Goal: Task Accomplishment & Management: Use online tool/utility

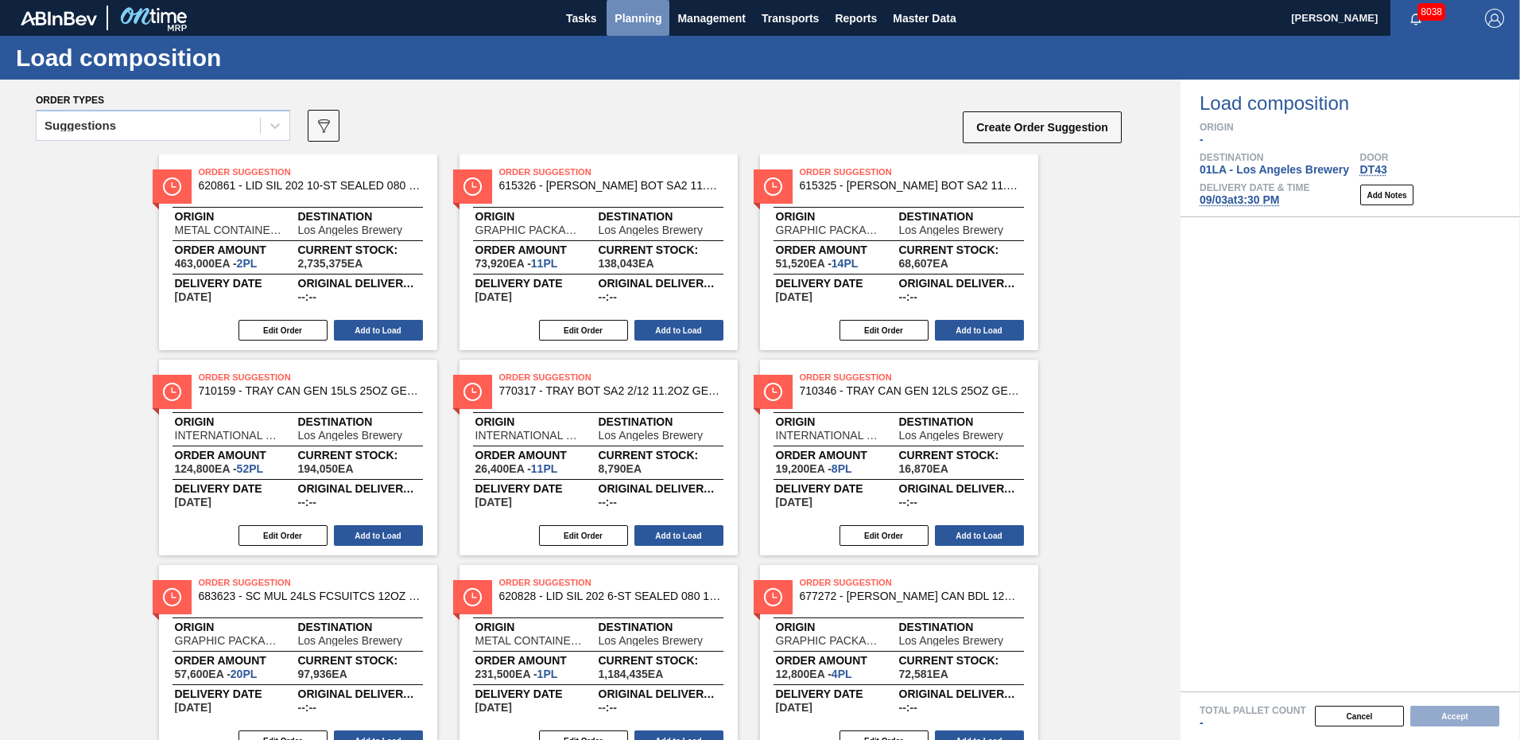
click at [643, 13] on span "Planning" at bounding box center [638, 18] width 47 height 19
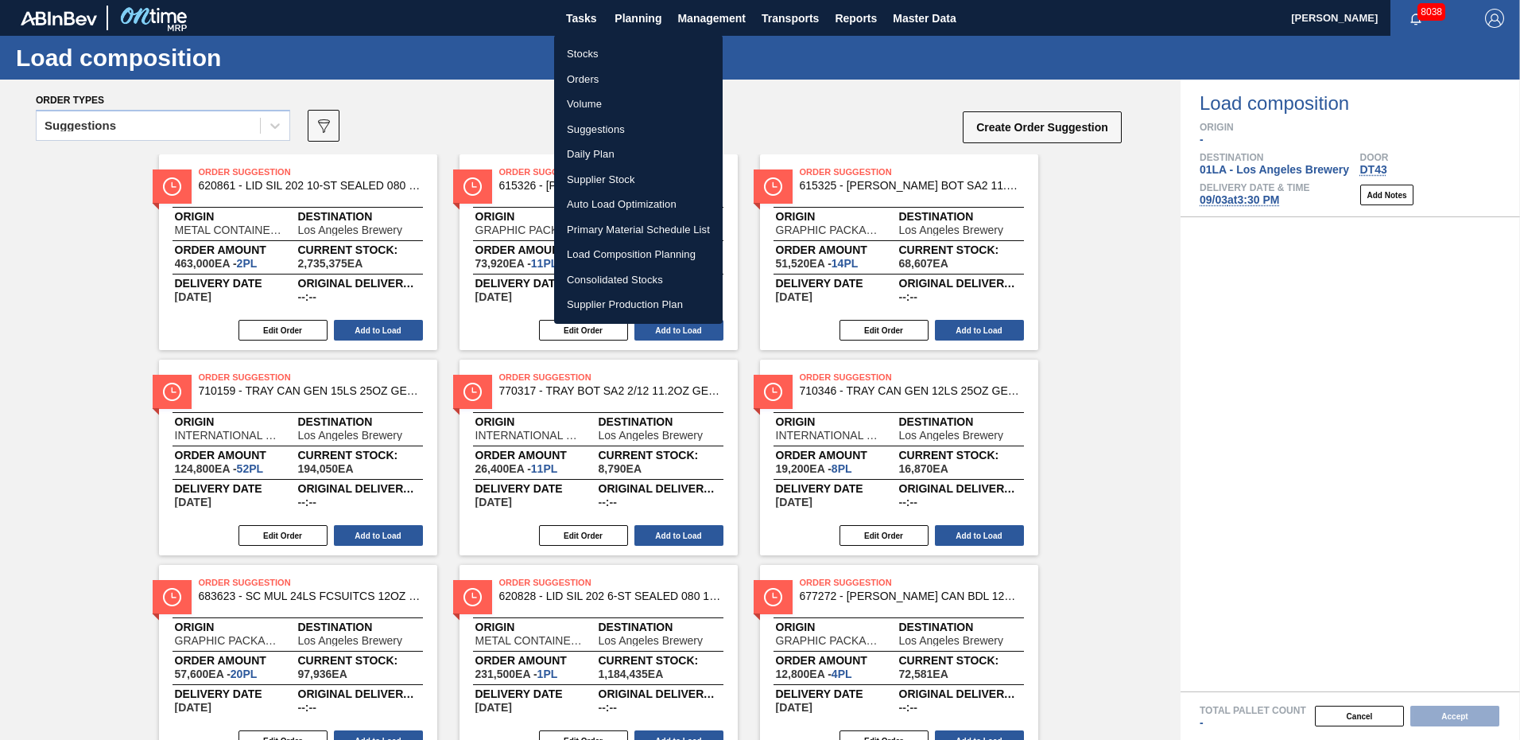
click at [597, 125] on li "Suggestions" at bounding box center [638, 129] width 169 height 25
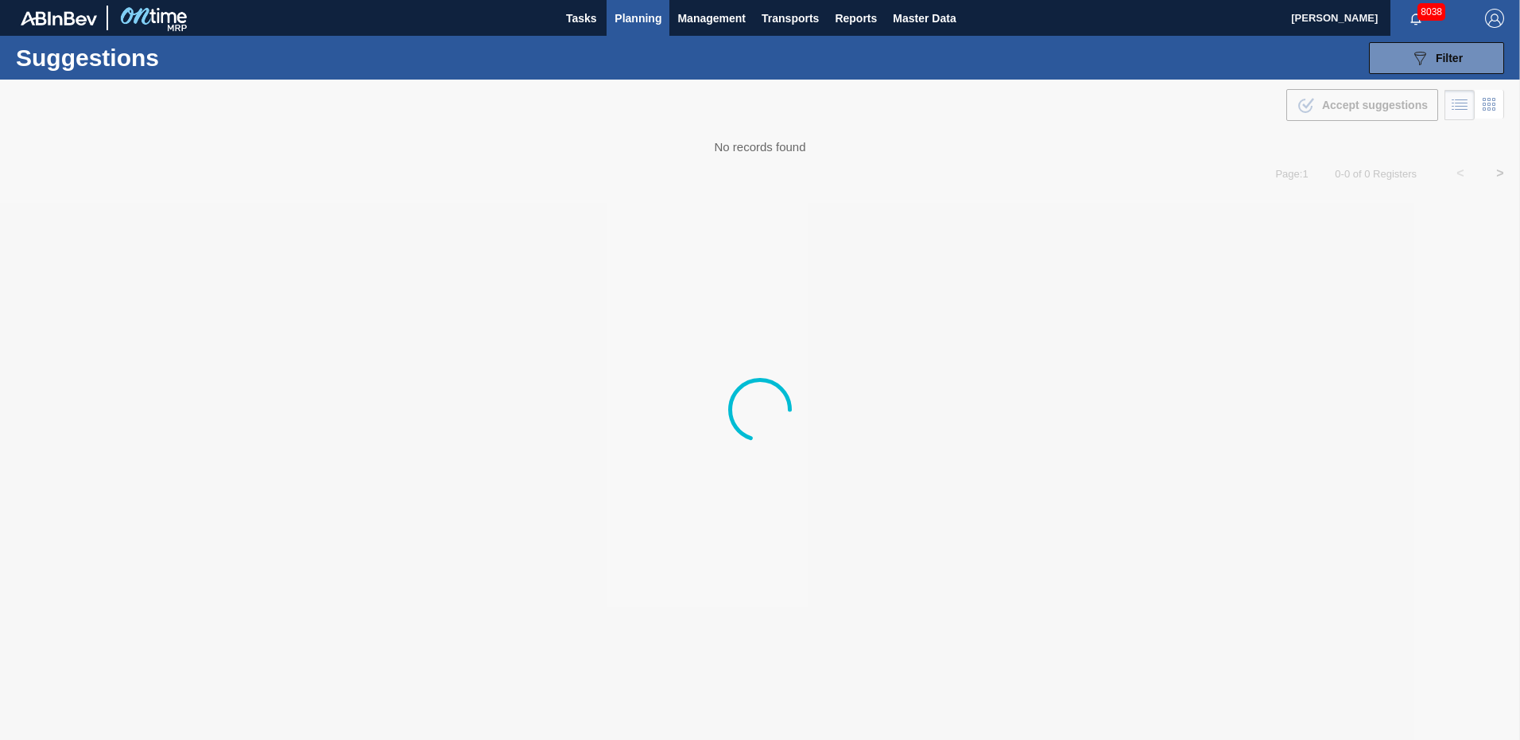
type from "[DATE]"
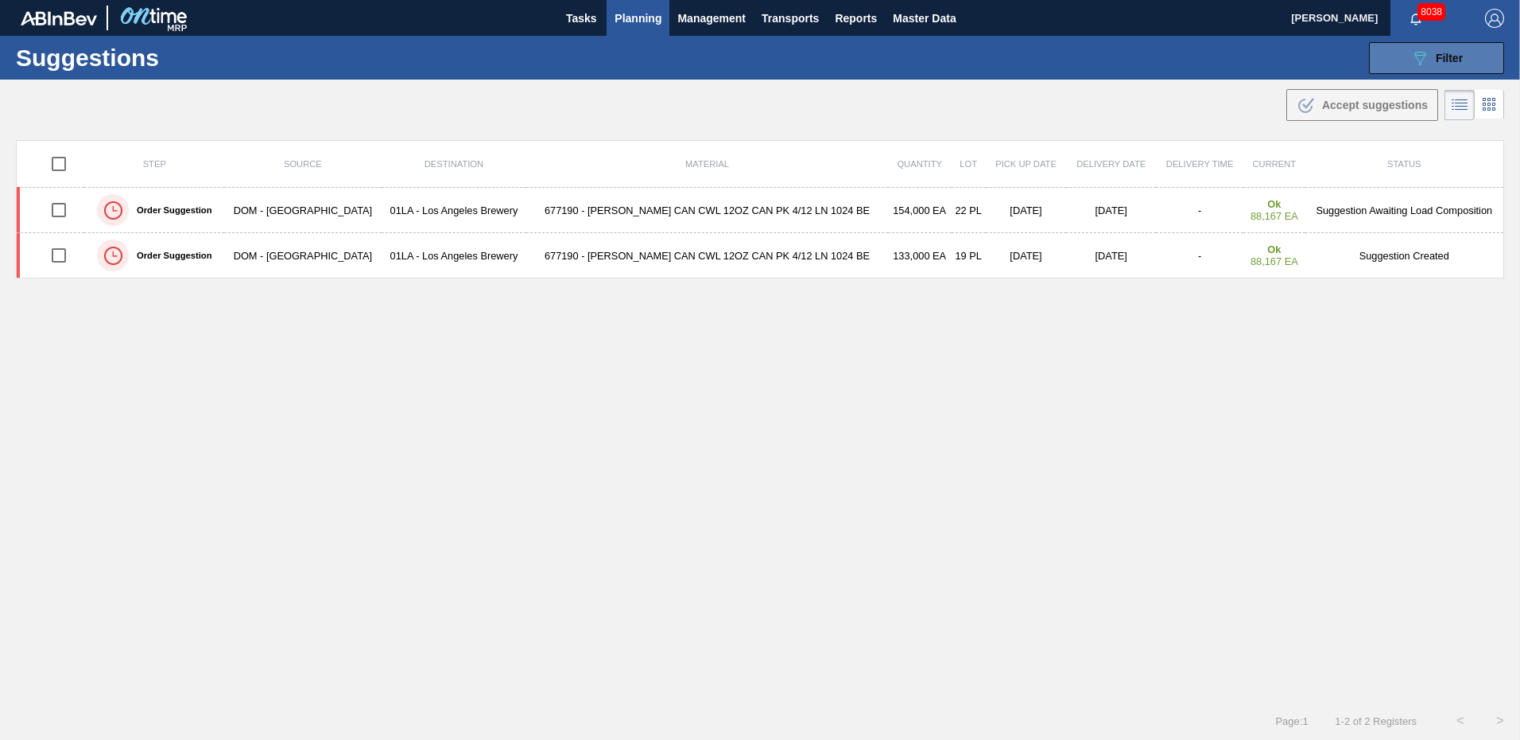
click at [1437, 49] on div "089F7B8B-B2A5-4AFE-B5C0-19BA573D28AC Filter" at bounding box center [1437, 58] width 52 height 19
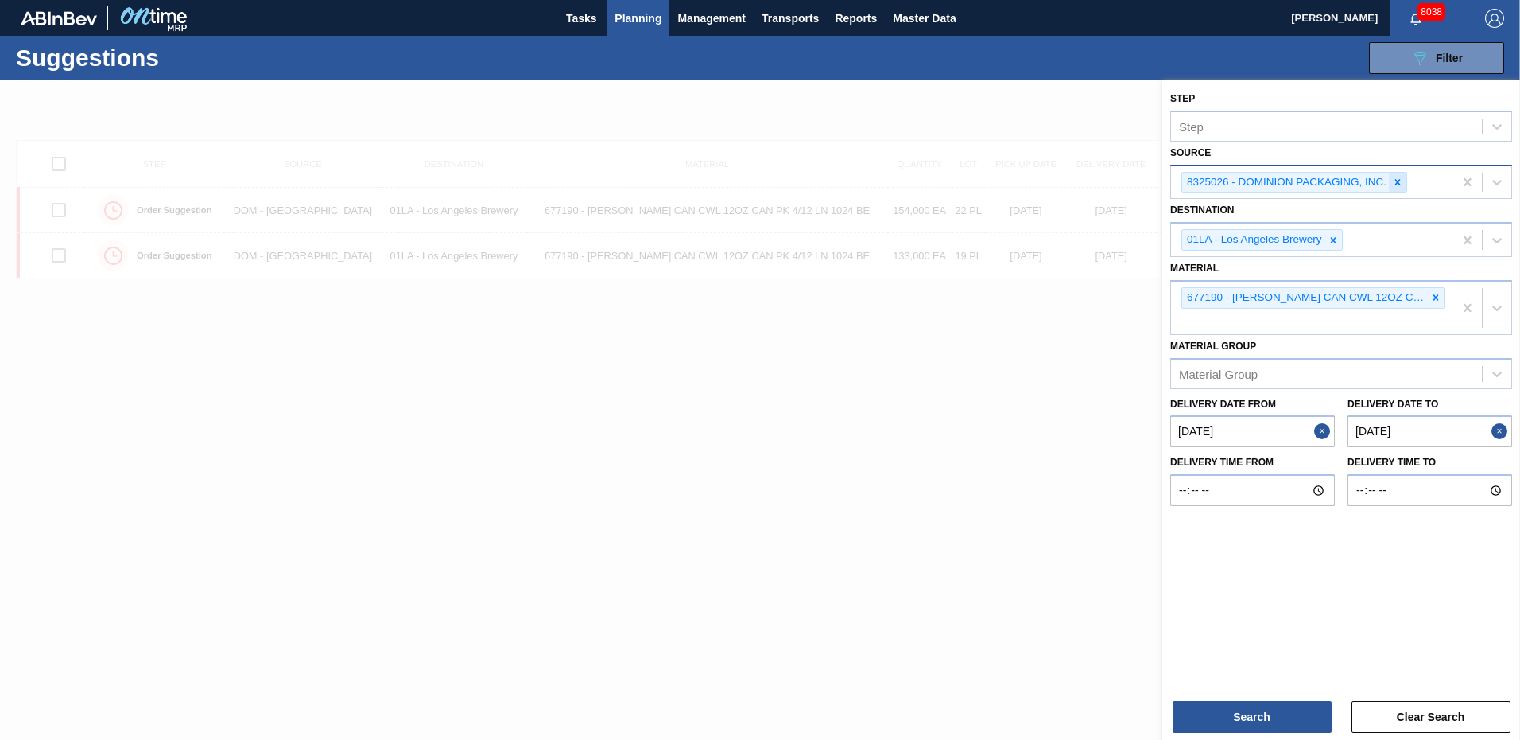
click at [1395, 182] on icon at bounding box center [1397, 182] width 11 height 11
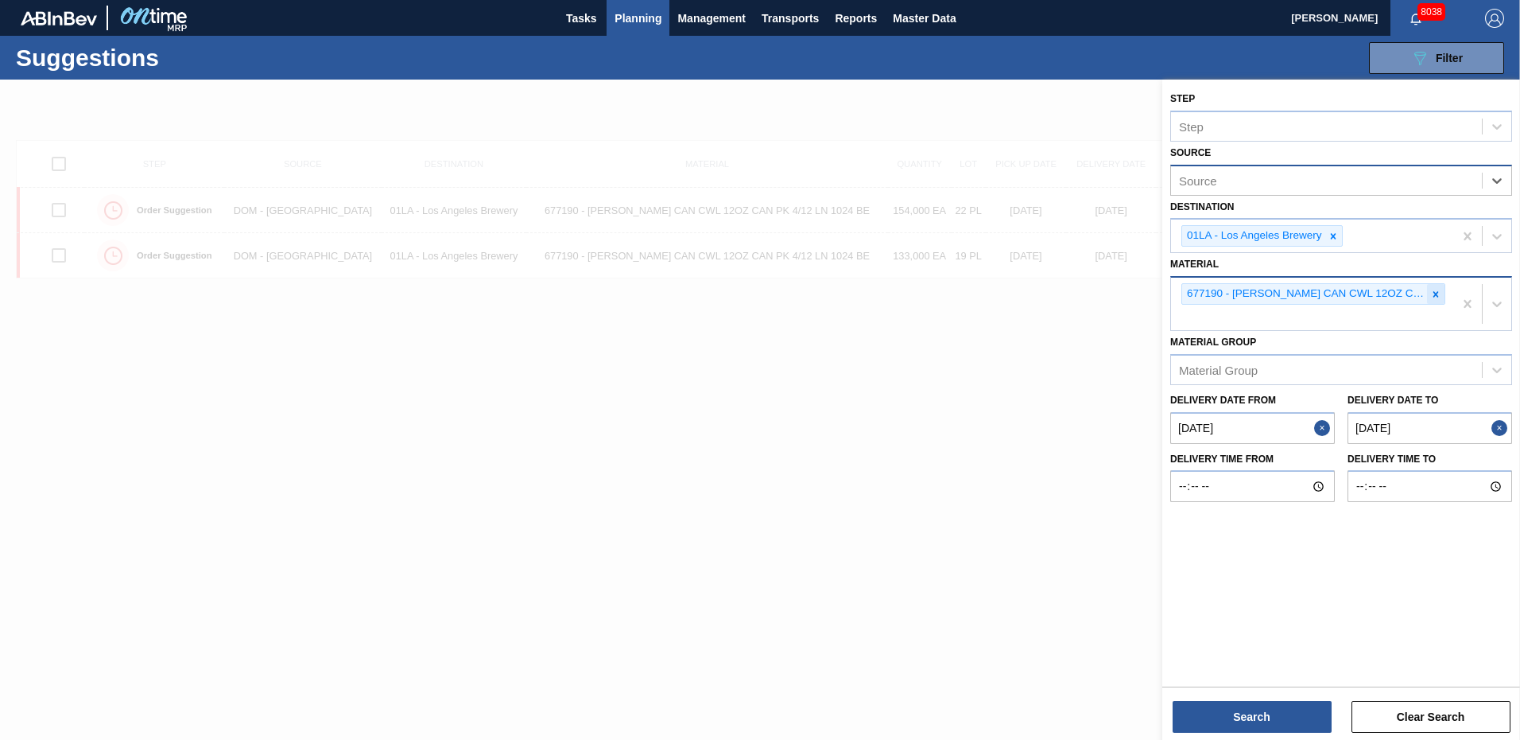
click at [1439, 293] on icon at bounding box center [1436, 294] width 11 height 11
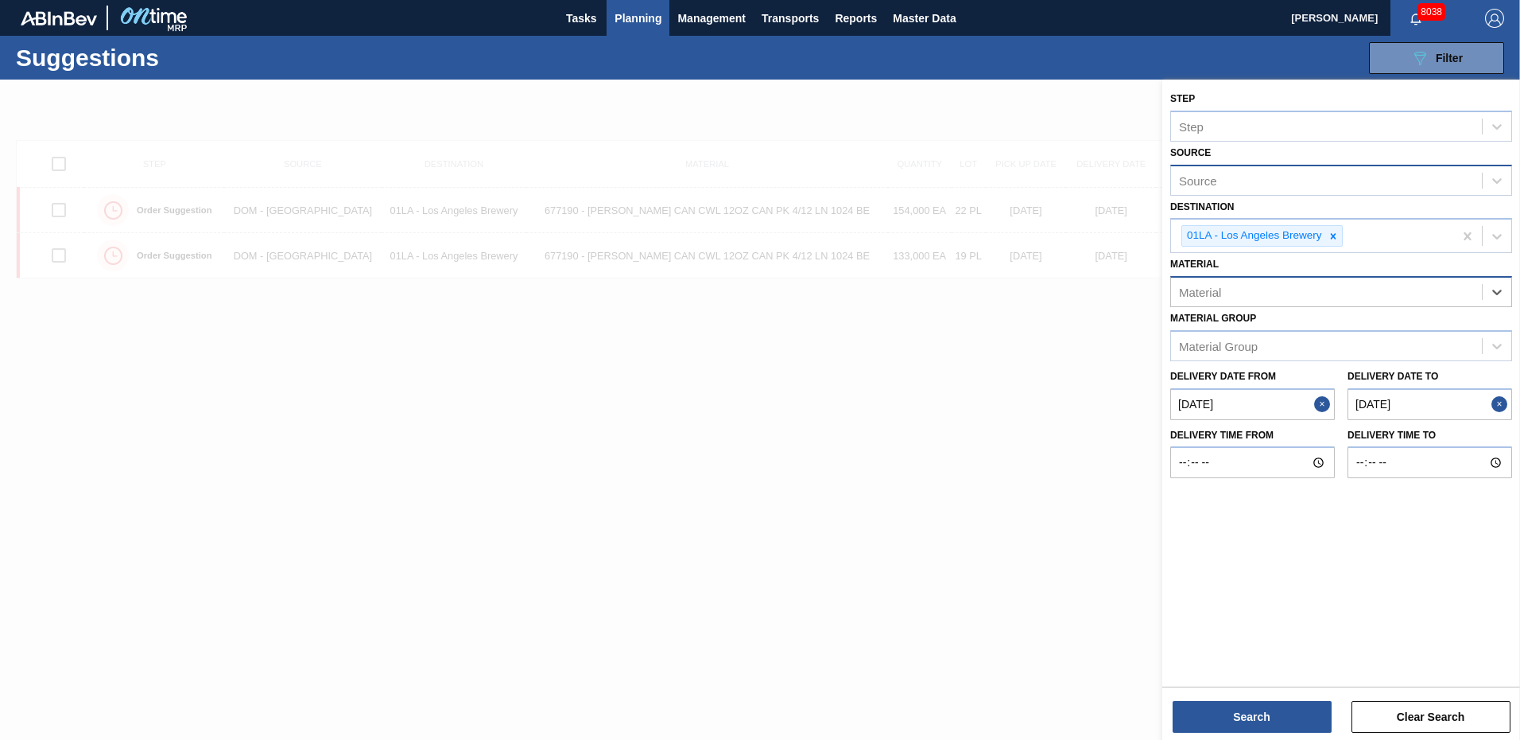
click at [1462, 408] on to "[DATE]" at bounding box center [1430, 404] width 165 height 32
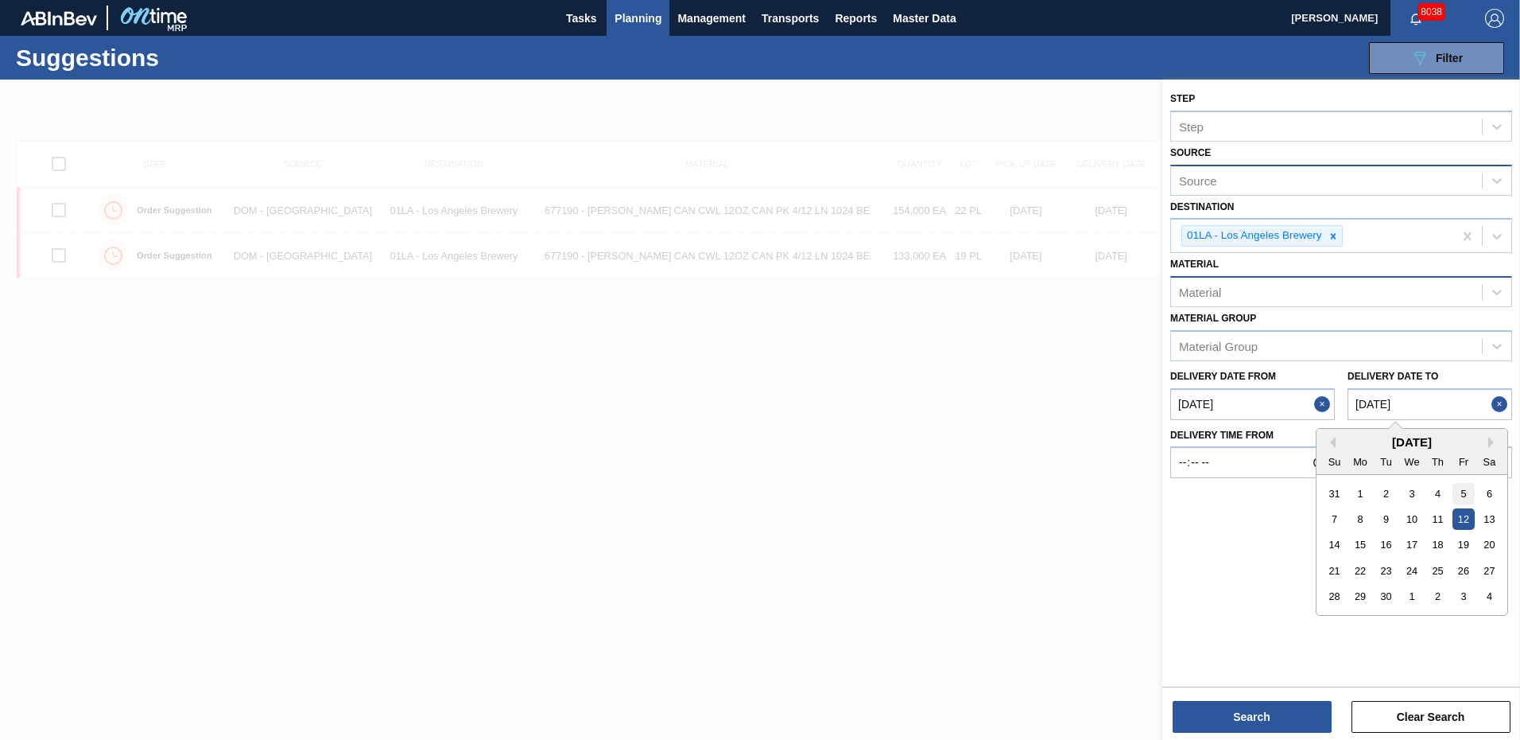
drag, startPoint x: 1391, startPoint y: 494, endPoint x: 1470, endPoint y: 489, distance: 78.9
click at [1487, 493] on div "31 1 2 3 4 5 6" at bounding box center [1412, 492] width 181 height 25
click at [1493, 493] on div "6" at bounding box center [1489, 492] width 21 height 21
type to "[DATE]"
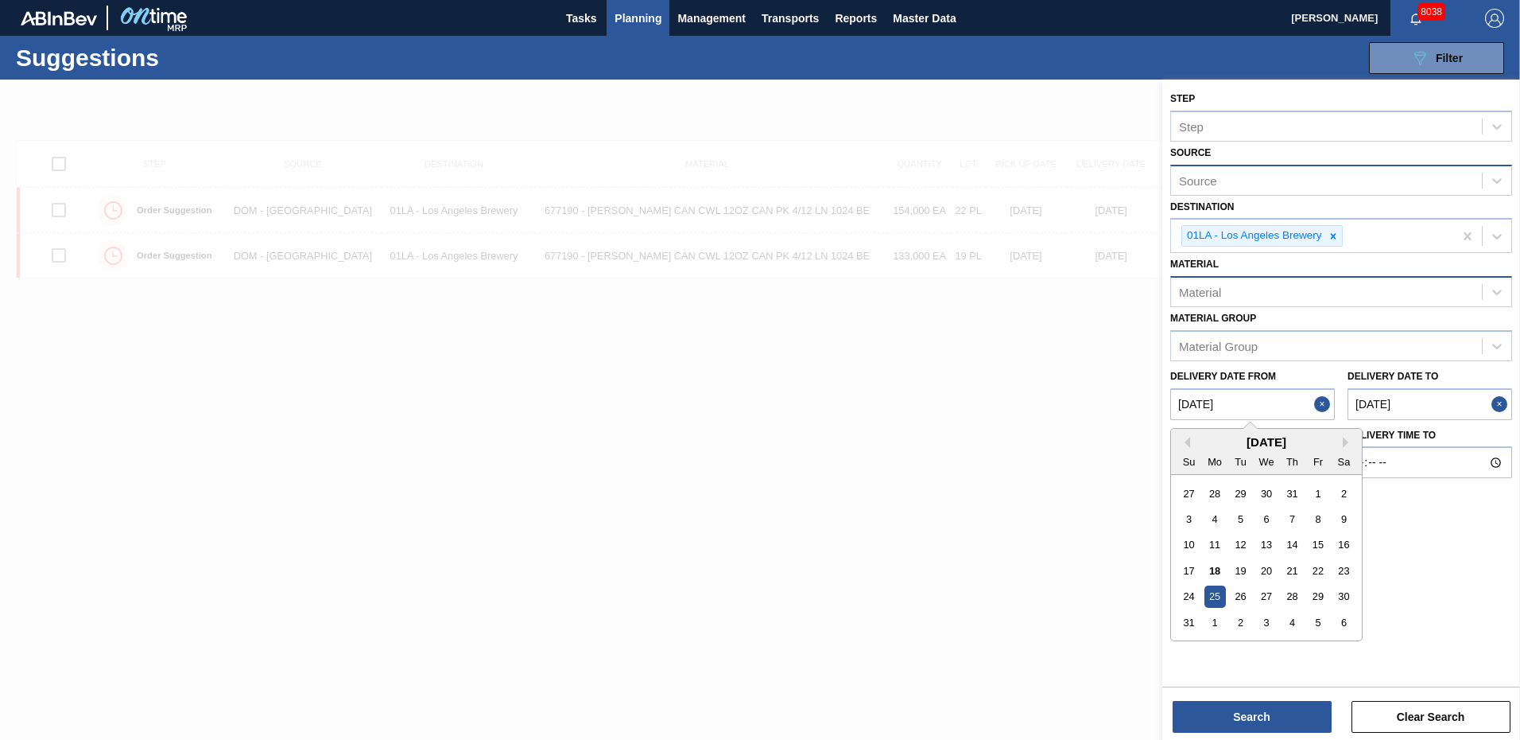
click at [1247, 398] on from "[DATE]" at bounding box center [1253, 404] width 165 height 32
click at [1294, 597] on div "28" at bounding box center [1292, 595] width 21 height 21
type from "[DATE]"
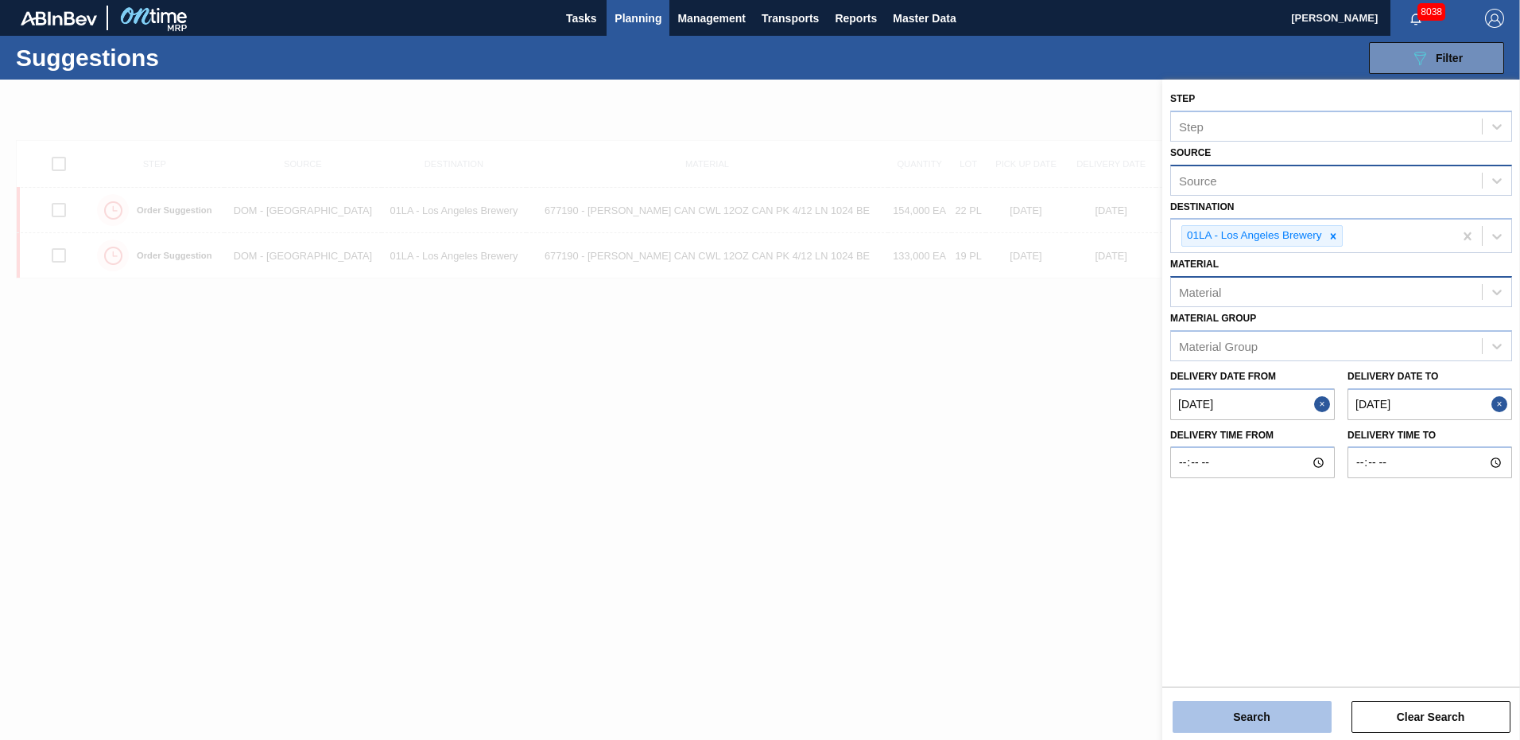
click at [1268, 716] on button "Search" at bounding box center [1252, 717] width 159 height 32
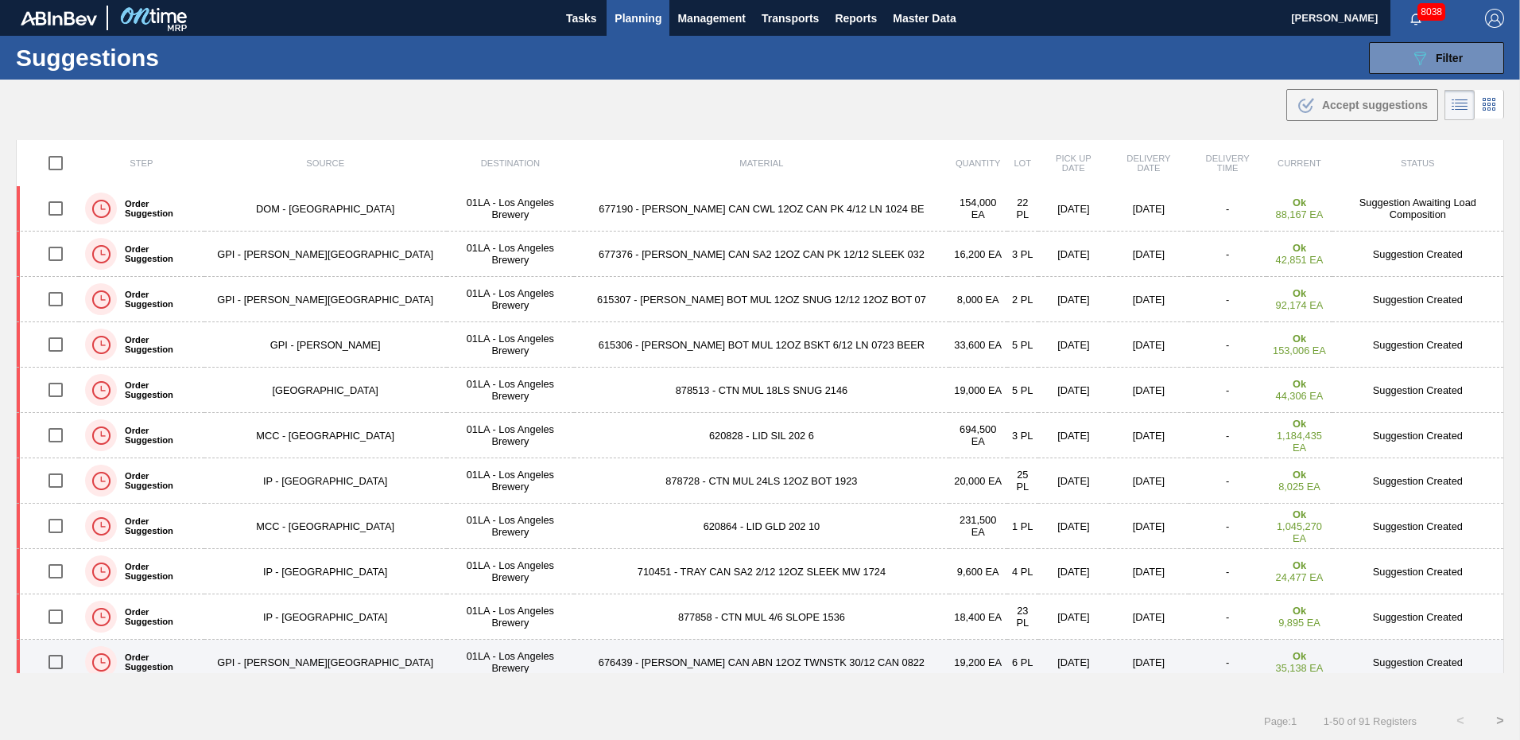
scroll to position [795, 0]
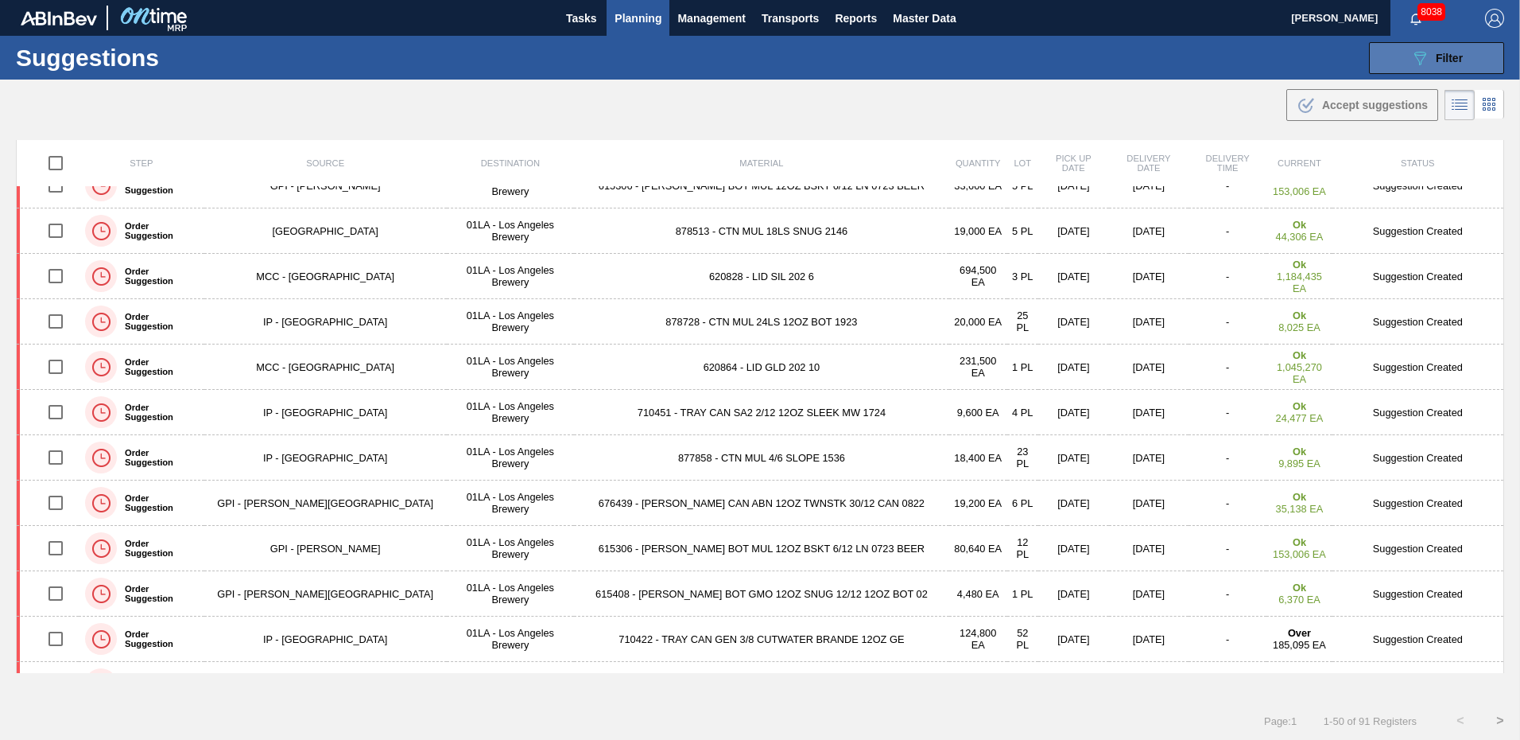
click at [1445, 56] on span "Filter" at bounding box center [1449, 58] width 27 height 13
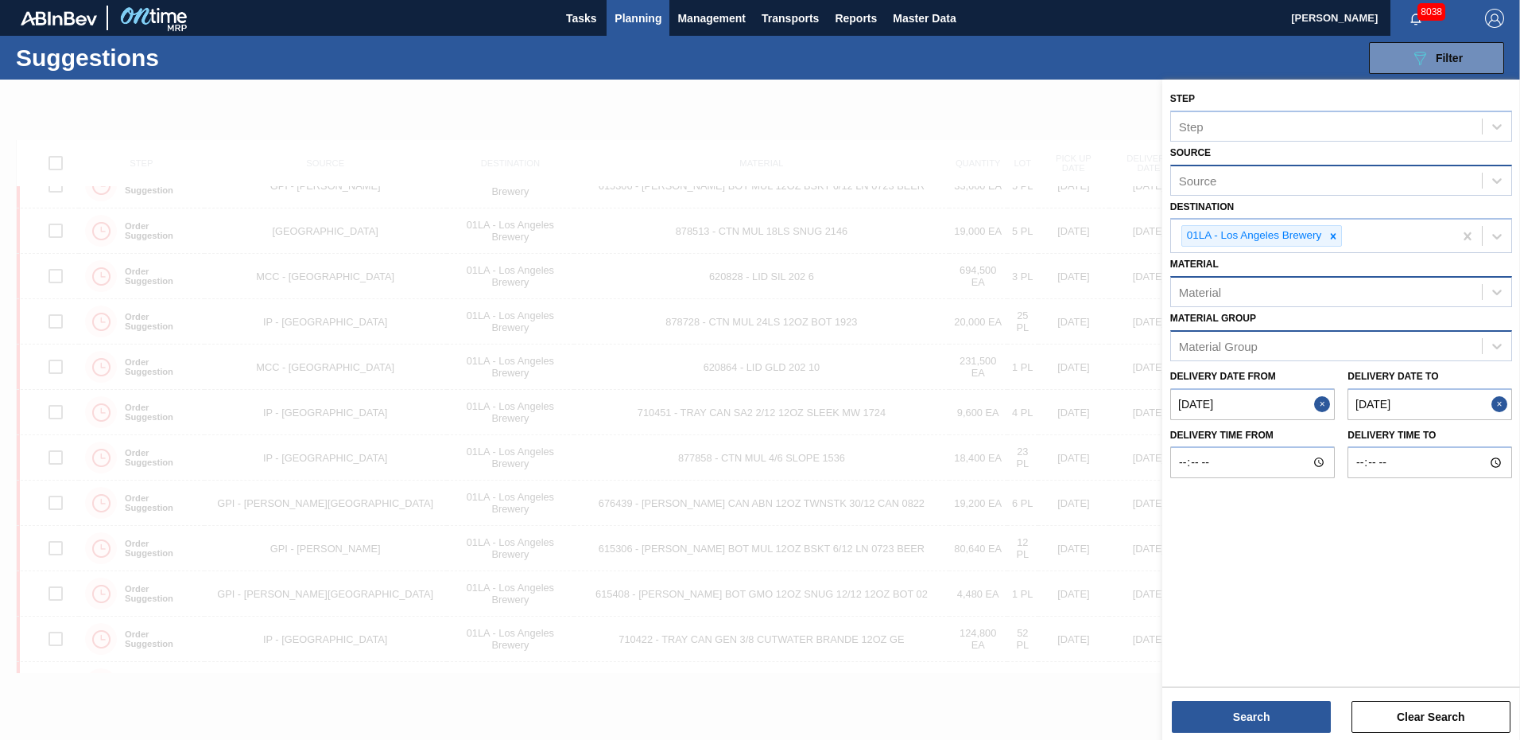
click at [1298, 351] on div "Material Group" at bounding box center [1326, 345] width 311 height 23
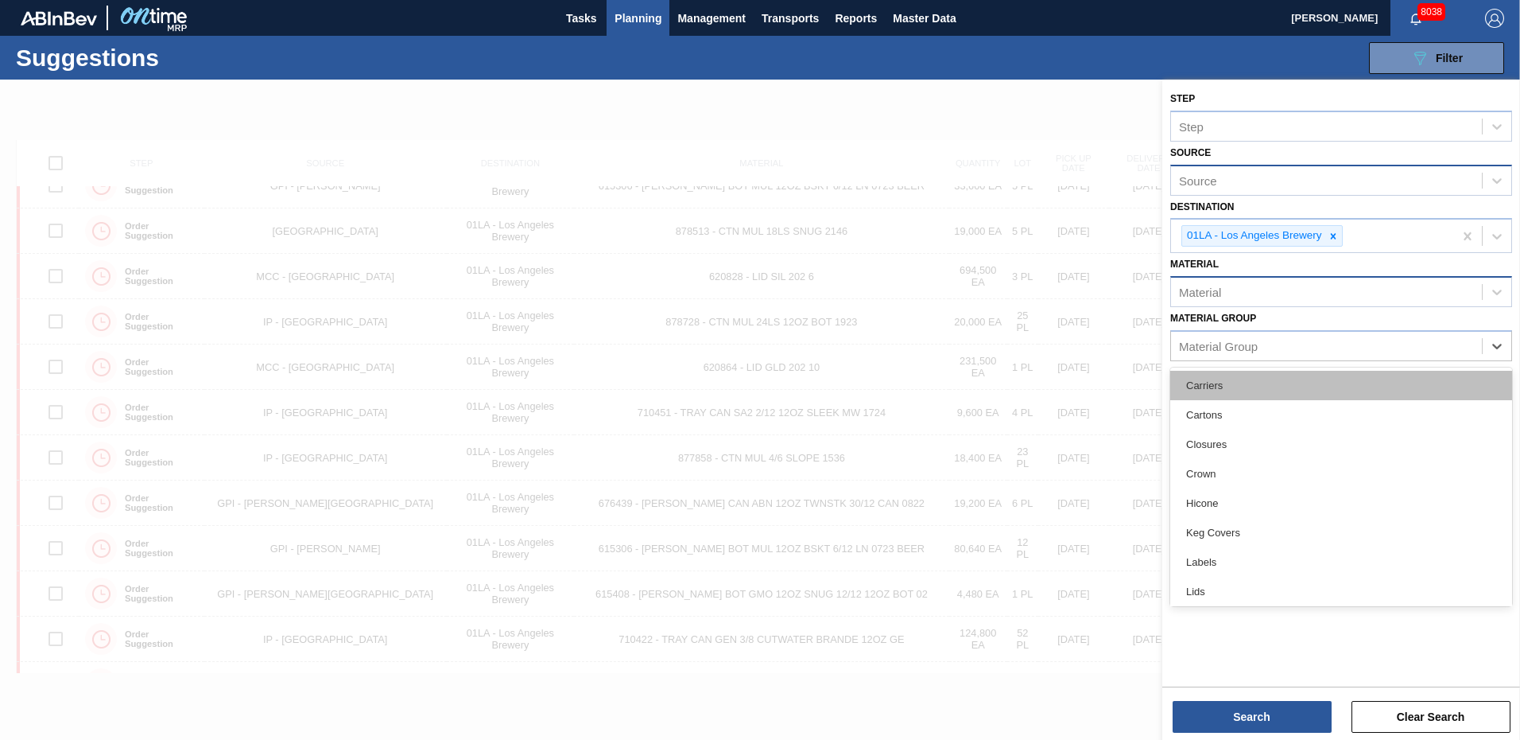
click at [1210, 386] on div "Carriers" at bounding box center [1342, 385] width 342 height 29
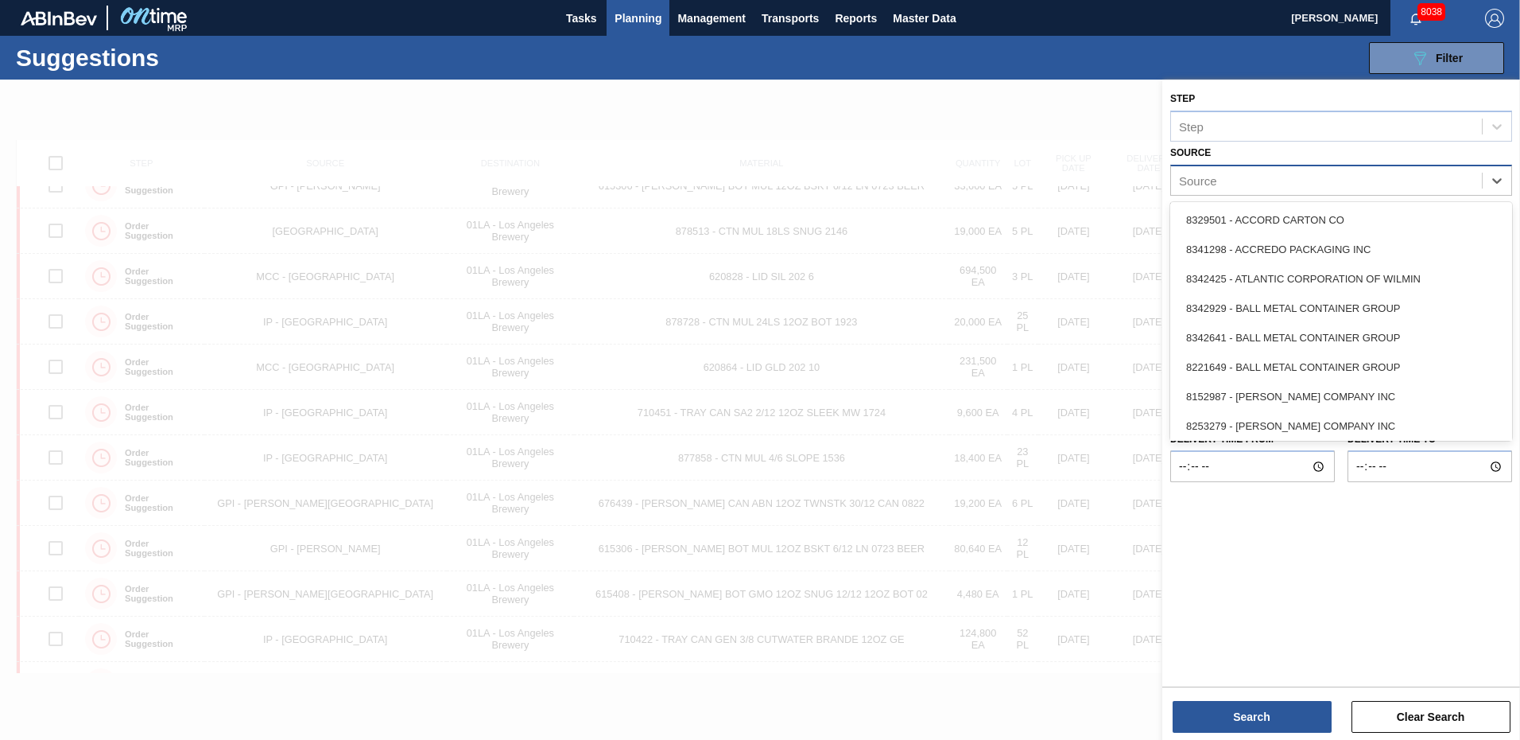
click at [1355, 181] on div "Source" at bounding box center [1326, 180] width 311 height 23
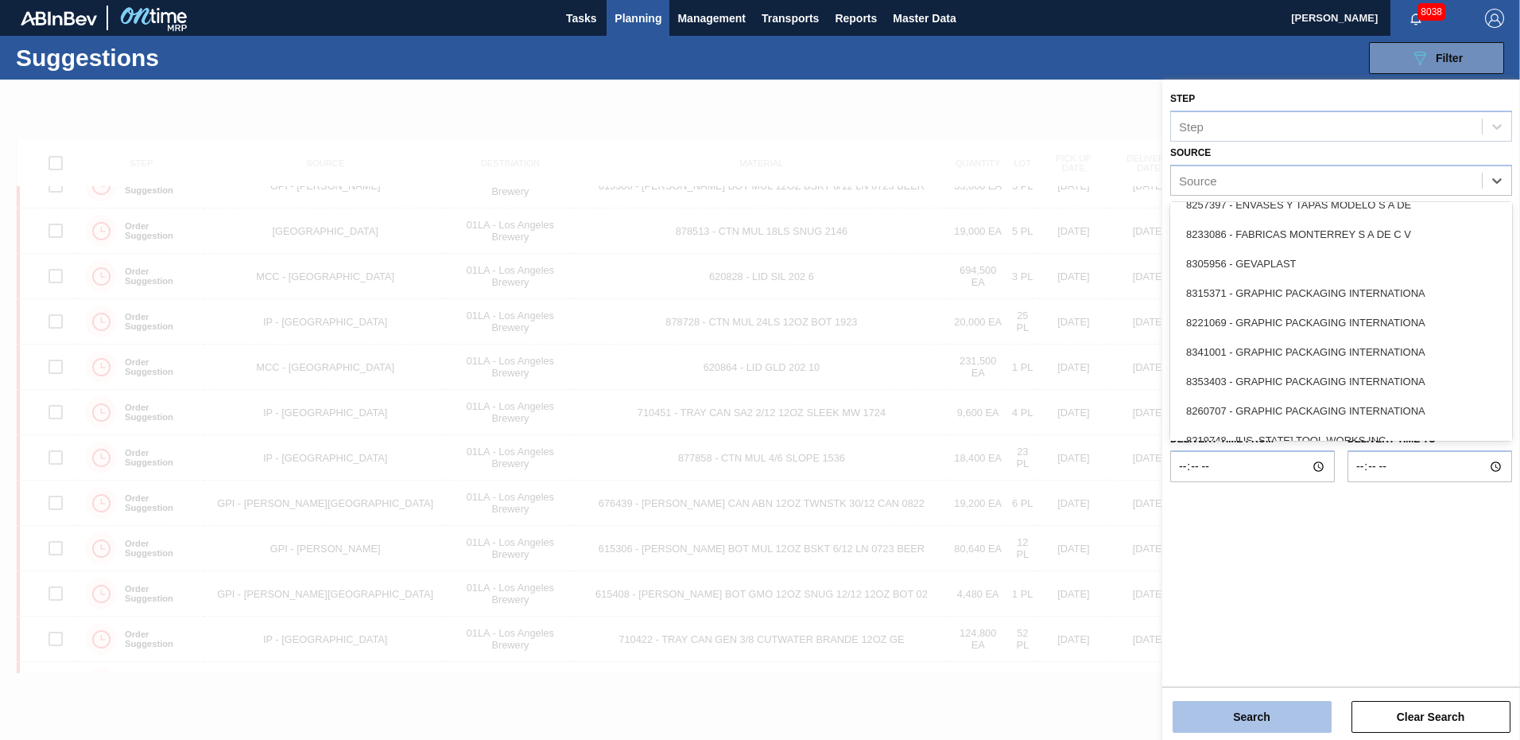
click at [1238, 719] on button "Search" at bounding box center [1252, 717] width 159 height 32
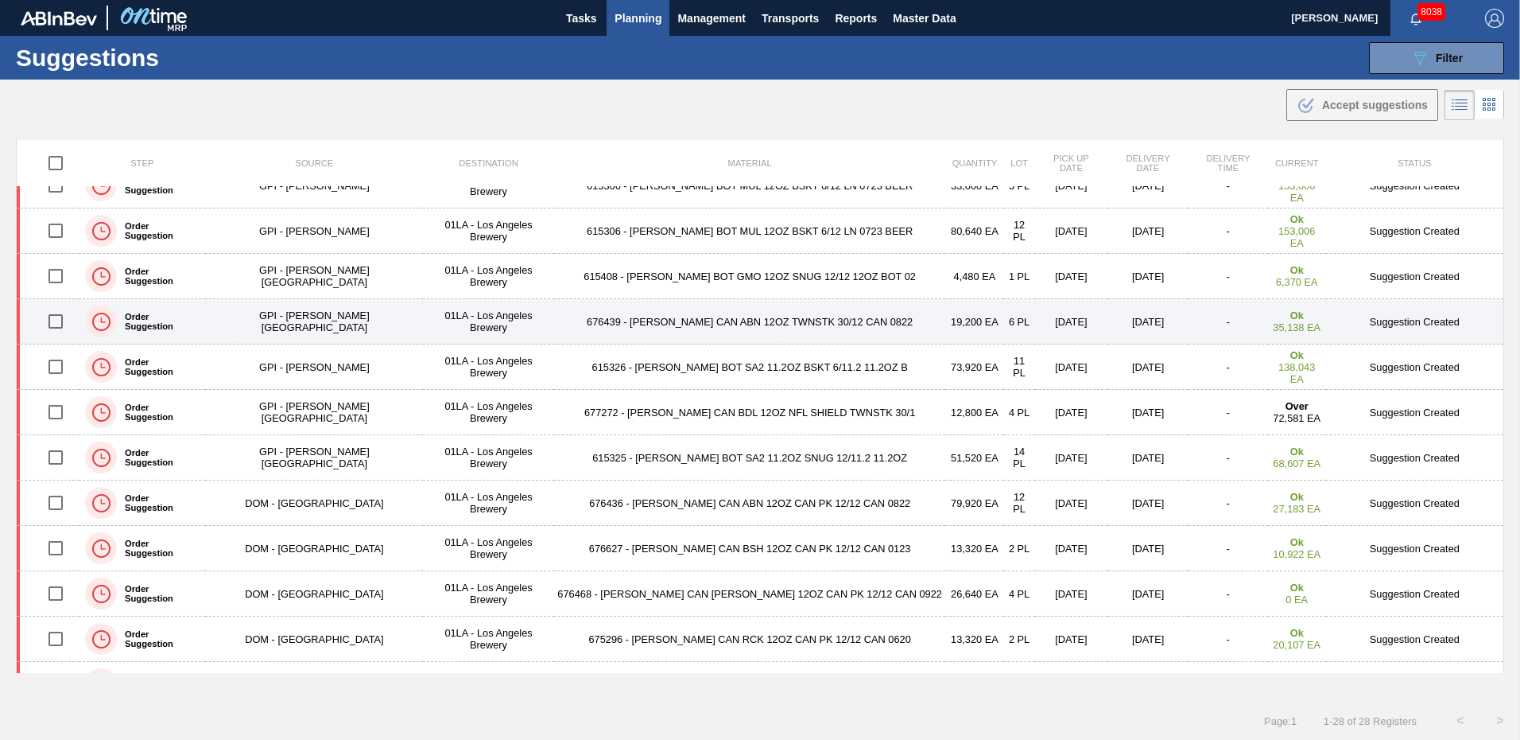
scroll to position [0, 0]
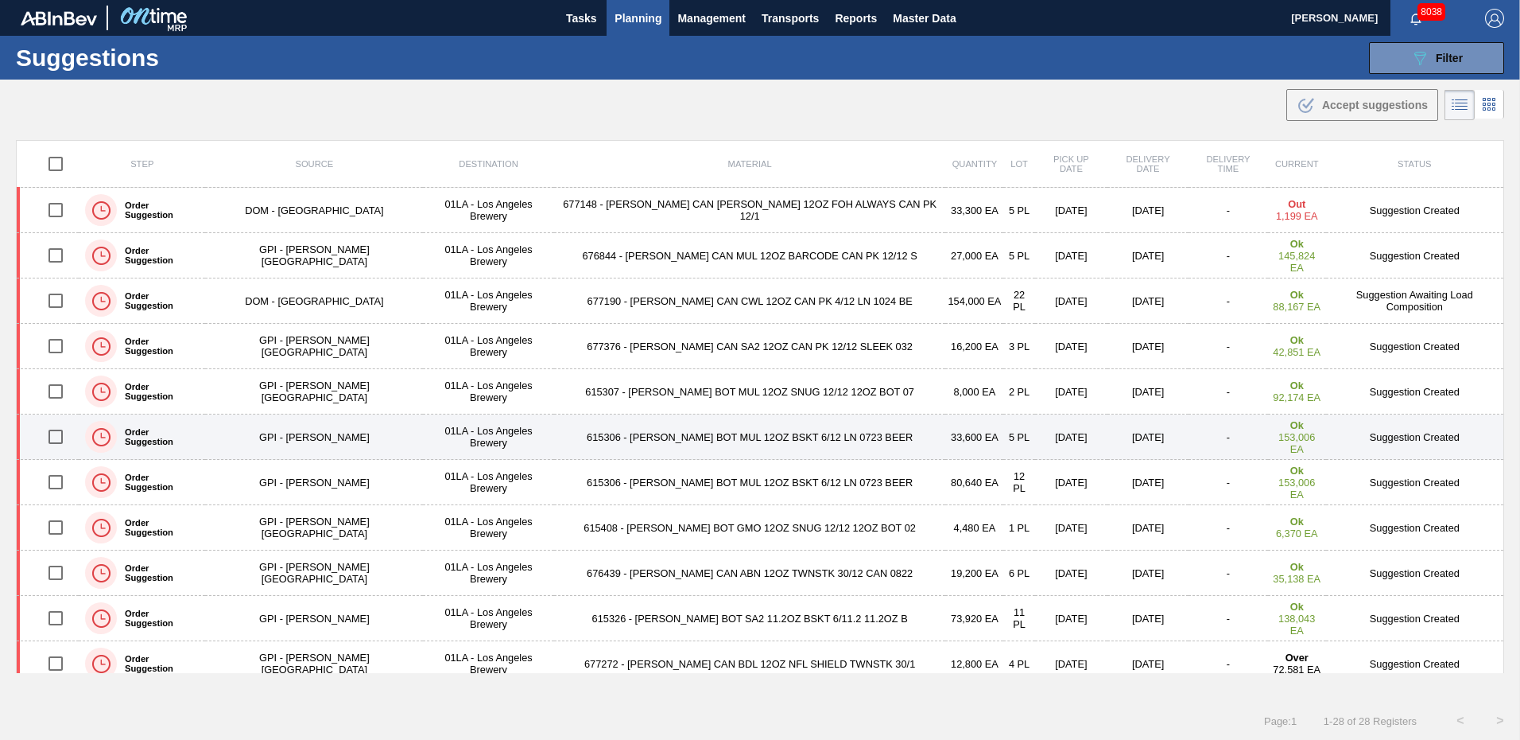
click at [1396, 441] on td "Suggestion Created" at bounding box center [1415, 436] width 178 height 45
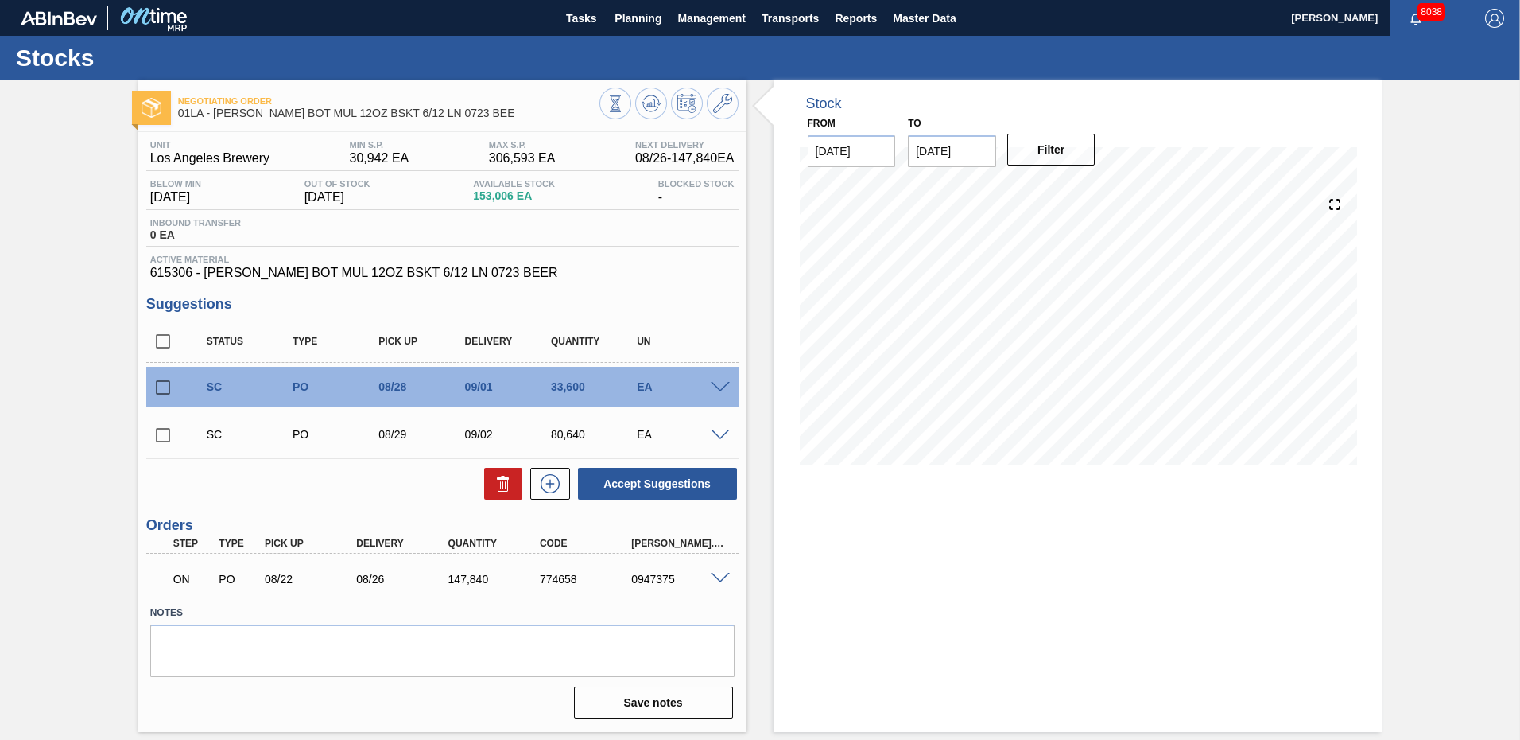
click at [715, 385] on span at bounding box center [720, 388] width 19 height 12
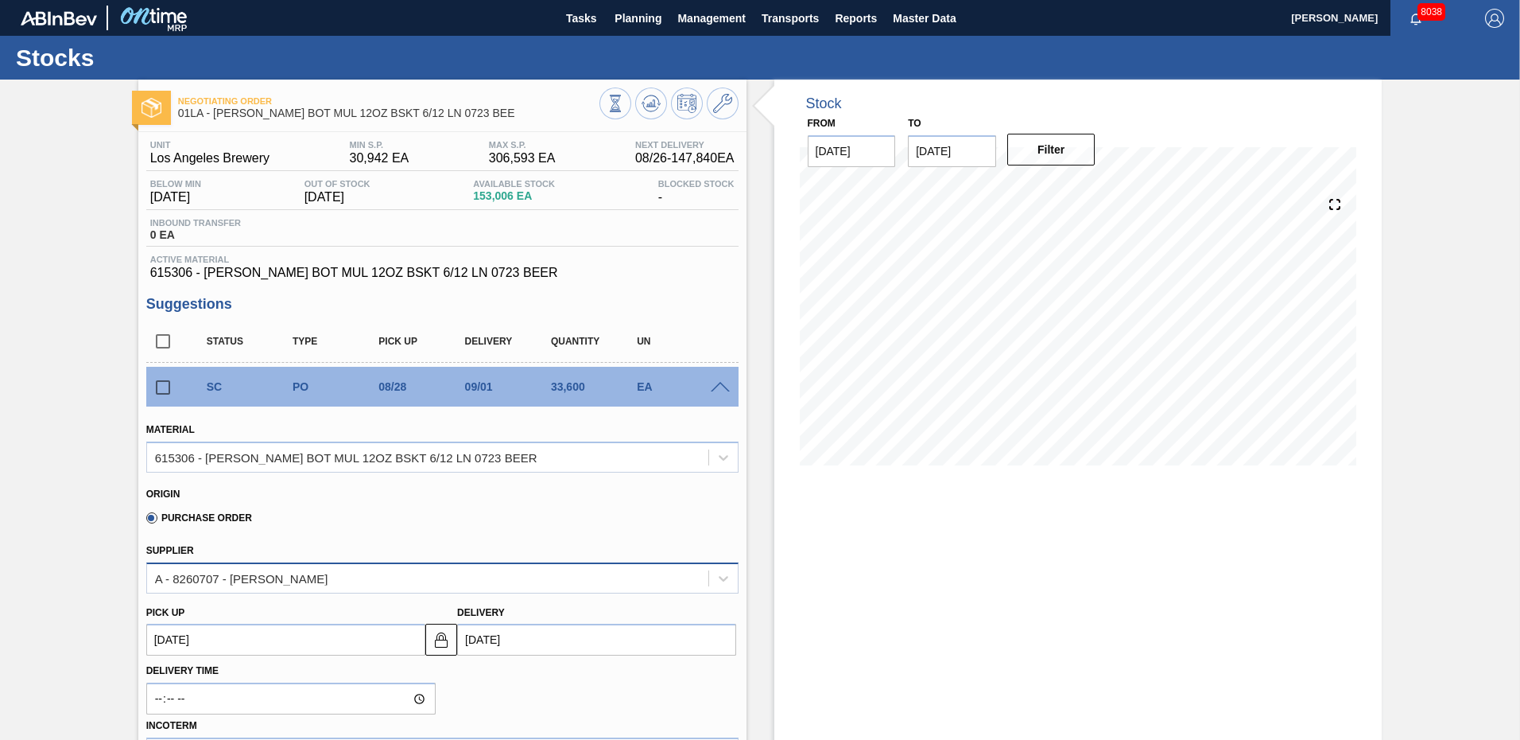
scroll to position [239, 0]
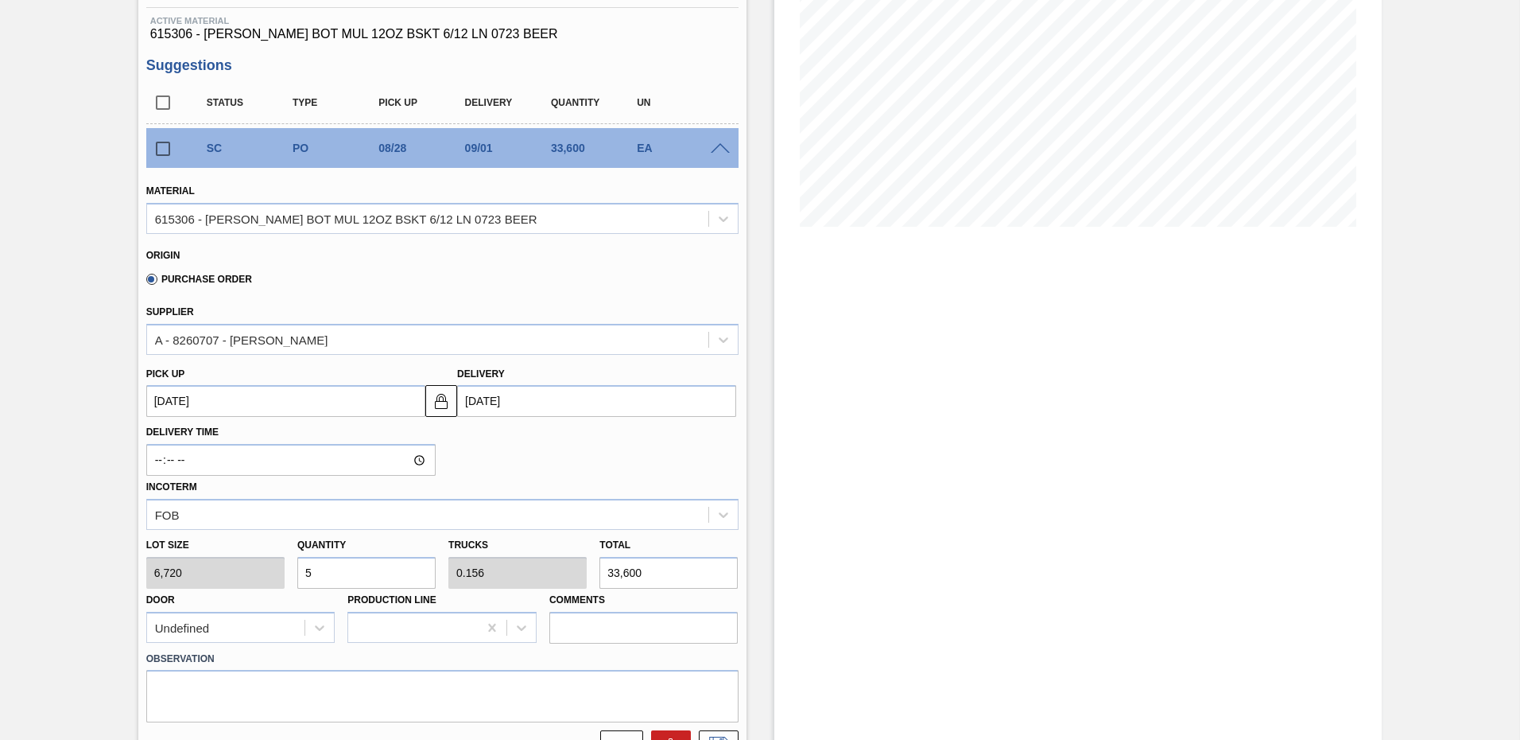
click at [514, 396] on input "[DATE]" at bounding box center [596, 401] width 279 height 32
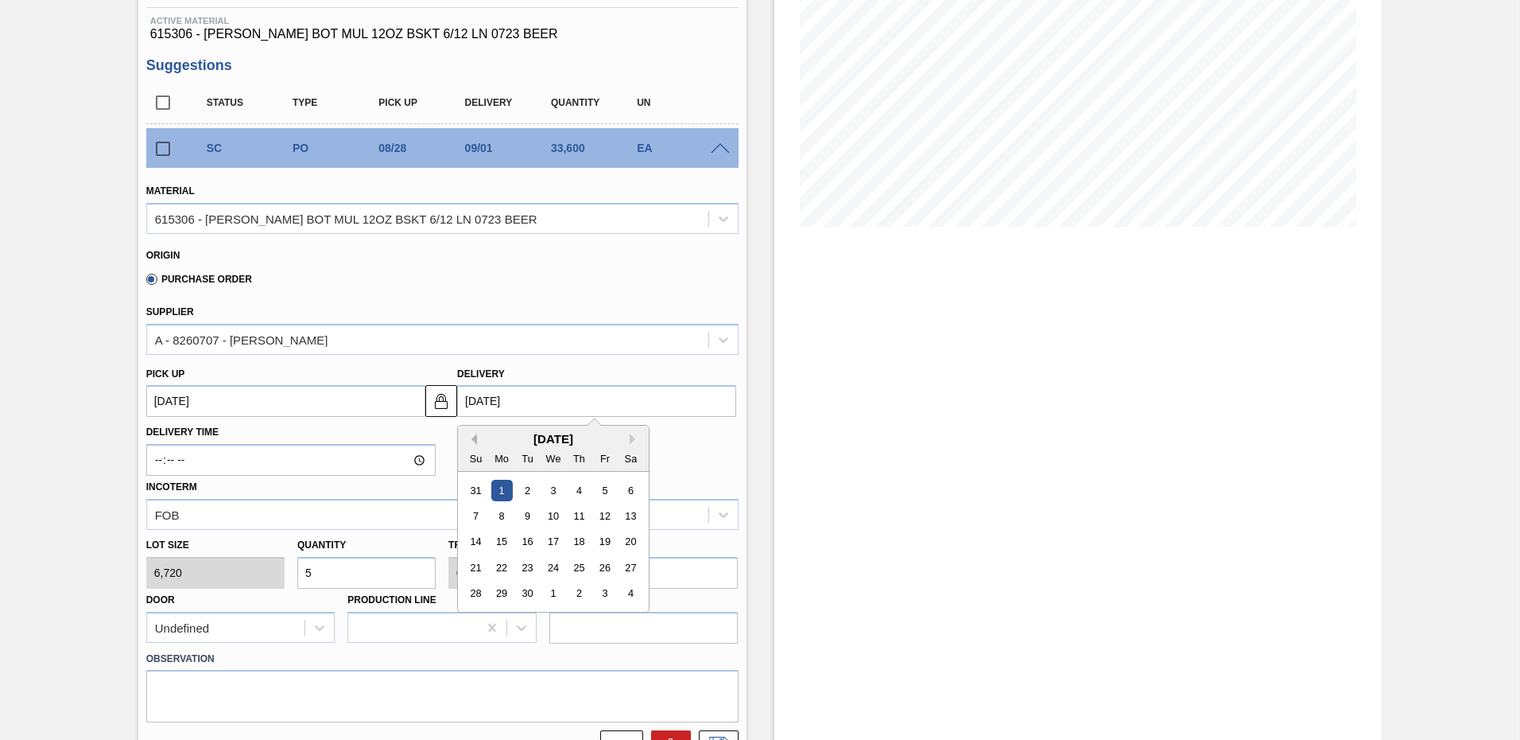
click at [472, 435] on button "Previous Month" at bounding box center [471, 438] width 11 height 11
click at [605, 591] on div "29" at bounding box center [604, 593] width 21 height 21
type up "[DATE]"
type input "[DATE]"
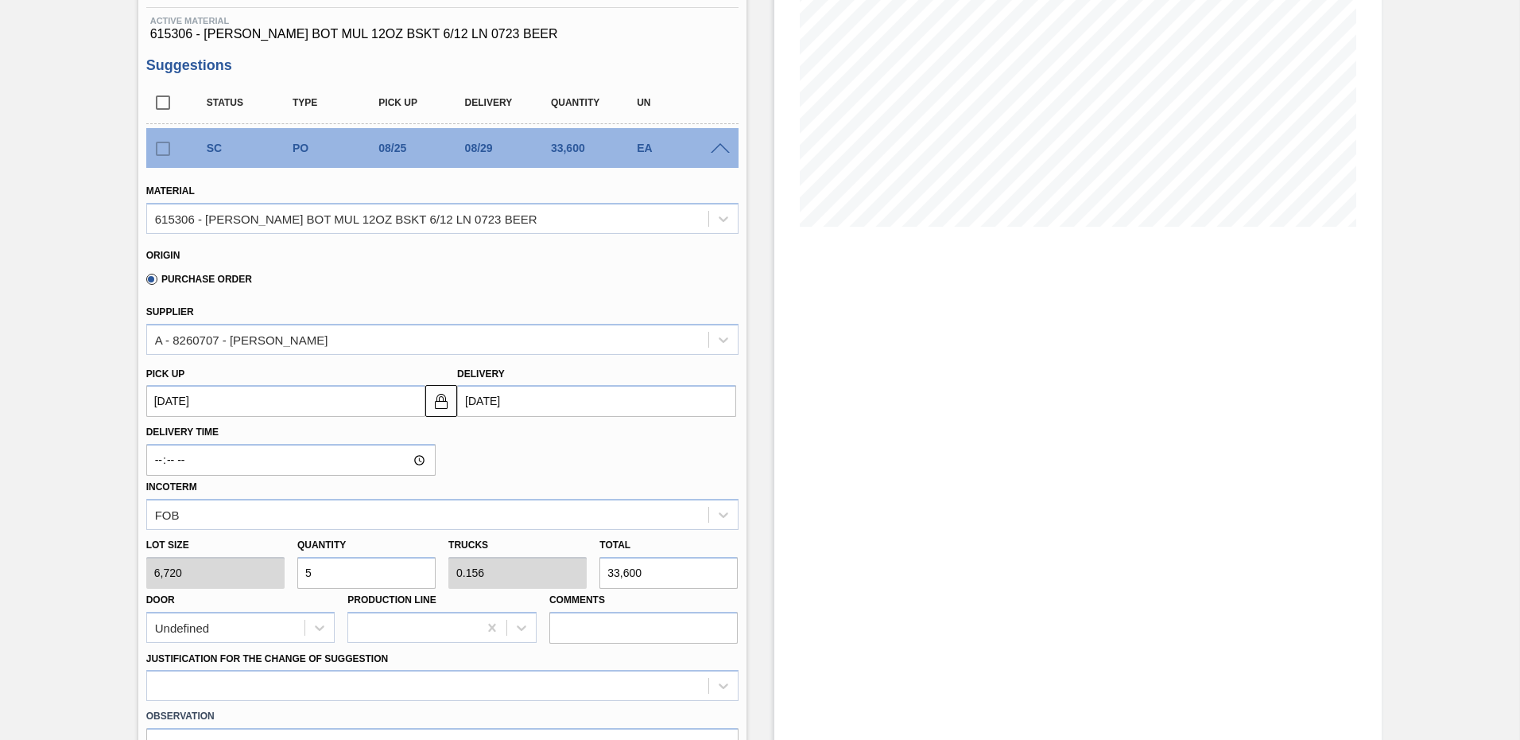
scroll to position [557, 0]
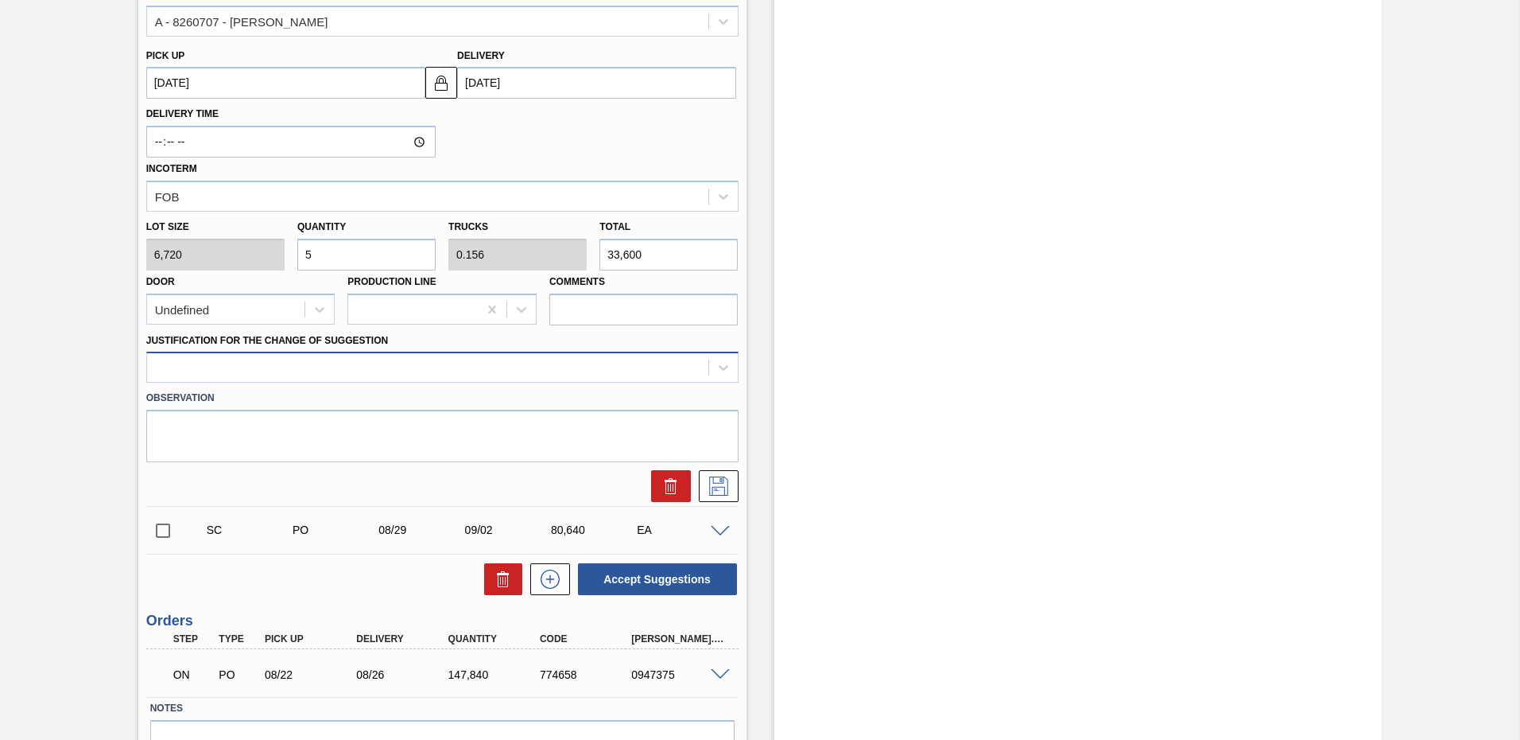
click at [241, 369] on div at bounding box center [427, 367] width 561 height 23
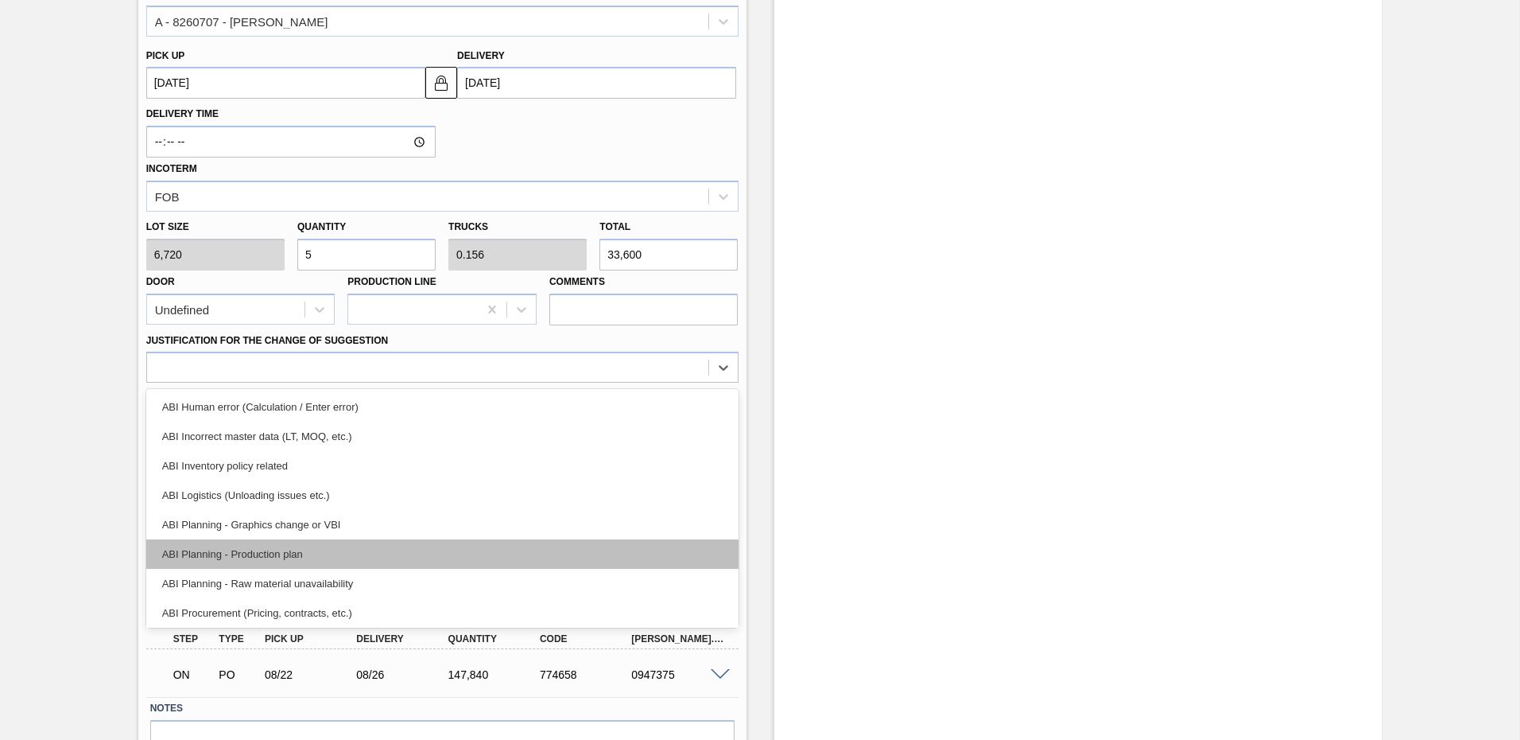
click at [258, 549] on div "ABI Planning - Production plan" at bounding box center [442, 553] width 592 height 29
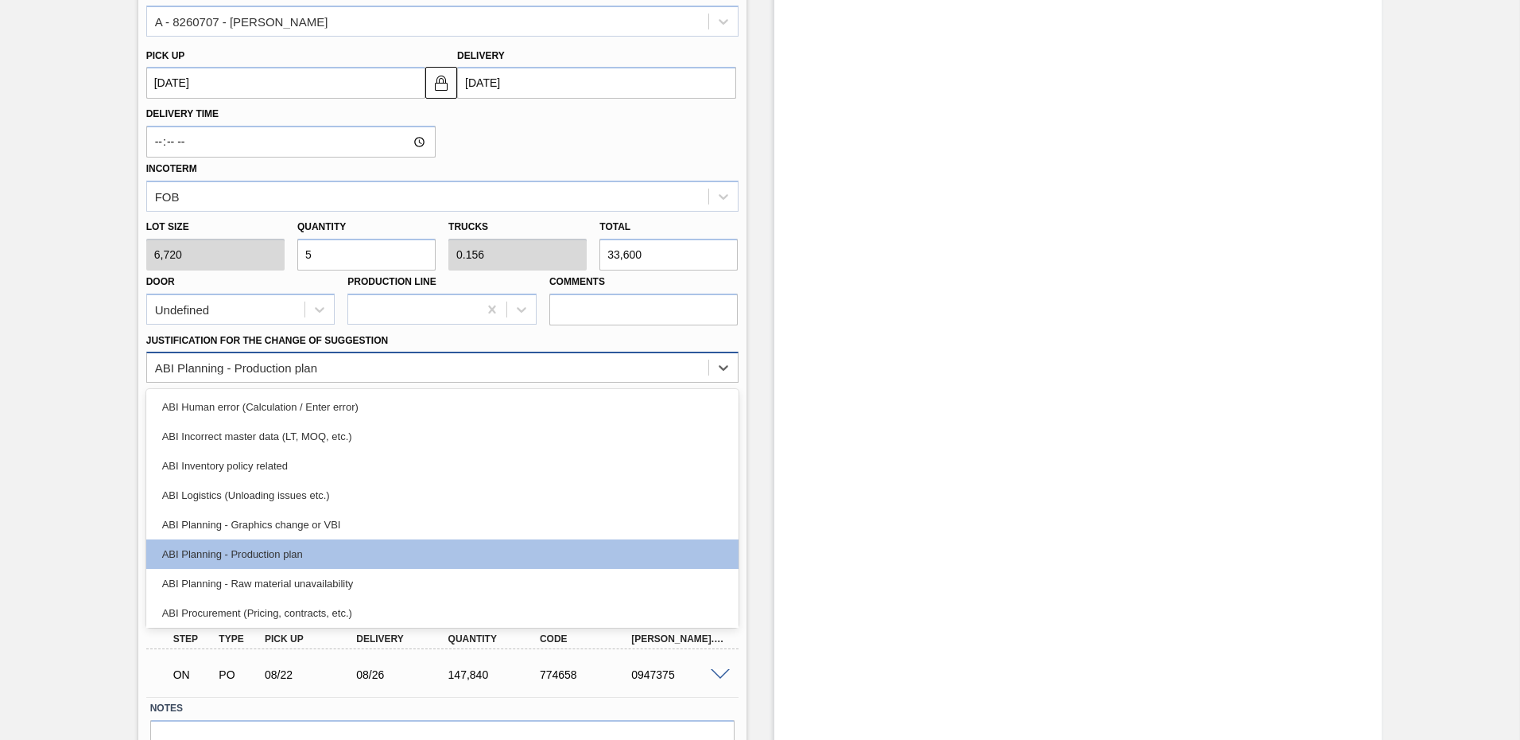
click at [445, 369] on div "ABI Planning - Production plan" at bounding box center [427, 367] width 561 height 23
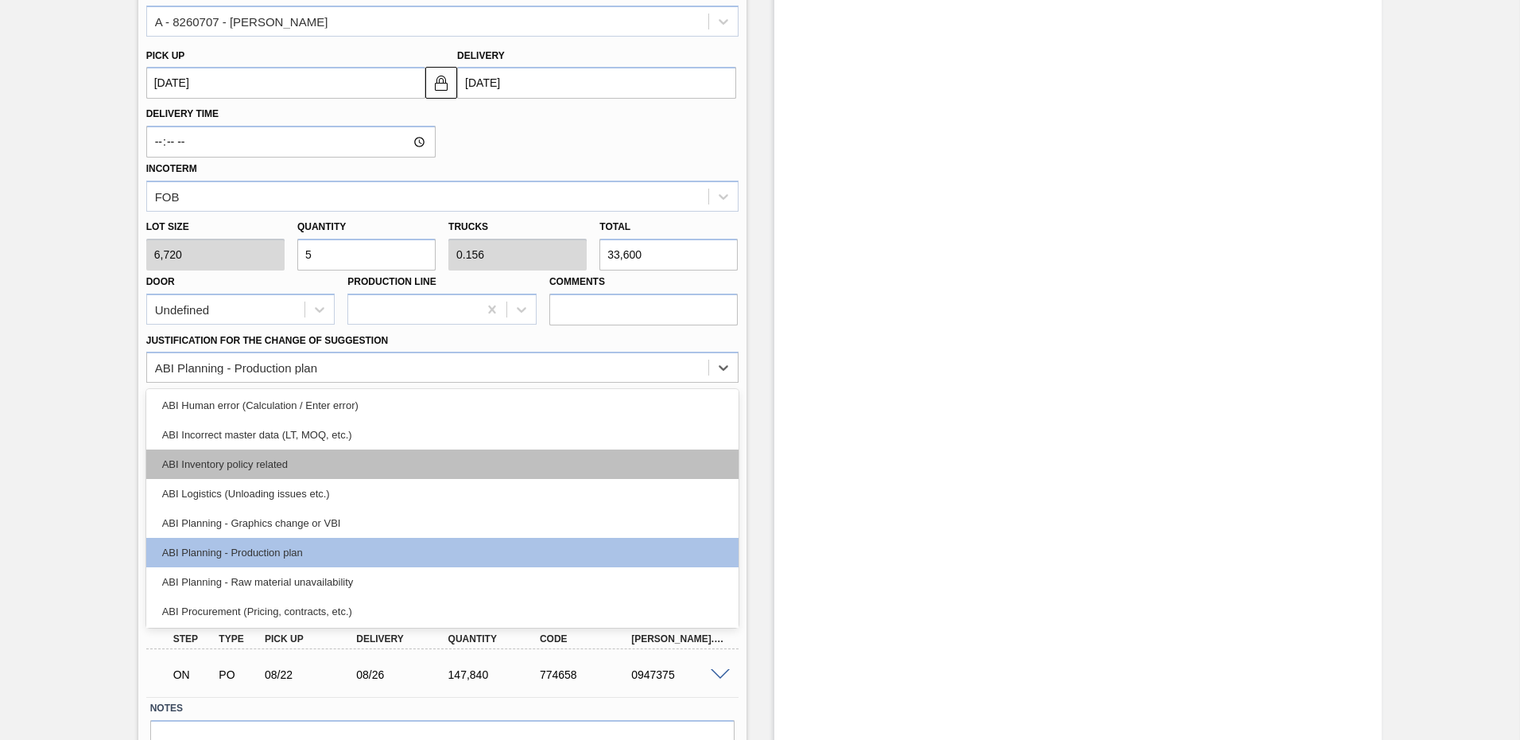
scroll to position [0, 0]
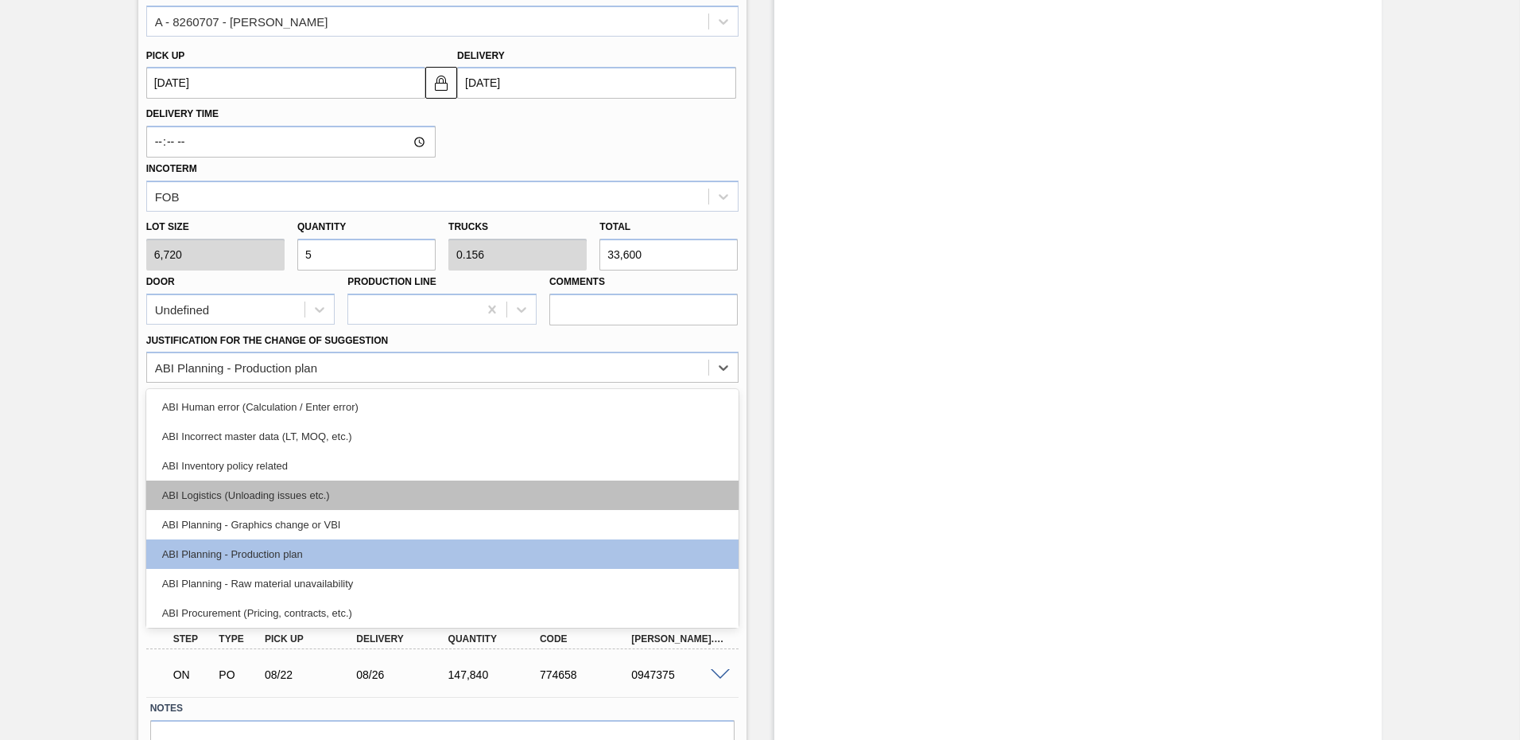
click at [372, 499] on div "ABI Logistics (Unloading issues etc.)" at bounding box center [442, 494] width 592 height 29
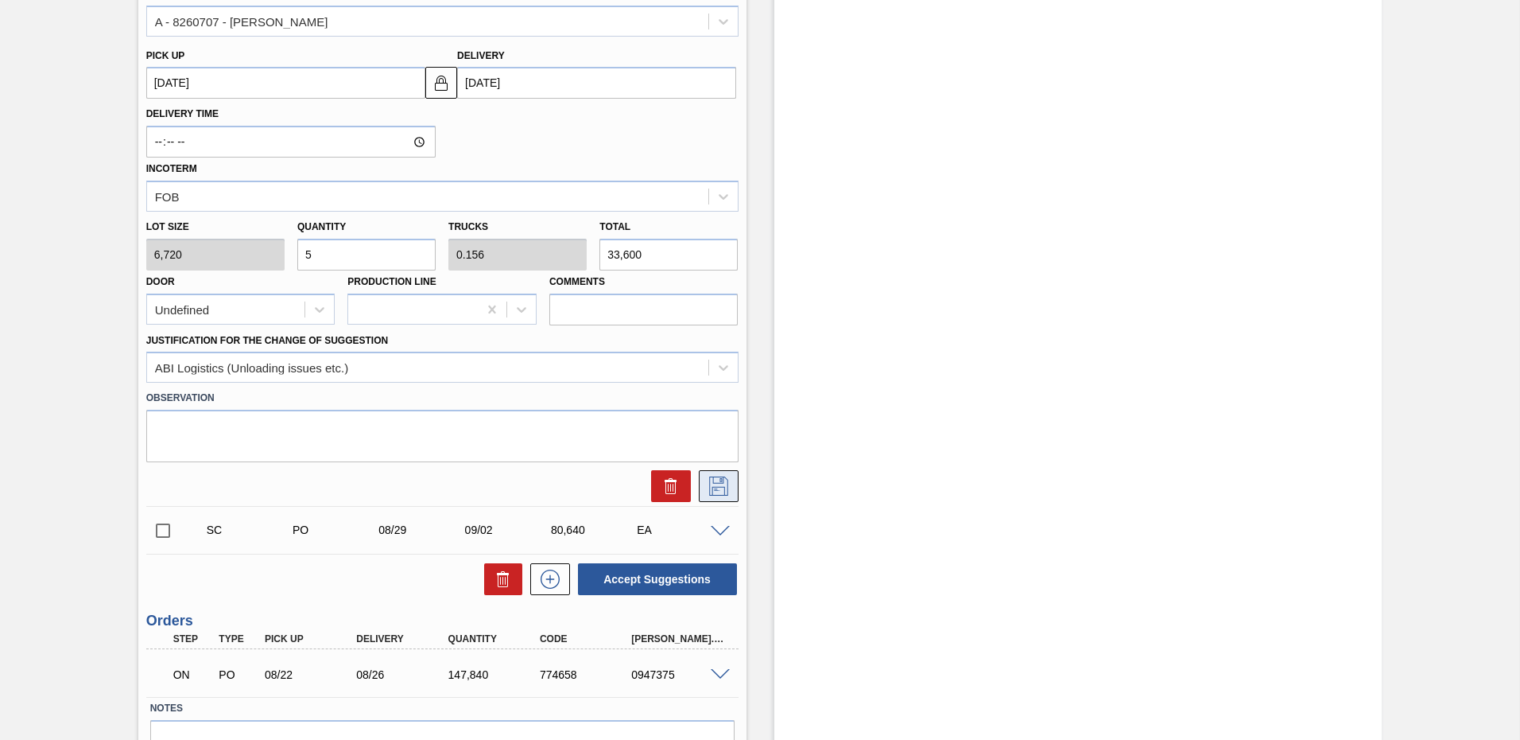
click at [713, 487] on icon at bounding box center [718, 485] width 19 height 19
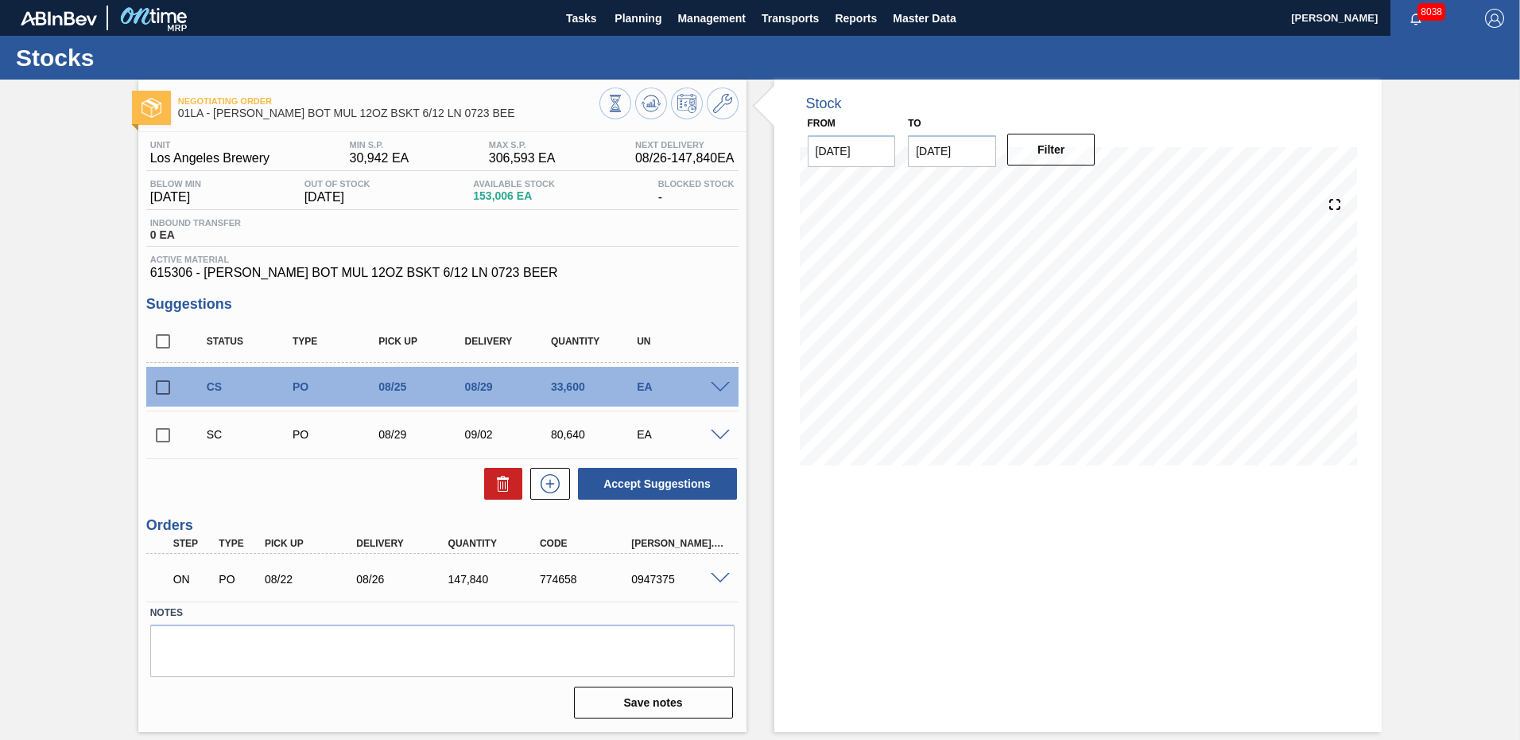
click at [714, 429] on div at bounding box center [723, 434] width 32 height 12
click at [720, 437] on span at bounding box center [720, 435] width 19 height 12
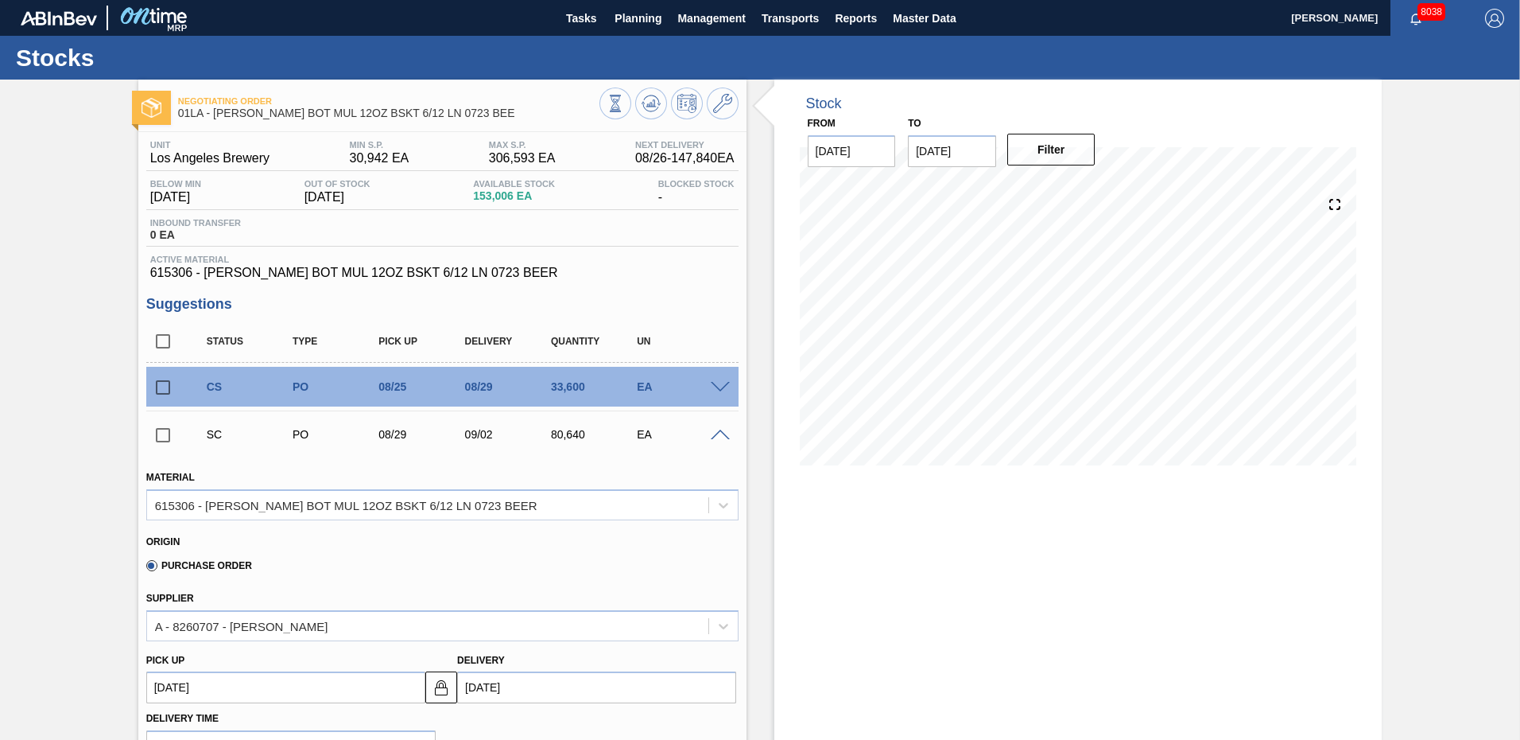
scroll to position [239, 0]
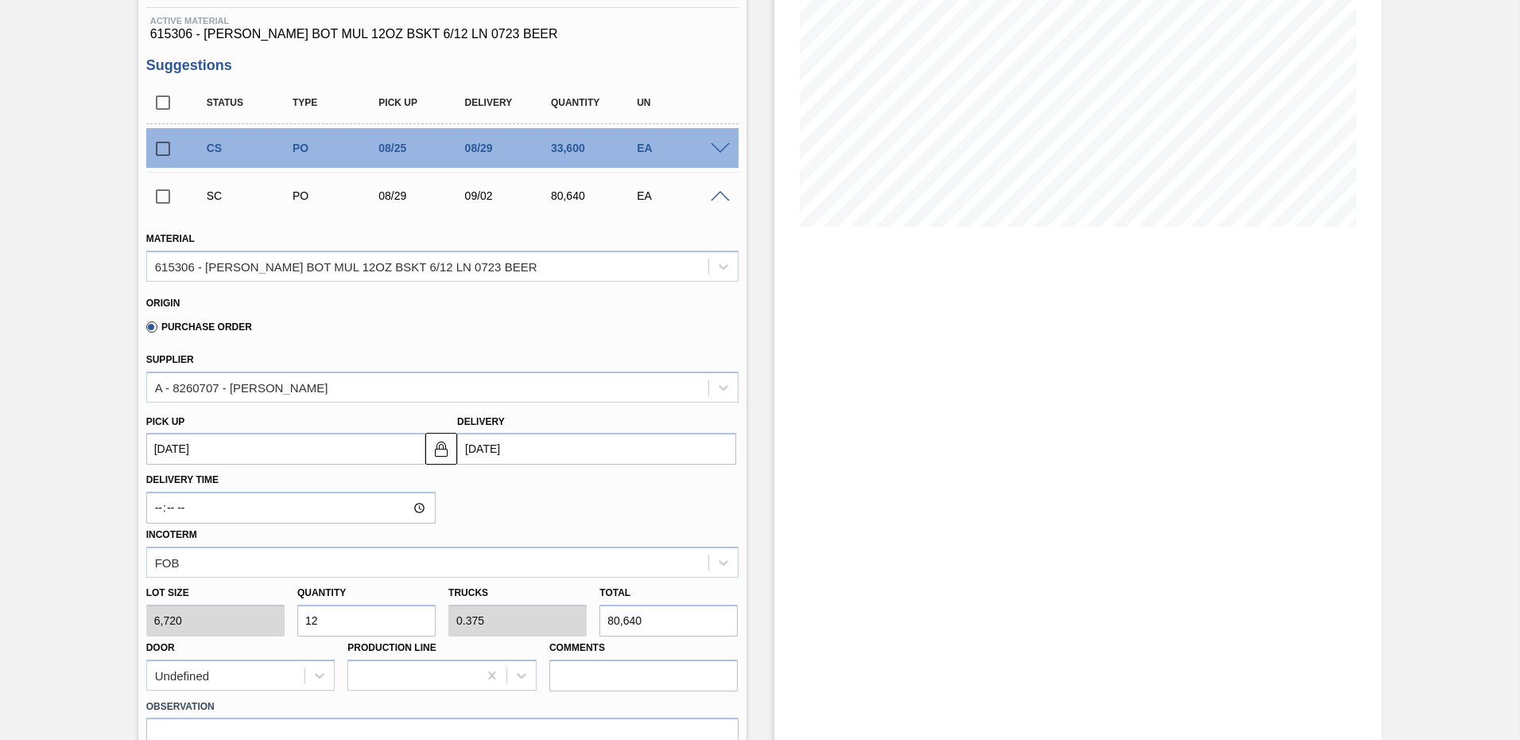
click at [563, 448] on input "[DATE]" at bounding box center [596, 449] width 279 height 32
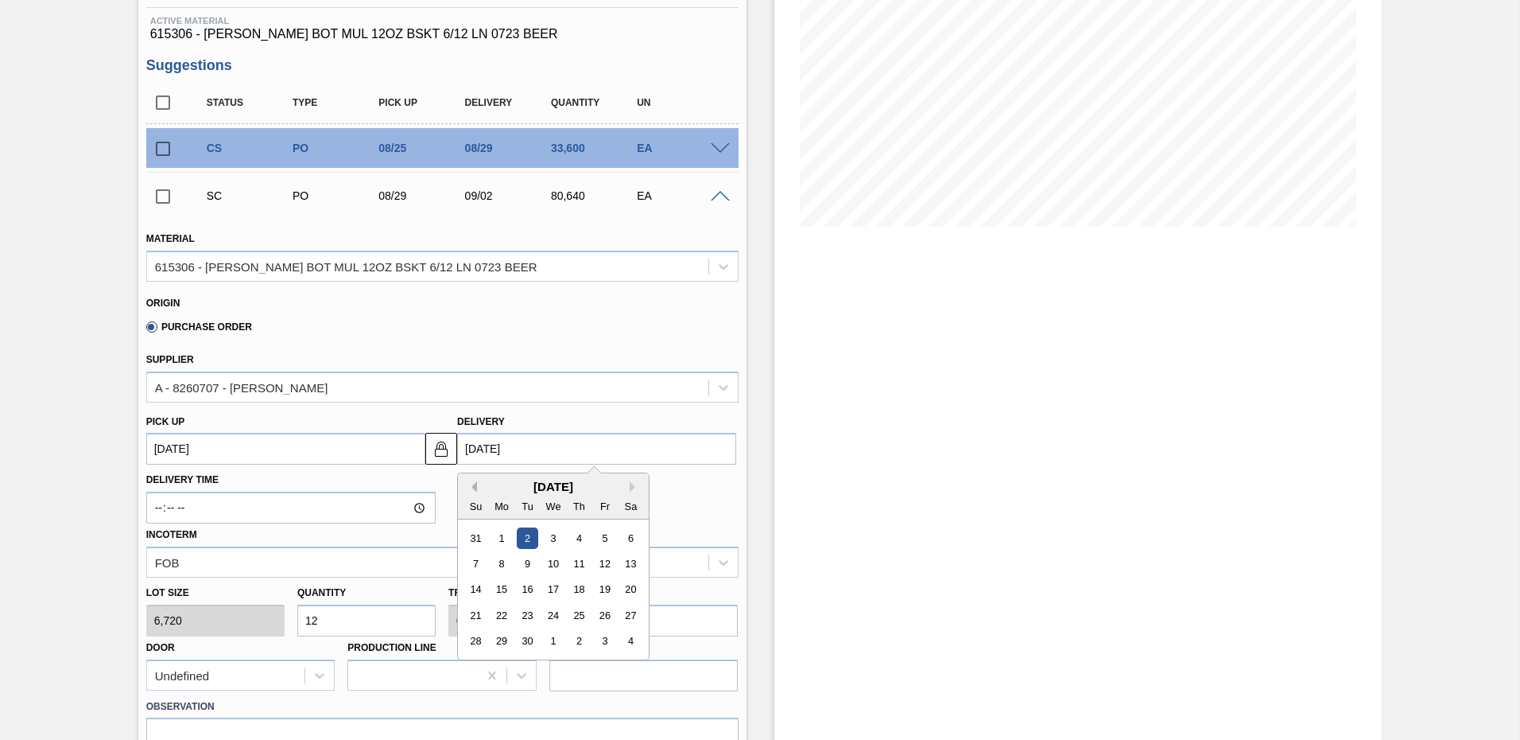
click at [472, 485] on button "Previous Month" at bounding box center [471, 486] width 11 height 11
click at [600, 641] on div "29" at bounding box center [604, 641] width 21 height 21
type up "[DATE]"
type input "[DATE]"
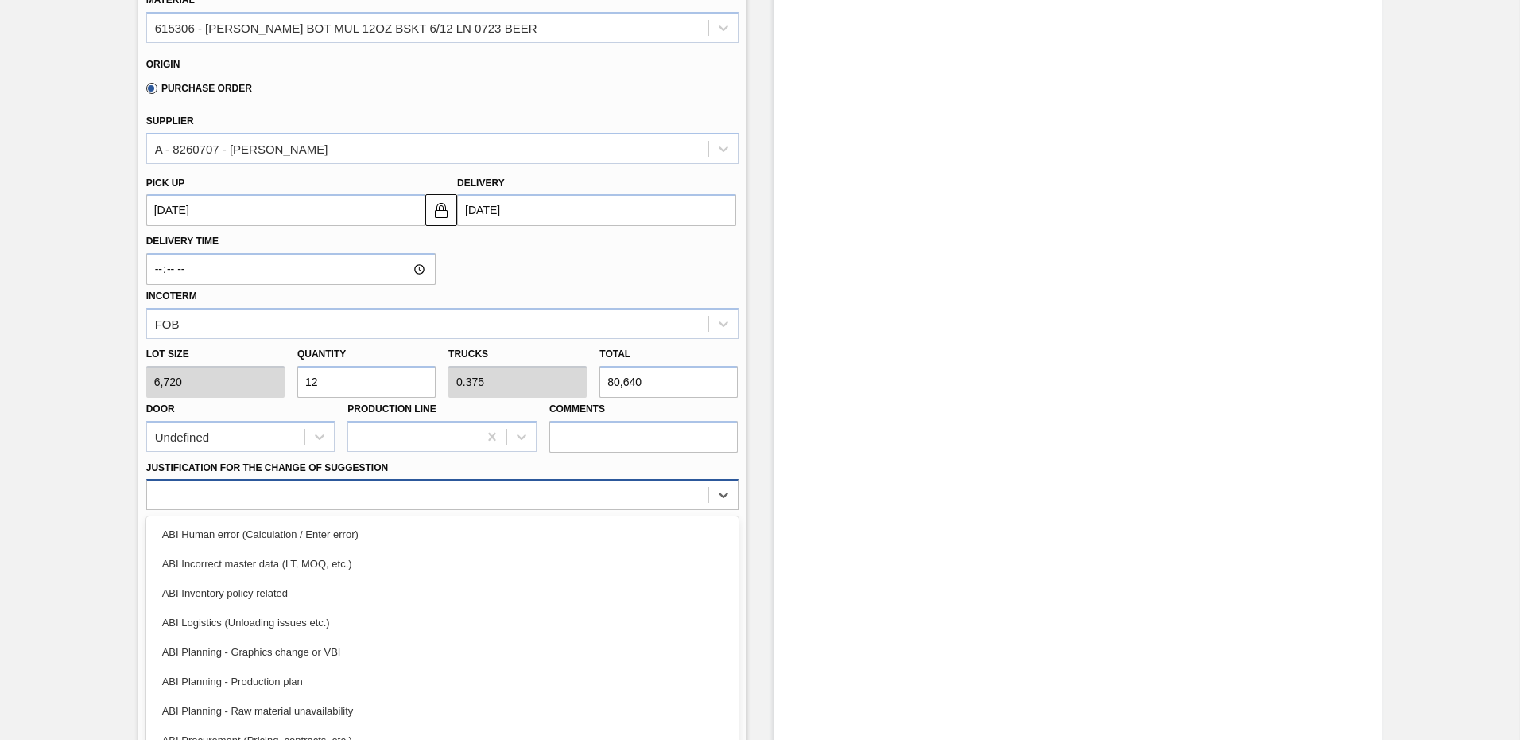
scroll to position [499, 0]
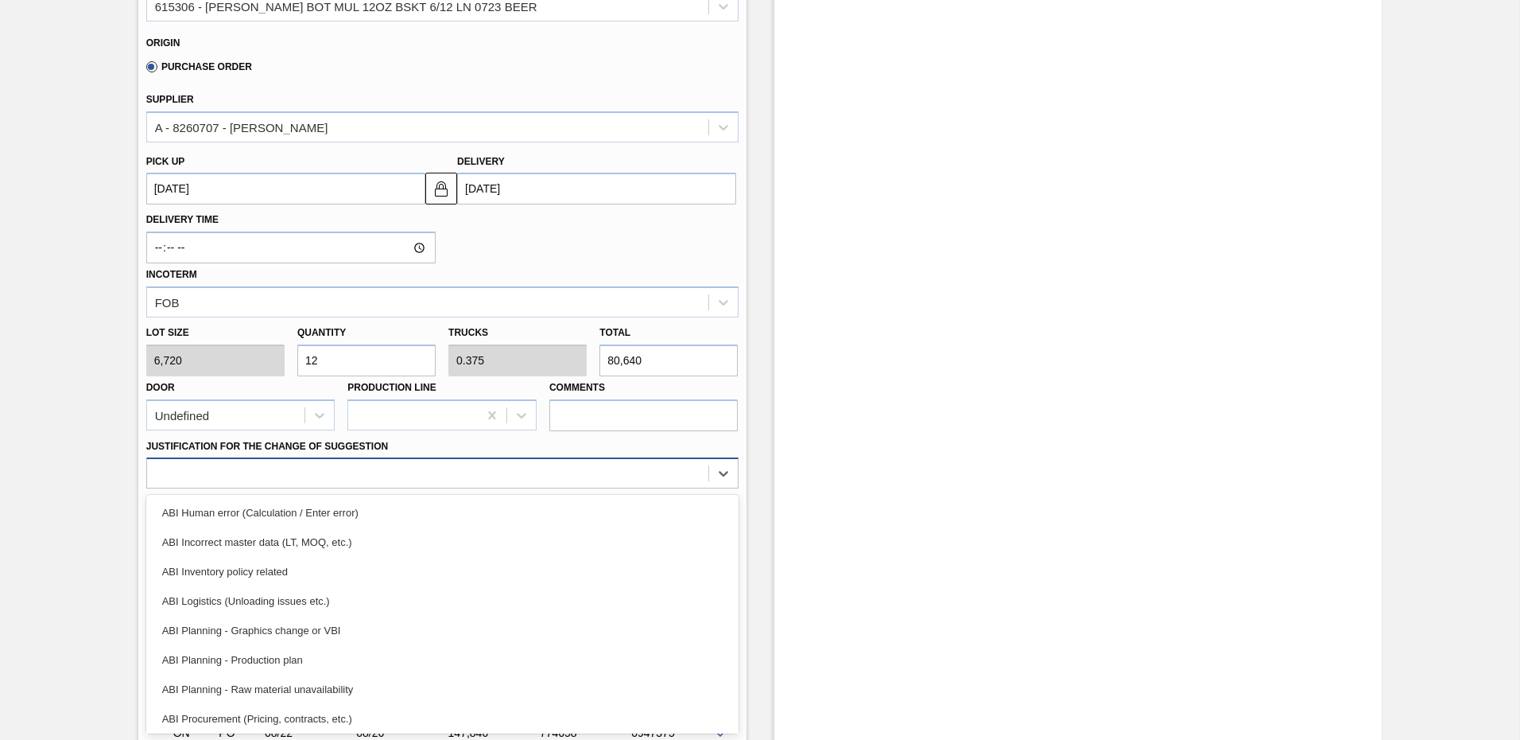
click at [266, 488] on div "option ABI Human error (Calculation / Enter error) focused, 1 of 18. 18 results…" at bounding box center [442, 472] width 592 height 31
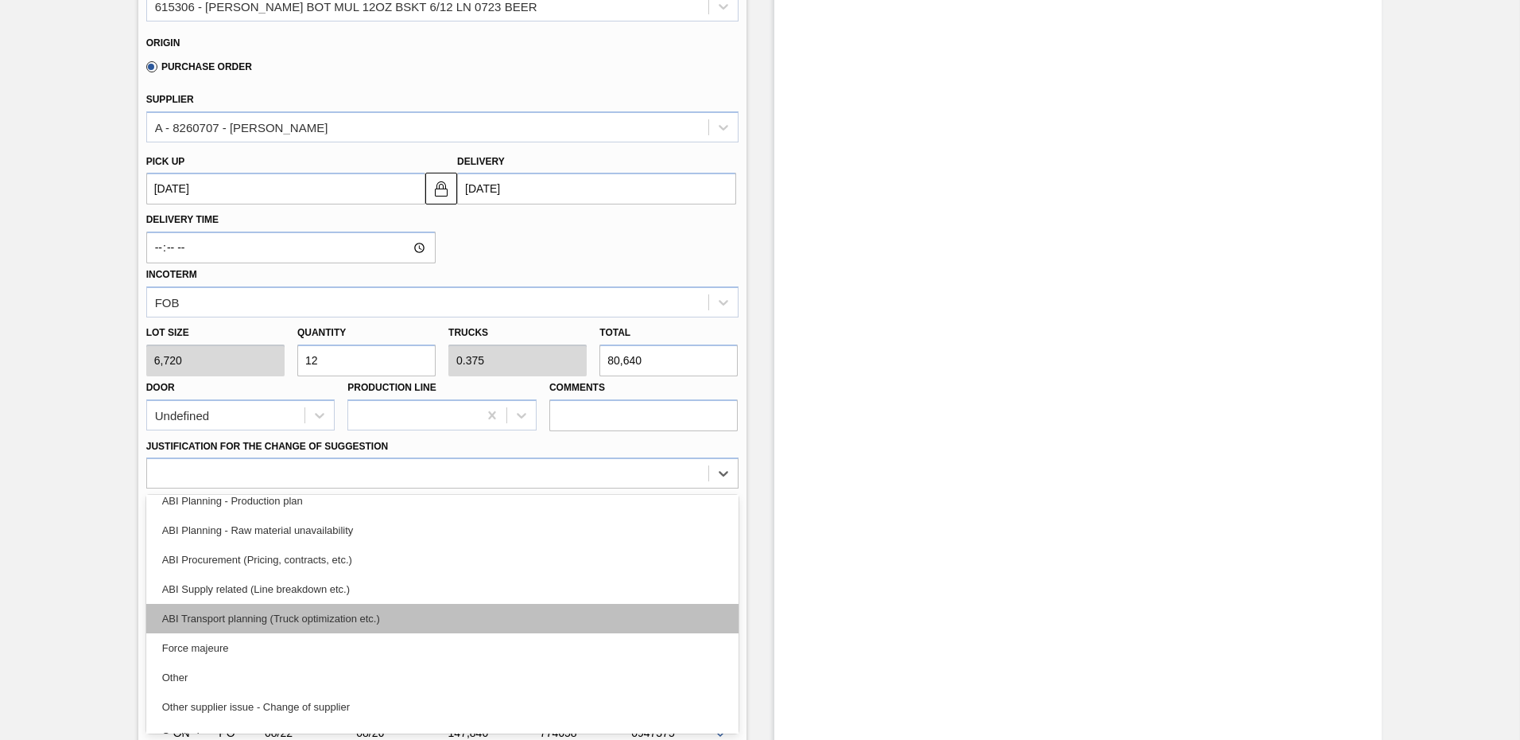
scroll to position [80, 0]
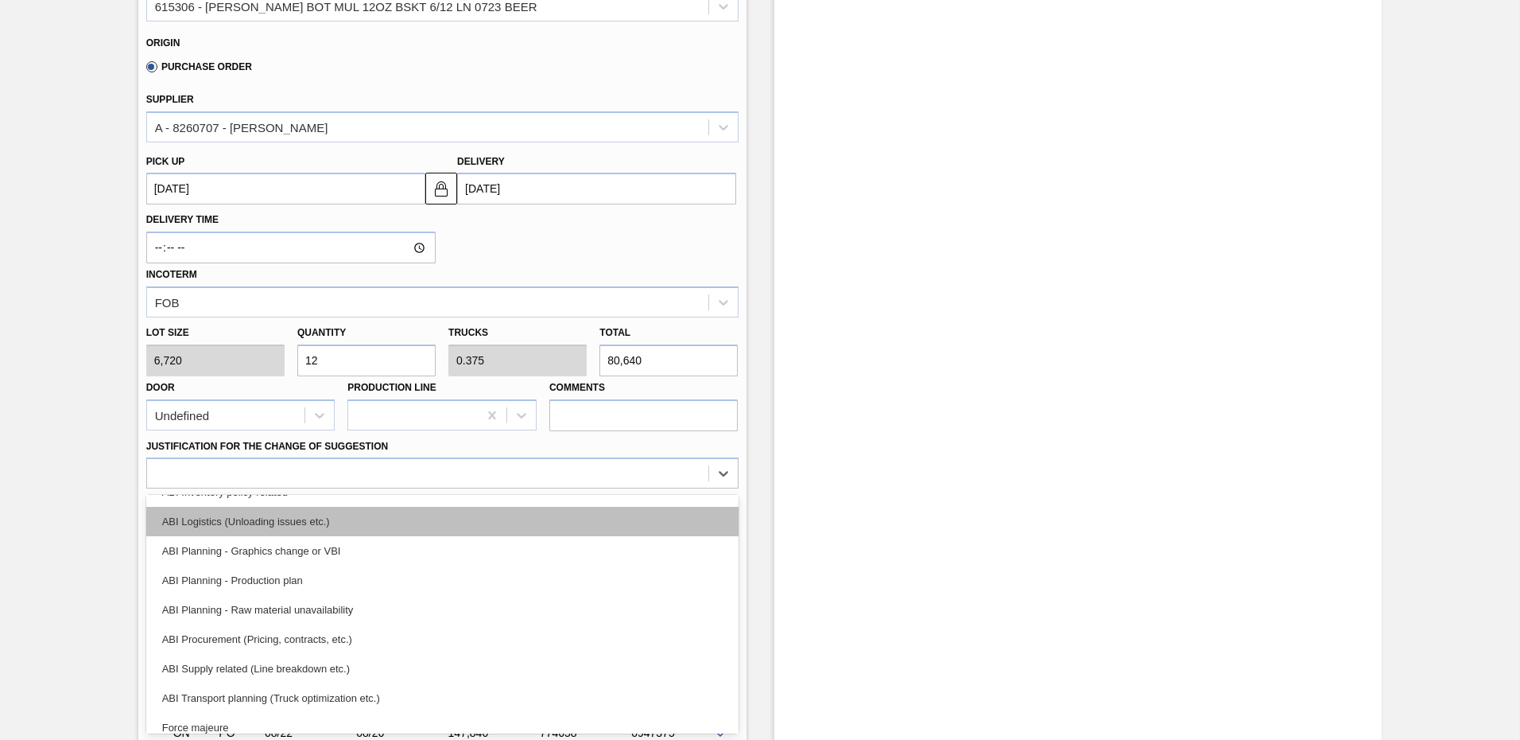
click at [269, 526] on div "ABI Logistics (Unloading issues etc.)" at bounding box center [442, 521] width 592 height 29
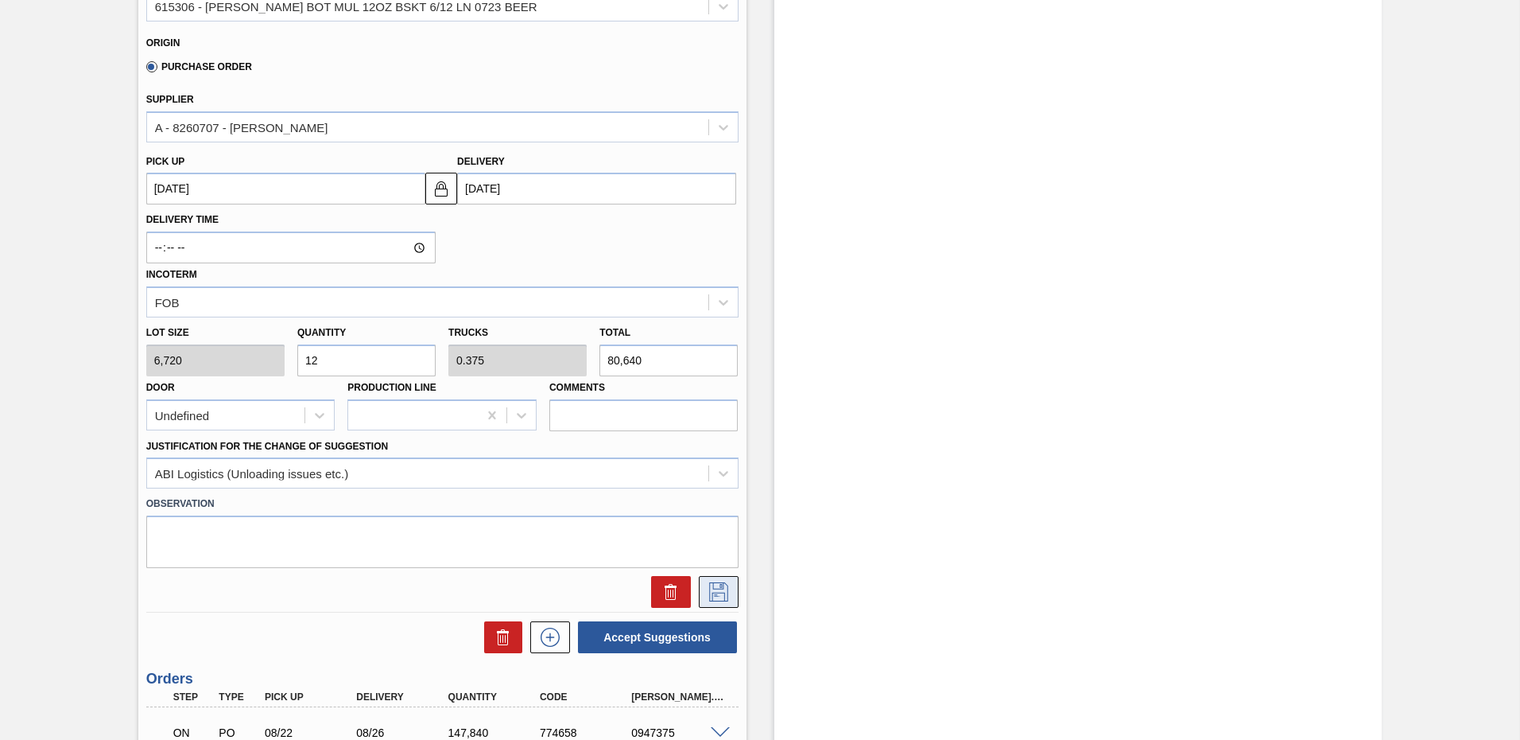
click at [718, 589] on icon at bounding box center [718, 591] width 25 height 19
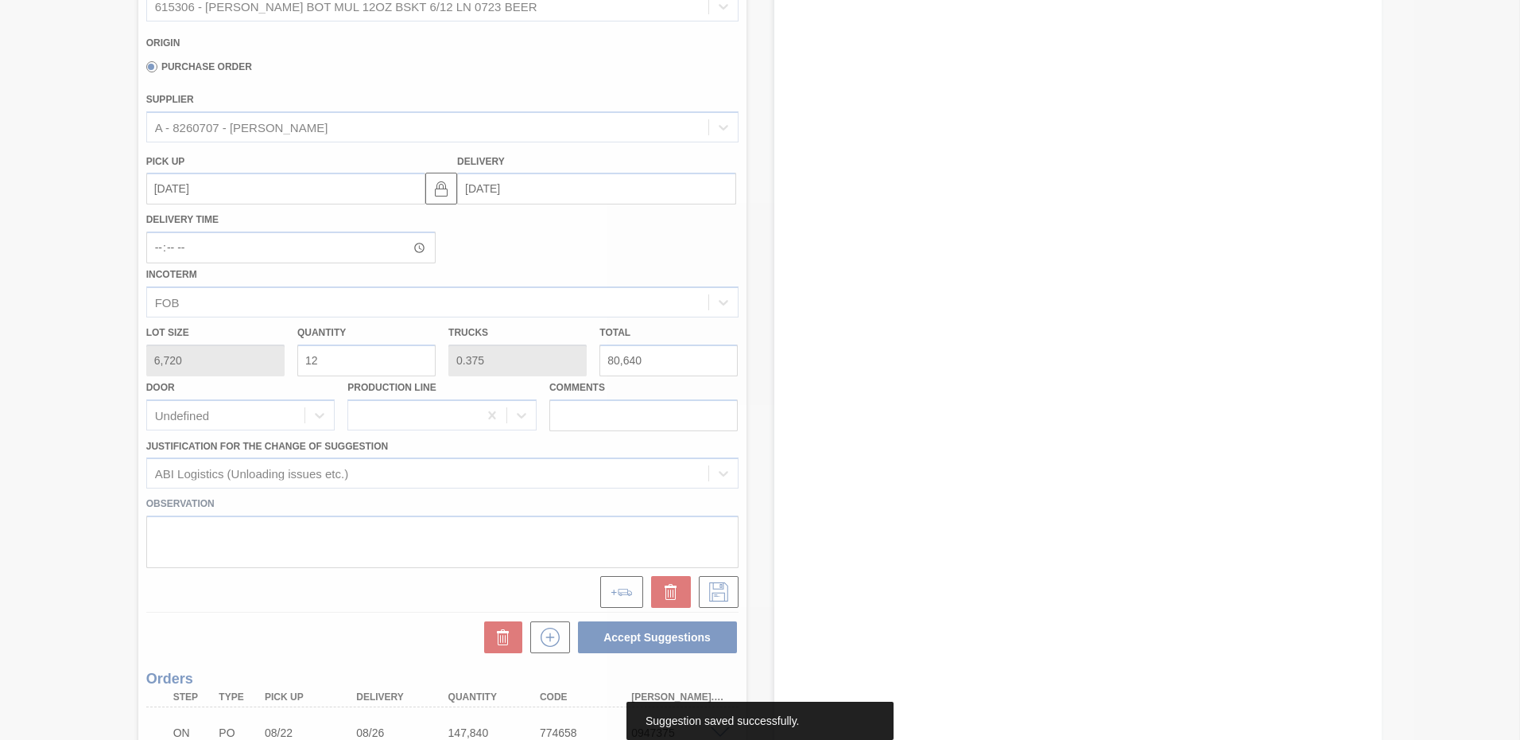
scroll to position [0, 0]
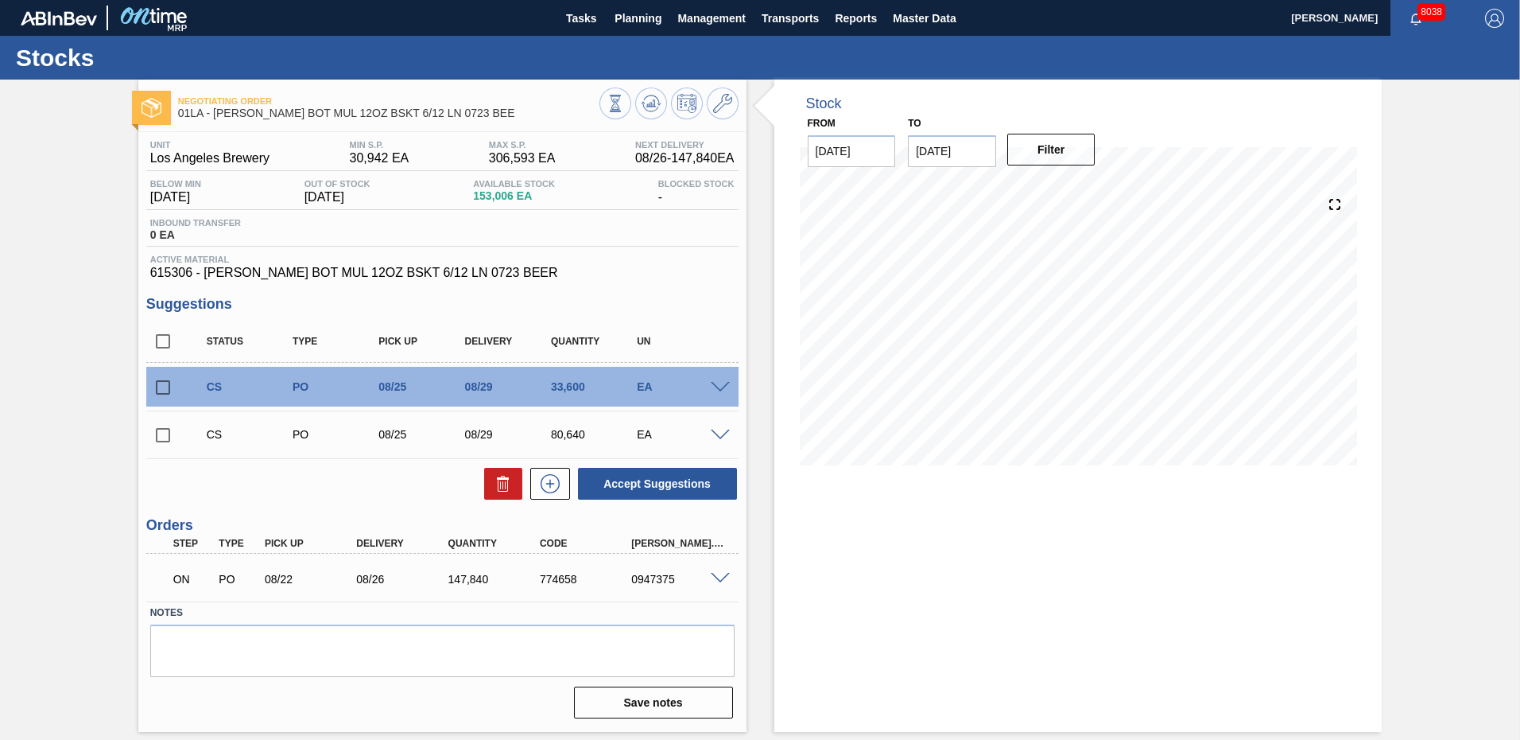
click at [168, 386] on input "checkbox" at bounding box center [162, 387] width 33 height 33
checkbox input "true"
drag, startPoint x: 163, startPoint y: 340, endPoint x: 179, endPoint y: 361, distance: 26.7
click at [163, 341] on input "checkbox" at bounding box center [162, 340] width 33 height 33
checkbox input "true"
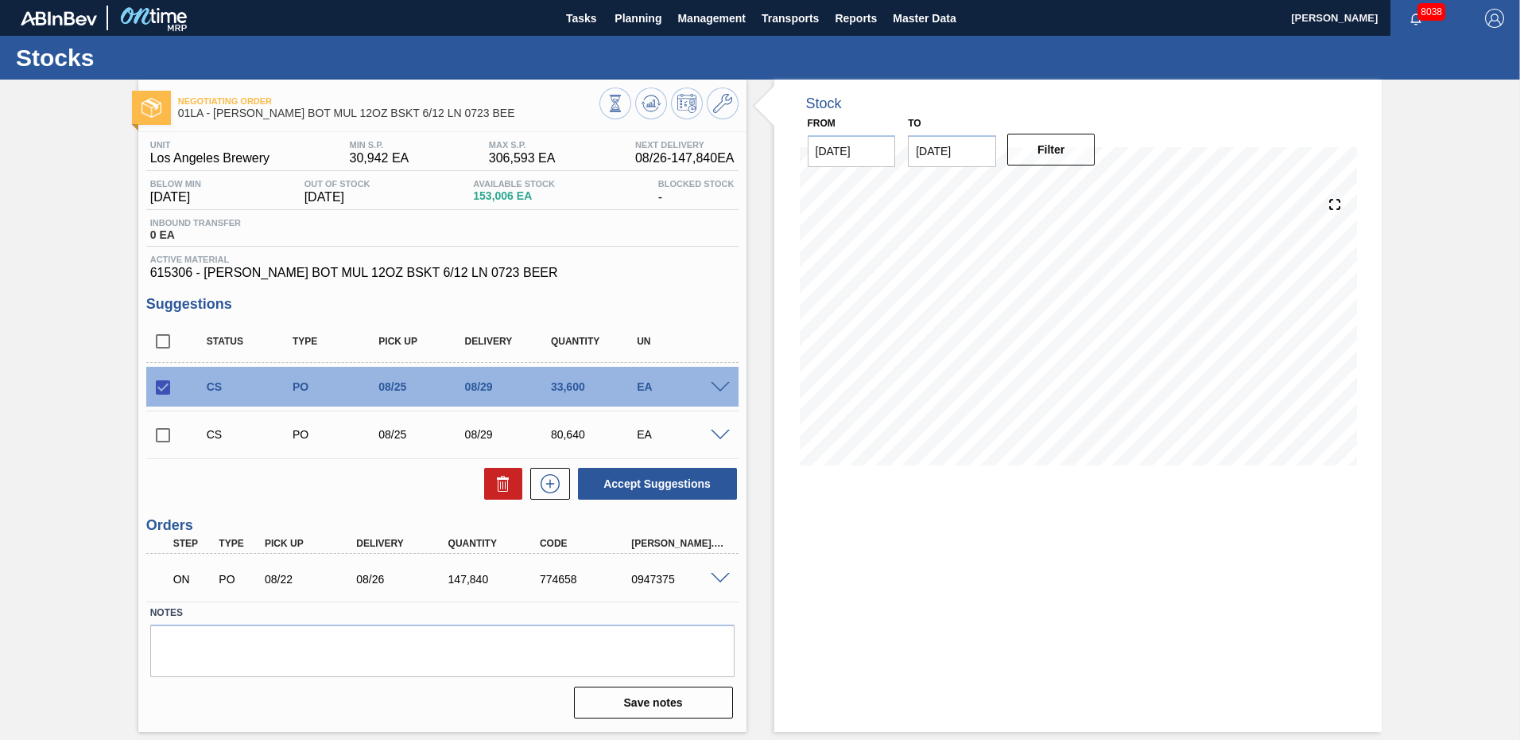
checkbox input "true"
click at [676, 479] on button "Accept Suggestions" at bounding box center [657, 484] width 159 height 32
checkbox input "false"
click at [642, 17] on span "Planning" at bounding box center [638, 18] width 47 height 19
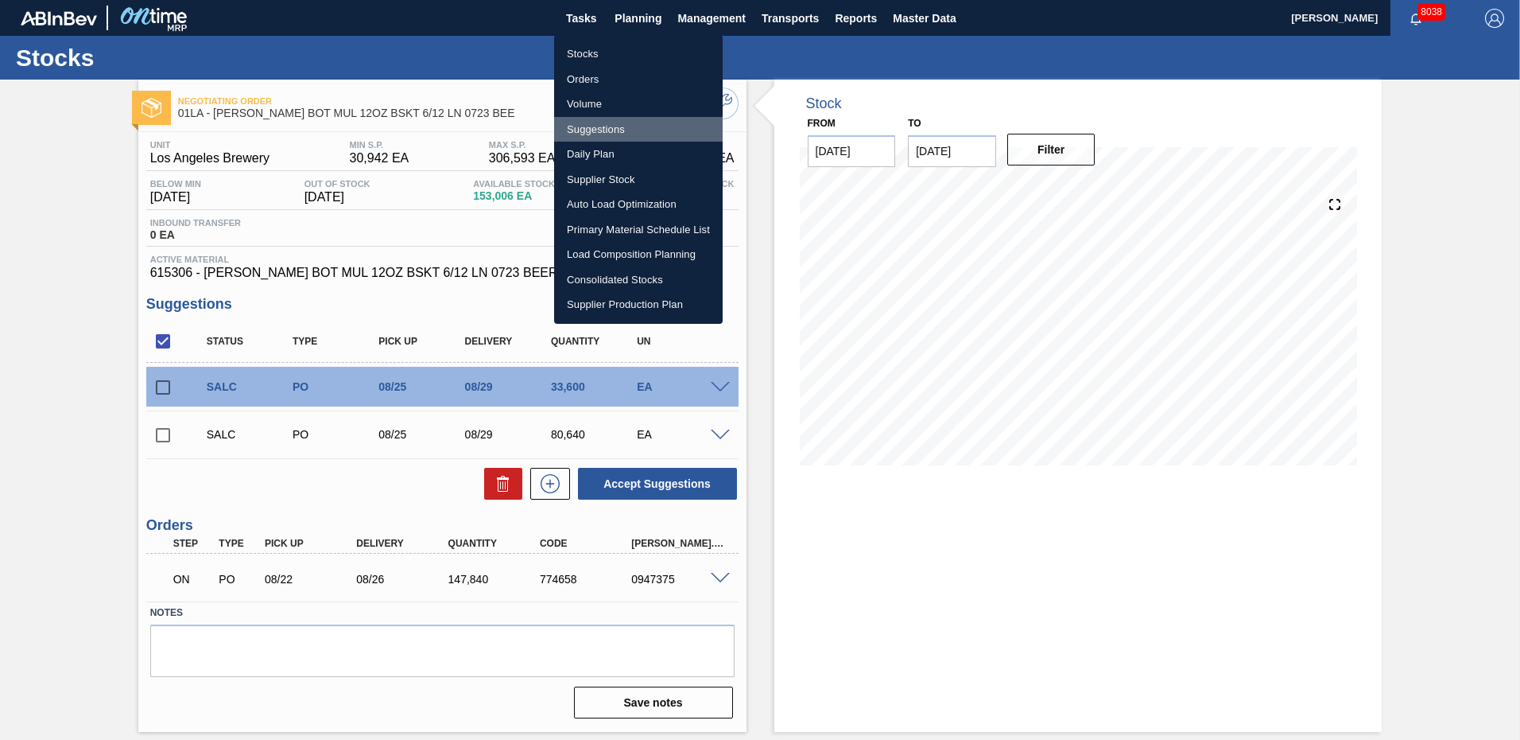
click at [600, 128] on li "Suggestions" at bounding box center [638, 129] width 169 height 25
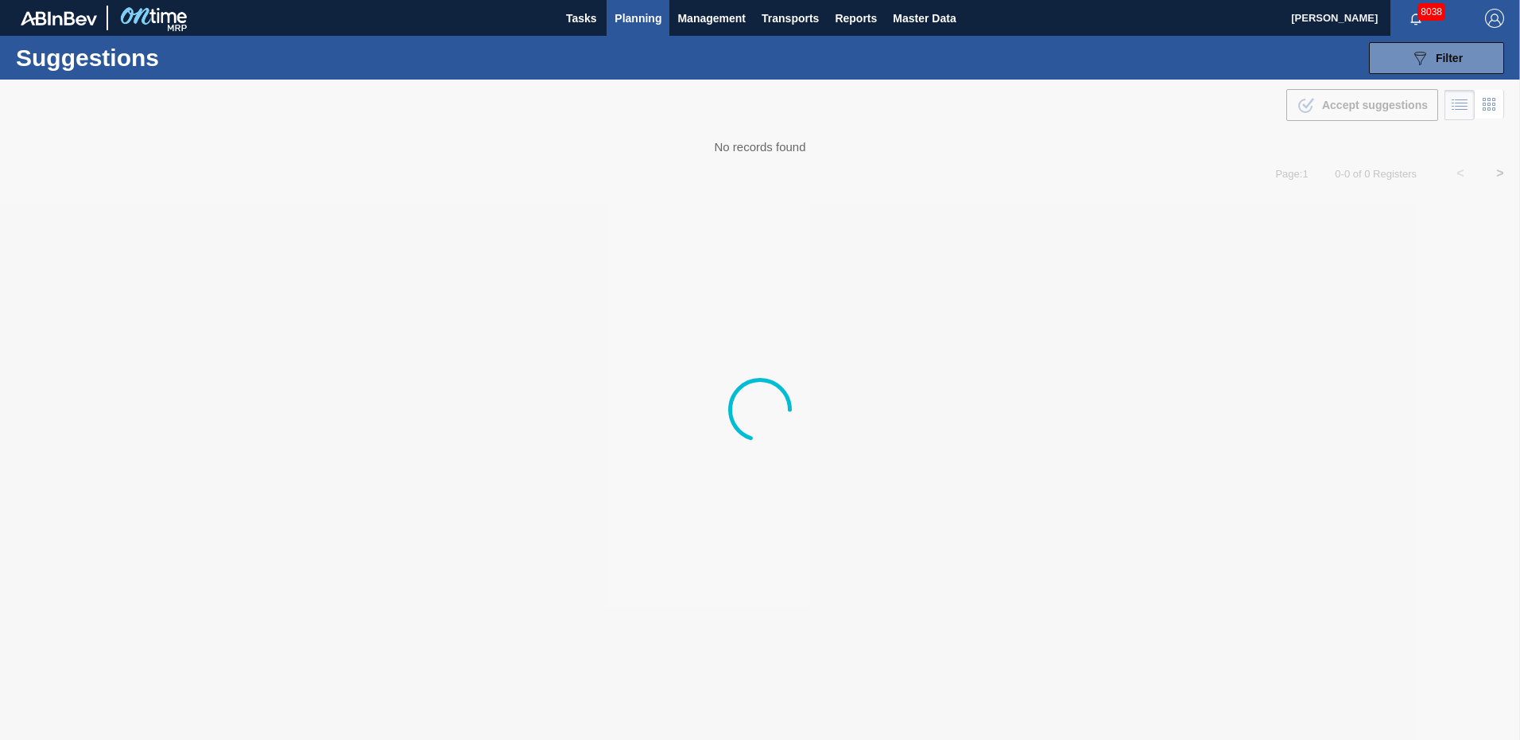
type from "[DATE]"
type to "[DATE]"
click at [1431, 59] on div "089F7B8B-B2A5-4AFE-B5C0-19BA573D28AC Filter" at bounding box center [1437, 58] width 52 height 19
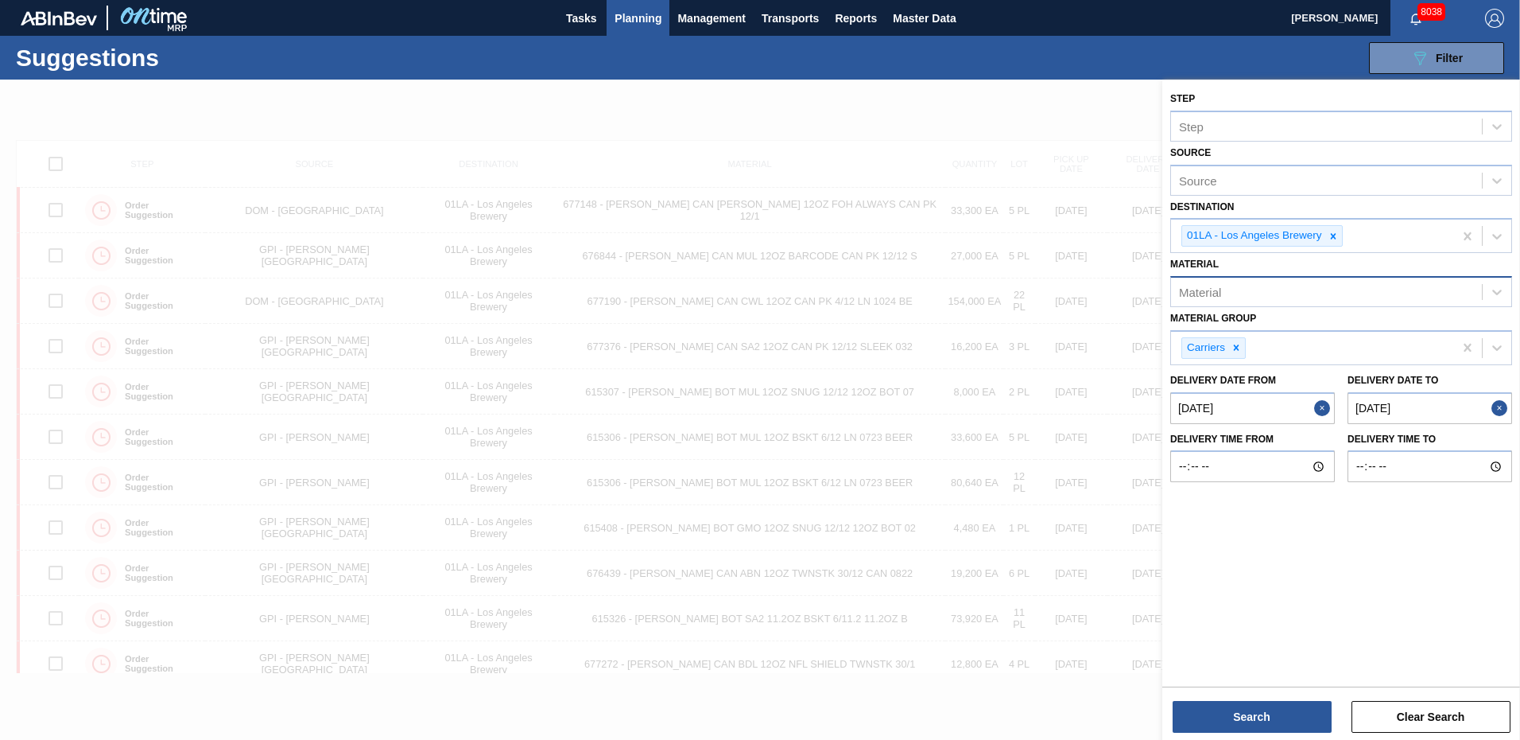
click at [1253, 294] on div "Material" at bounding box center [1326, 292] width 311 height 23
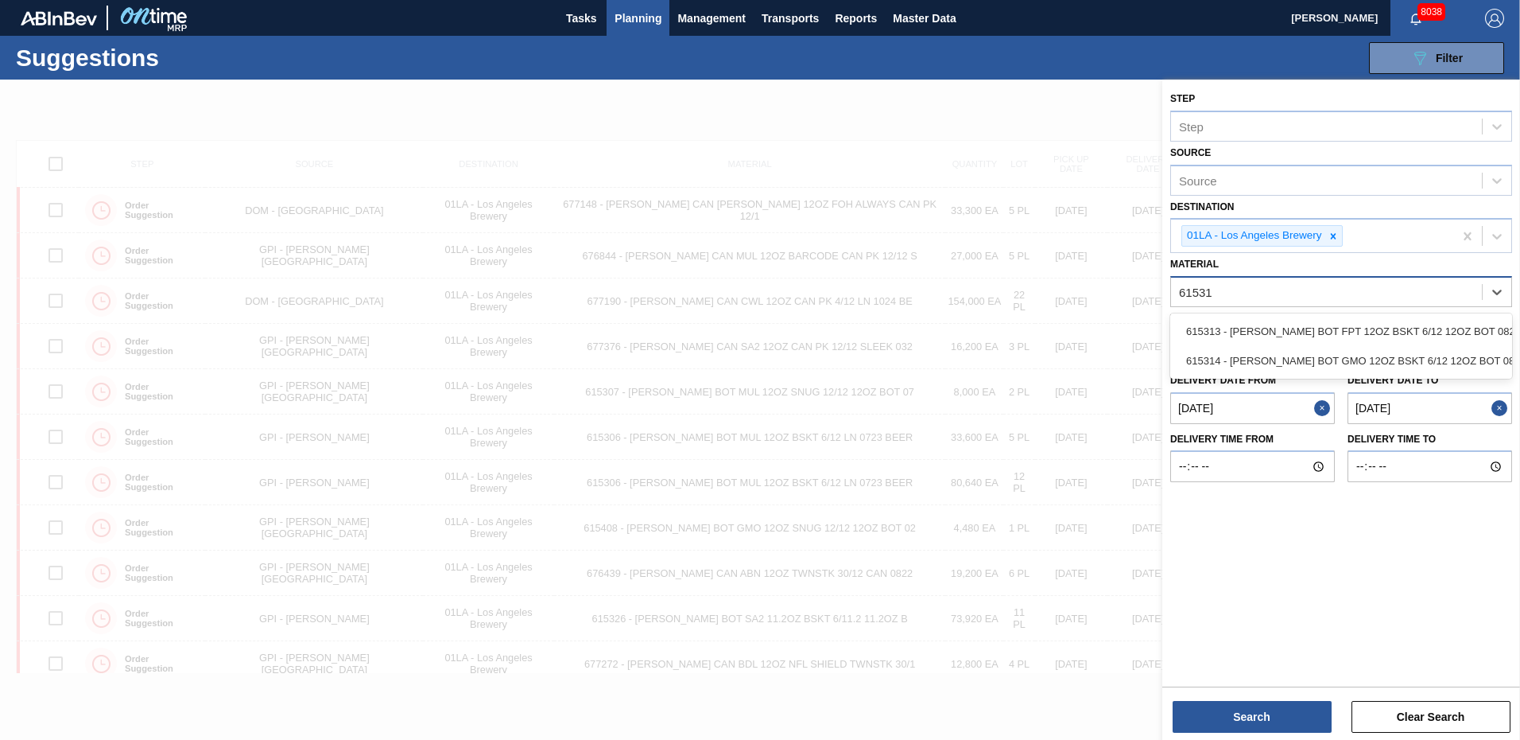
type input "615314"
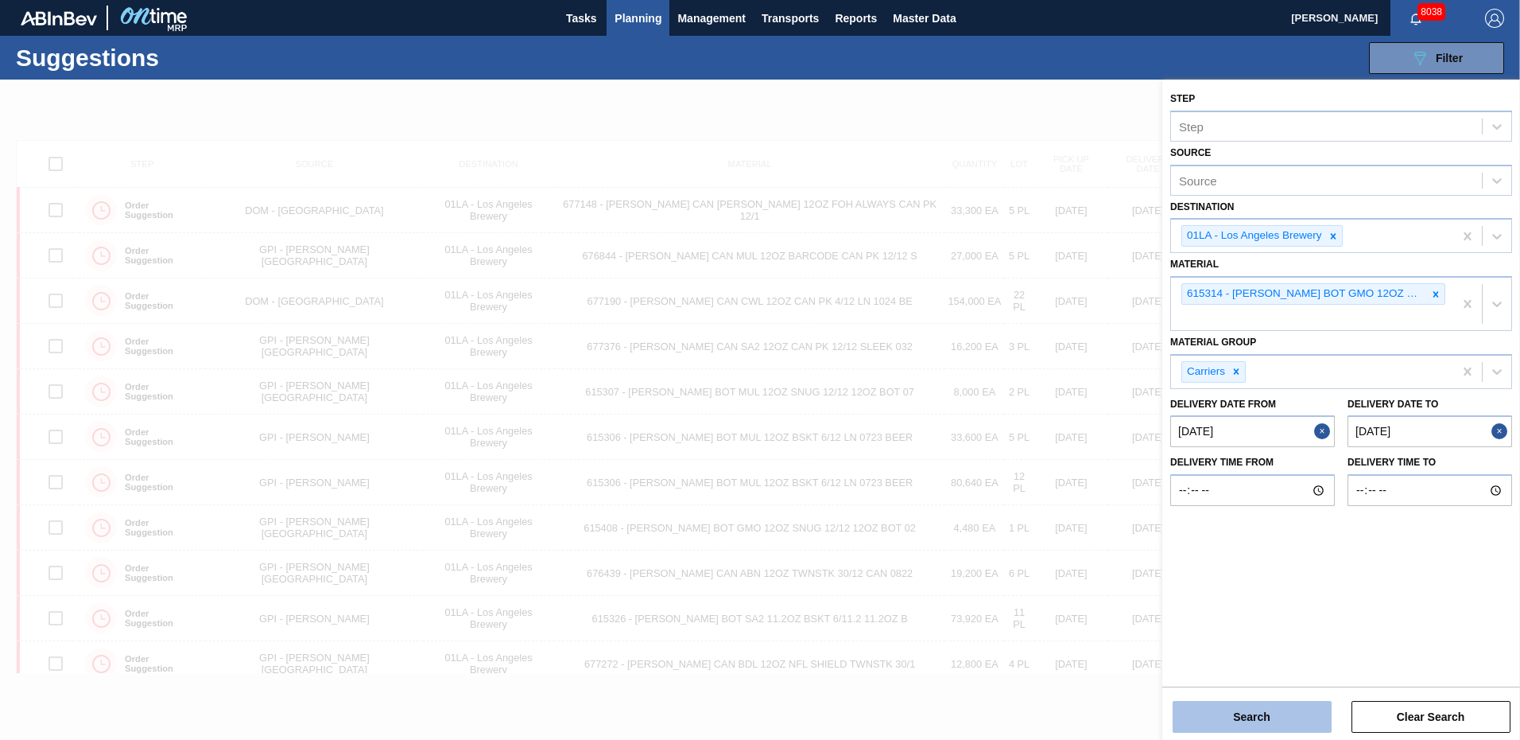
click at [1251, 714] on button "Search" at bounding box center [1252, 717] width 159 height 32
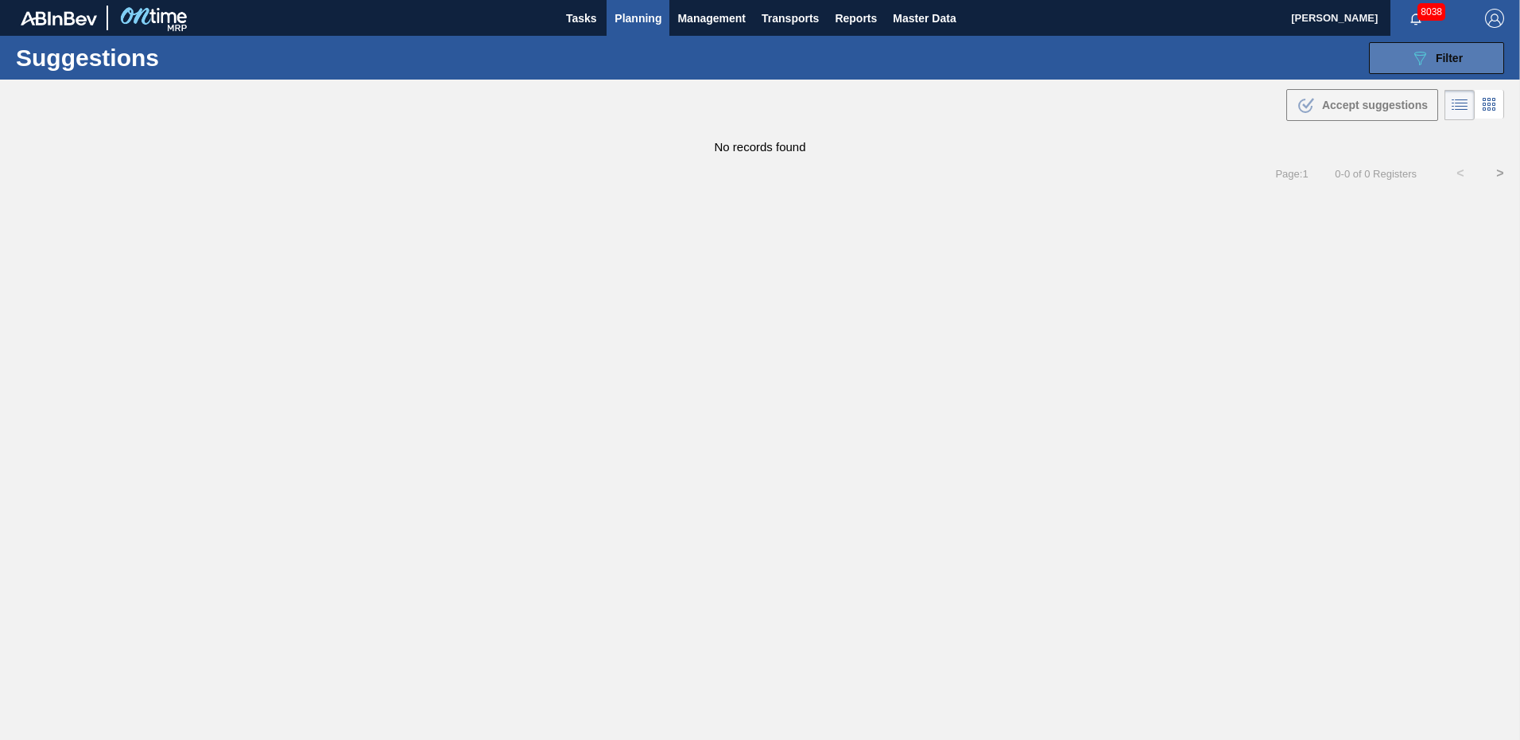
click at [1420, 56] on icon "089F7B8B-B2A5-4AFE-B5C0-19BA573D28AC" at bounding box center [1420, 58] width 19 height 19
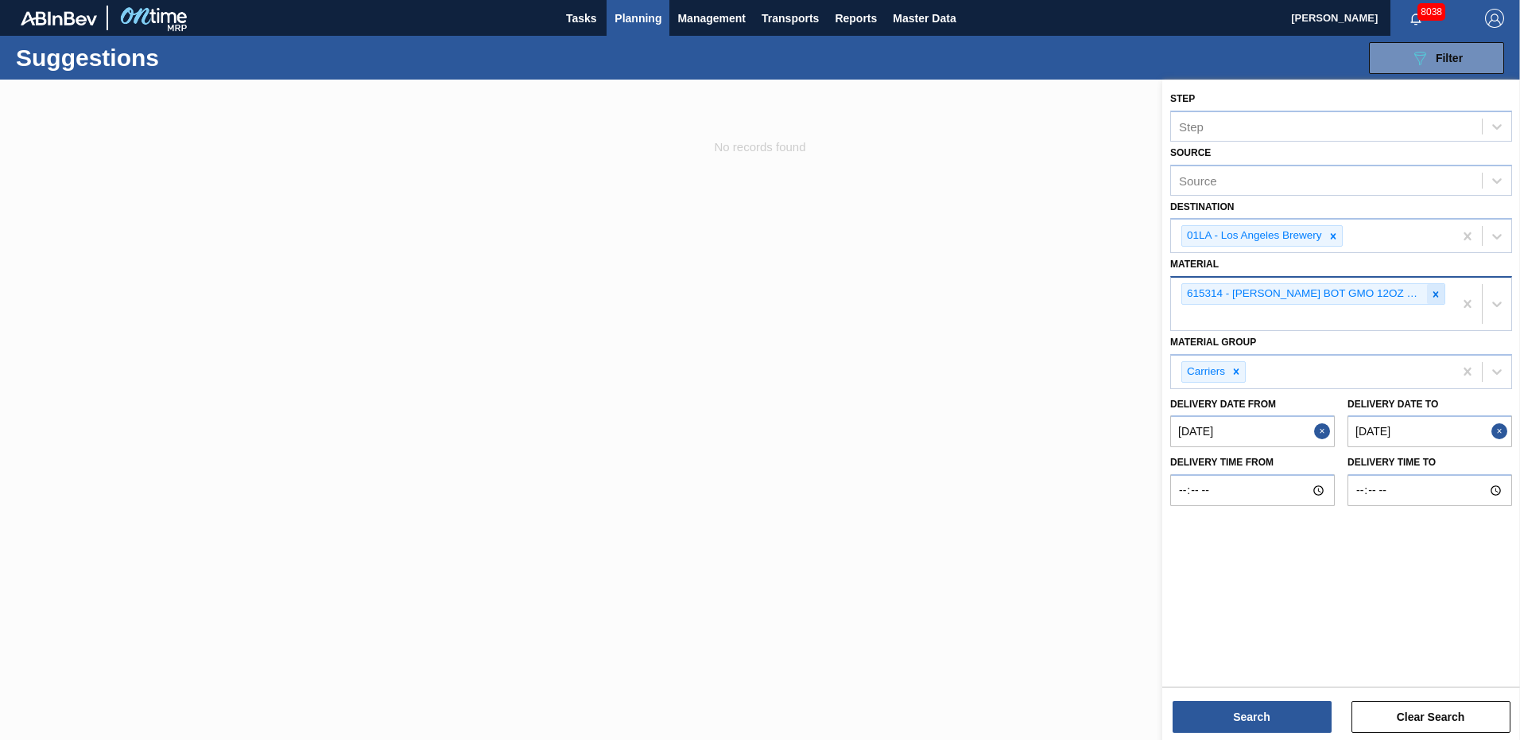
click at [1439, 297] on icon at bounding box center [1436, 294] width 11 height 11
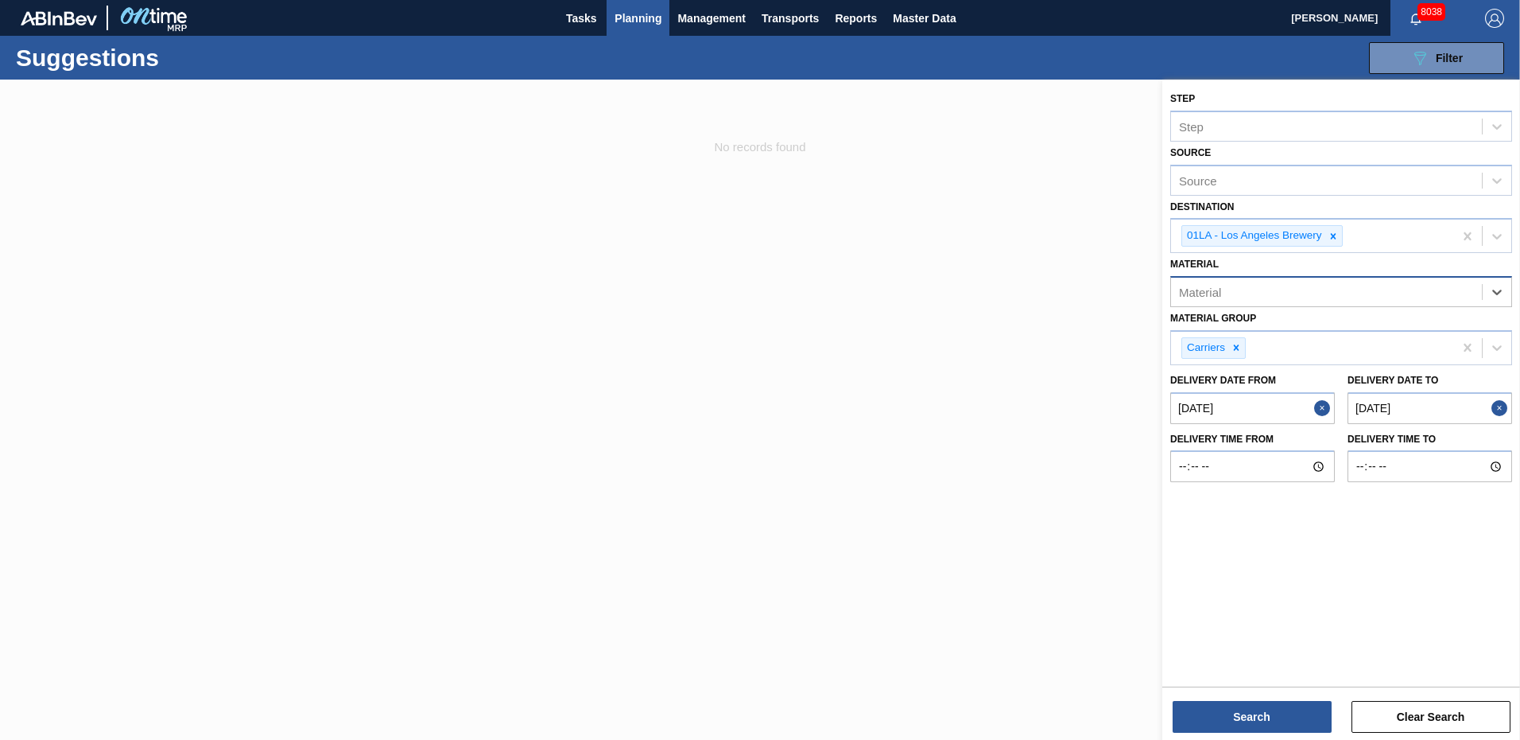
click at [1349, 294] on div "Material" at bounding box center [1326, 292] width 311 height 23
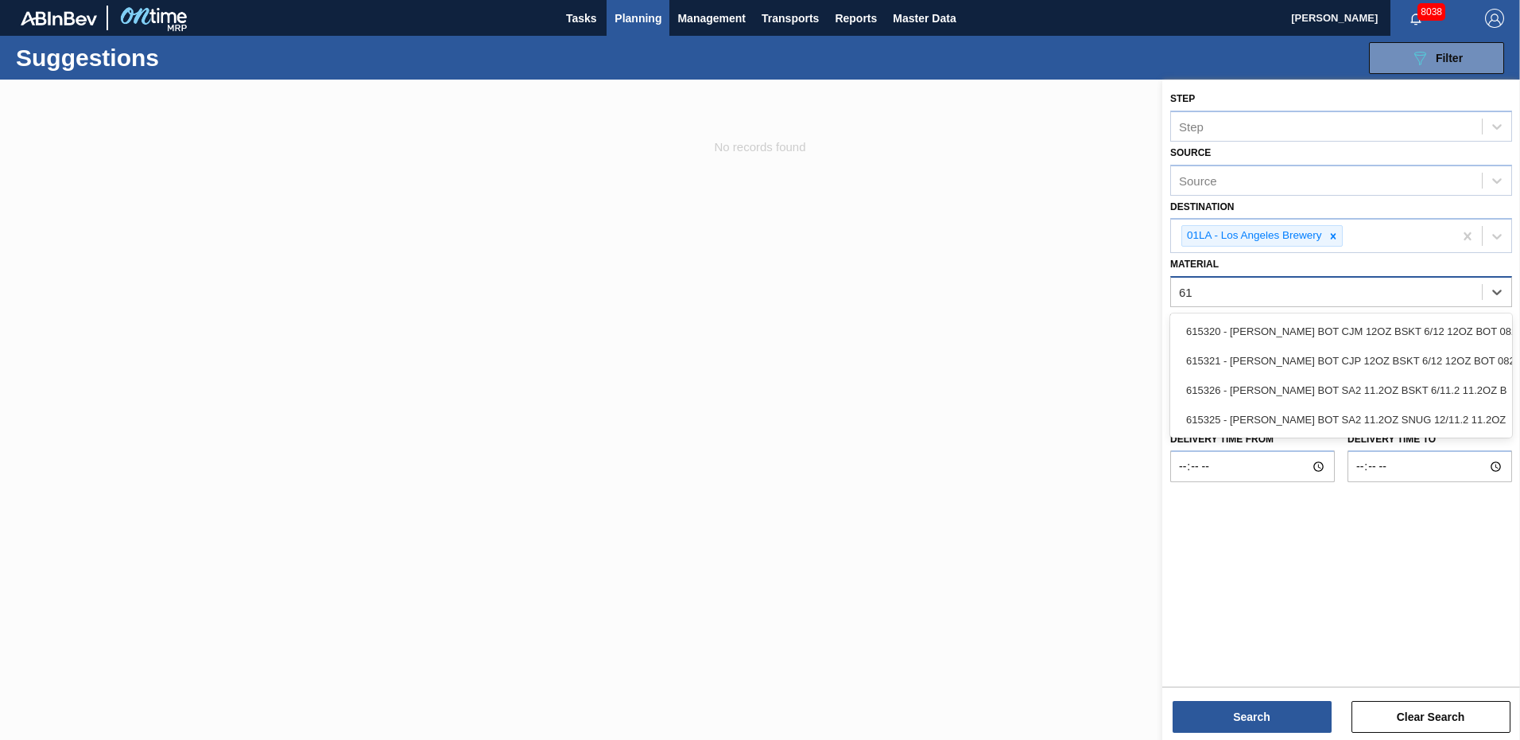
type input "6"
type input "615326"
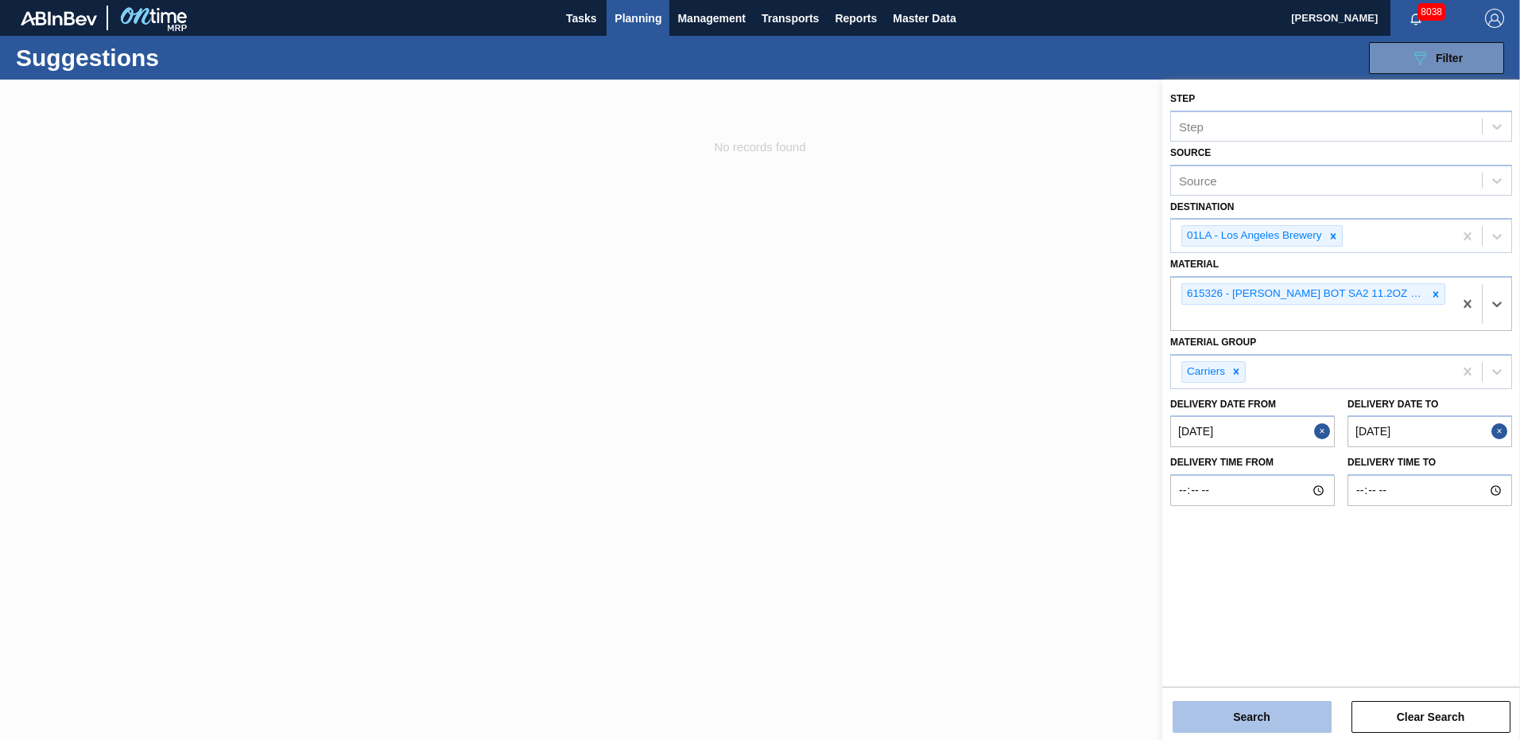
click at [1259, 716] on button "Search" at bounding box center [1252, 717] width 159 height 32
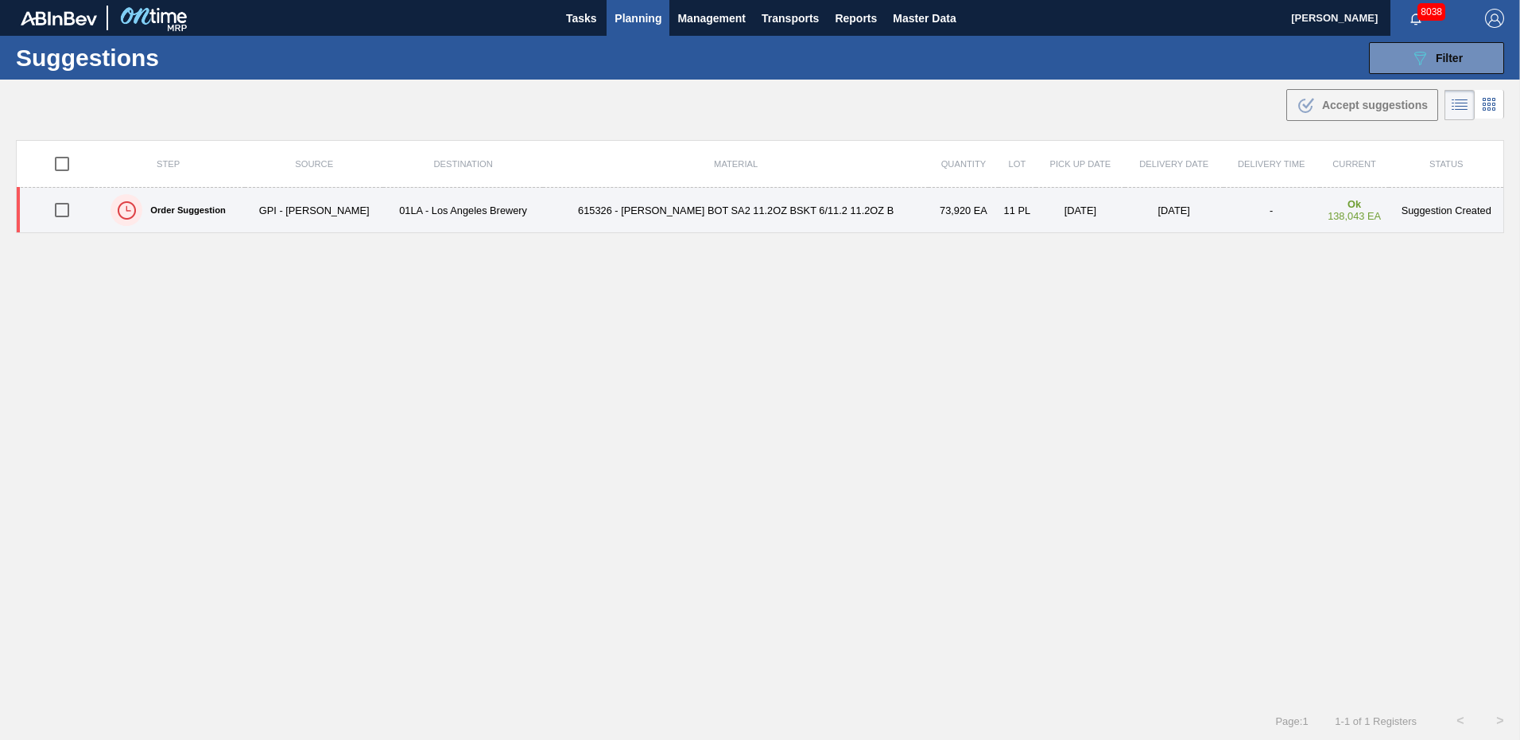
click at [1423, 210] on td "Suggestion Created" at bounding box center [1446, 210] width 115 height 45
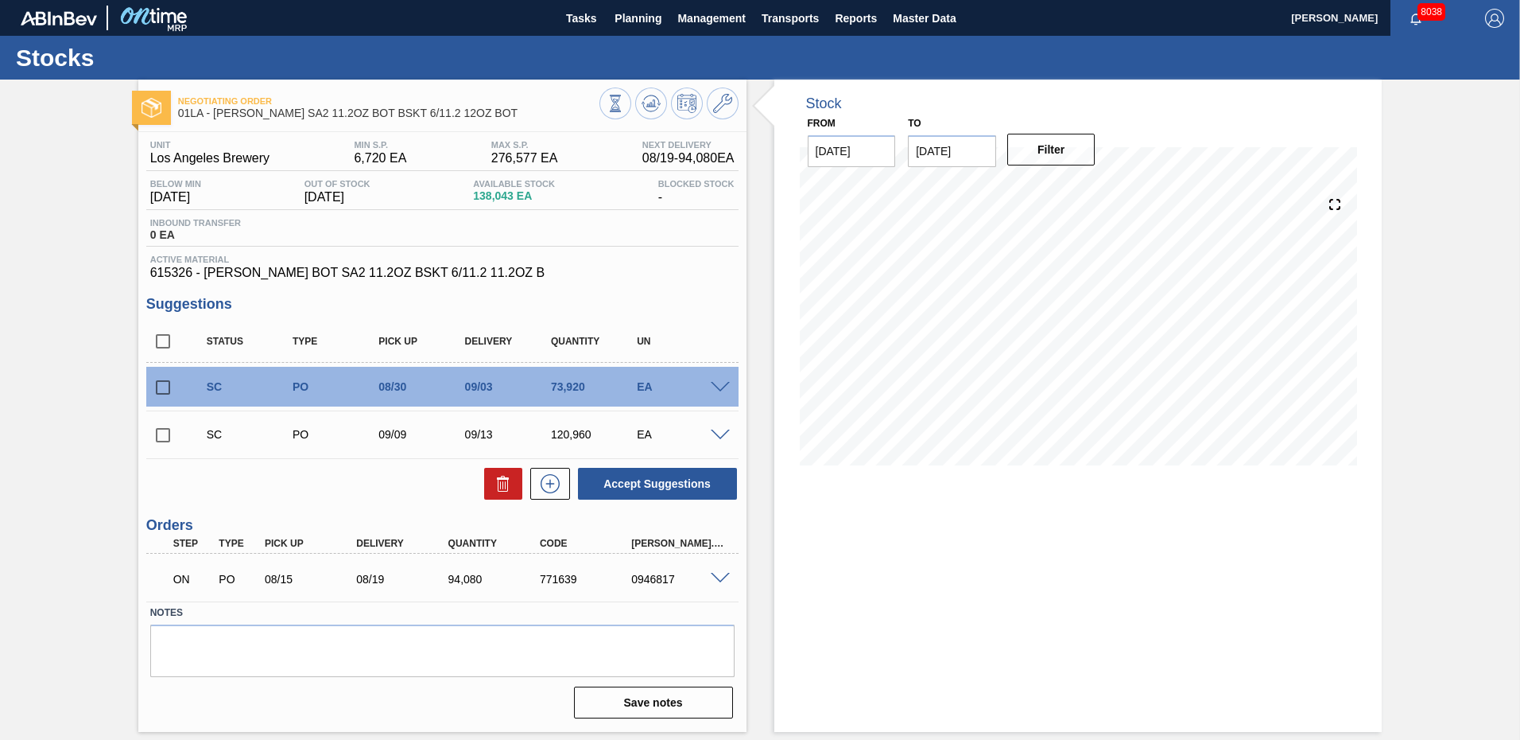
click at [720, 383] on span at bounding box center [720, 388] width 19 height 12
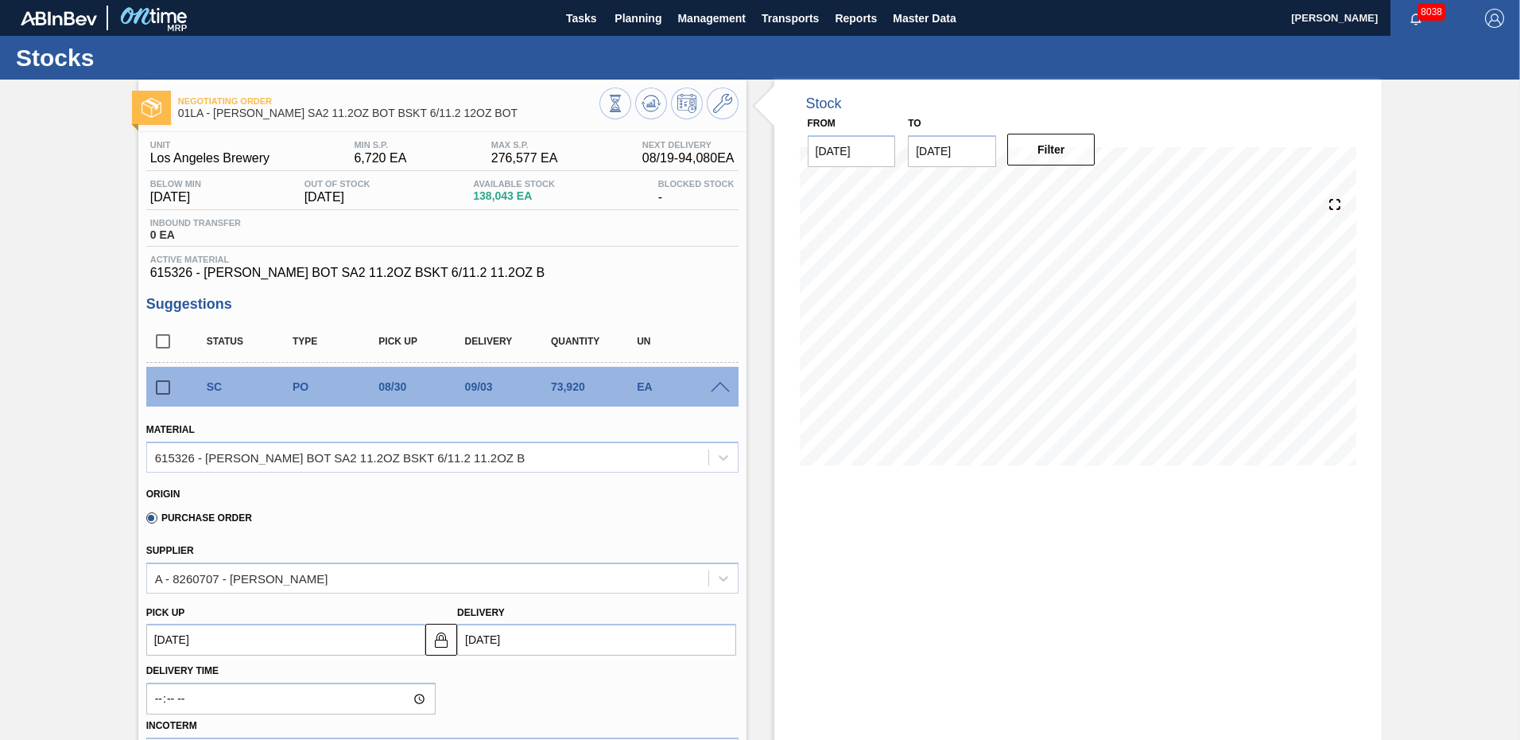
scroll to position [159, 0]
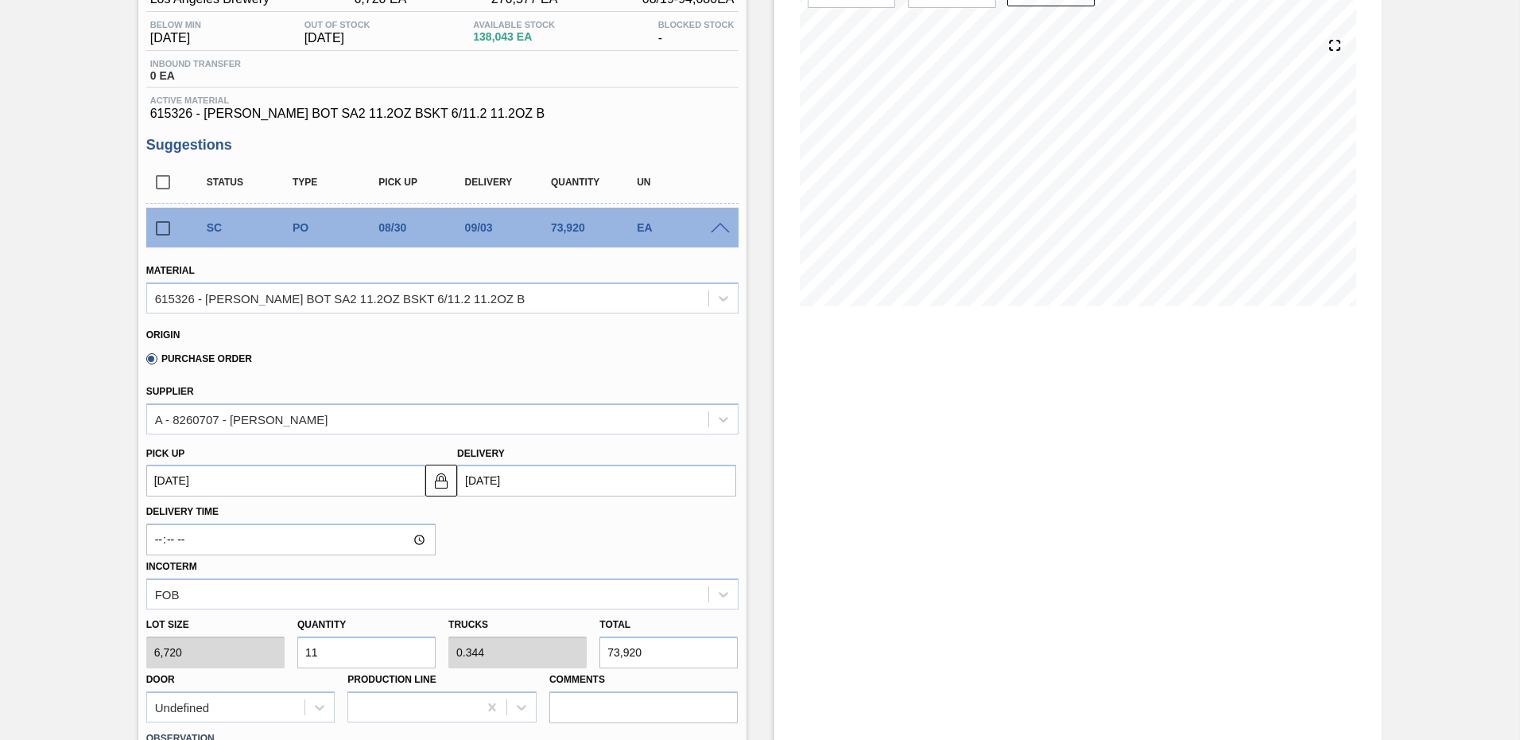
click at [531, 470] on input "[DATE]" at bounding box center [596, 480] width 279 height 32
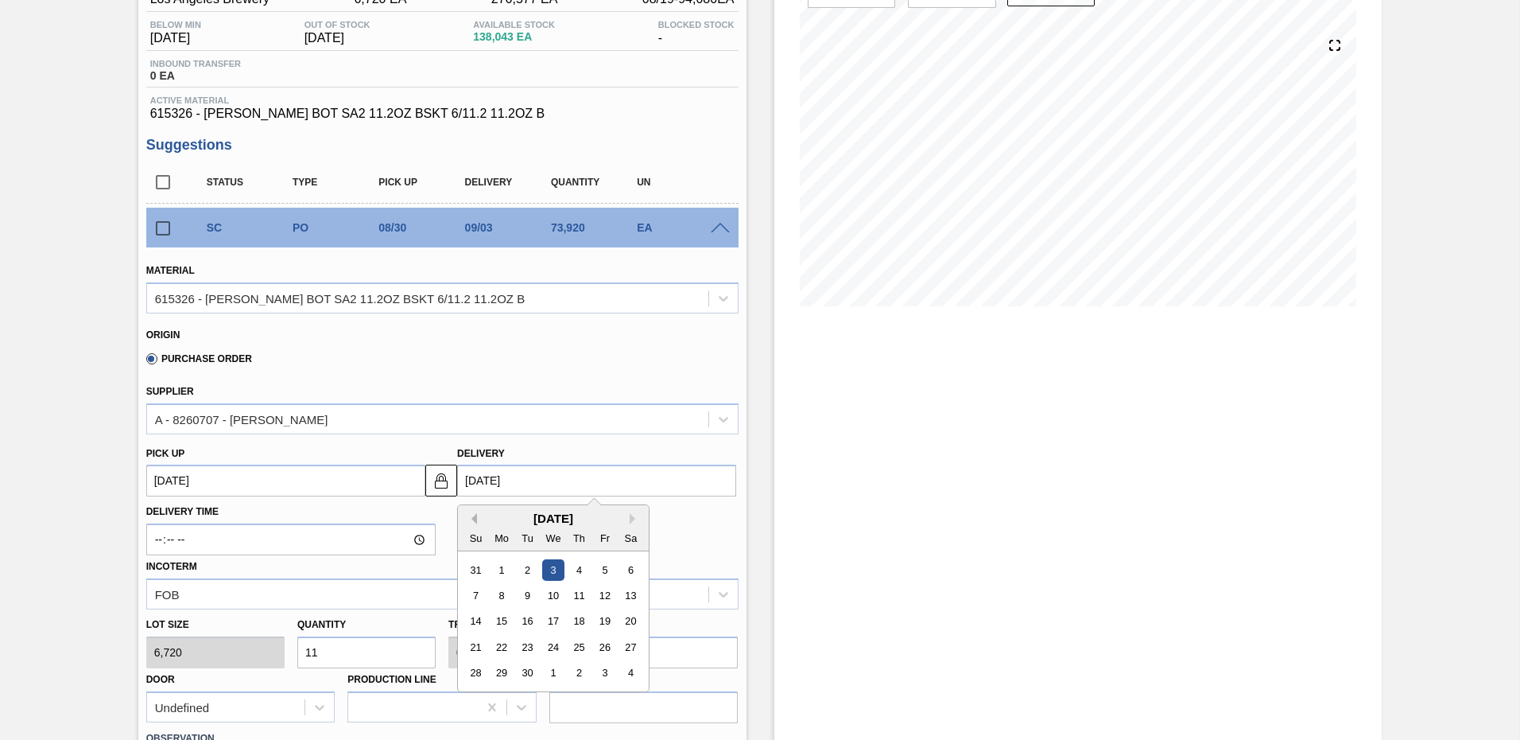
click at [473, 518] on button "Previous Month" at bounding box center [471, 518] width 11 height 11
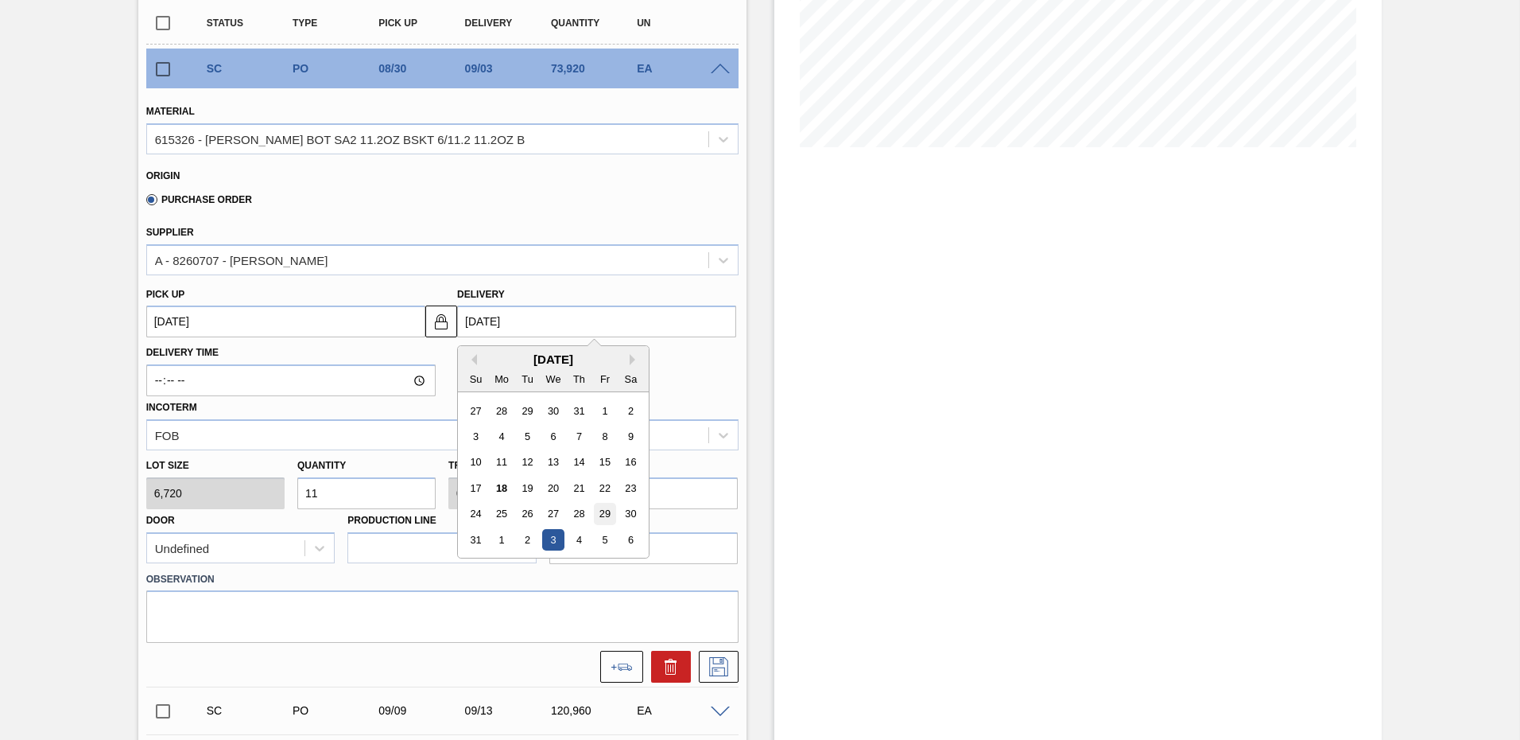
click at [606, 514] on div "29" at bounding box center [604, 513] width 21 height 21
type up "[DATE]"
type input "[DATE]"
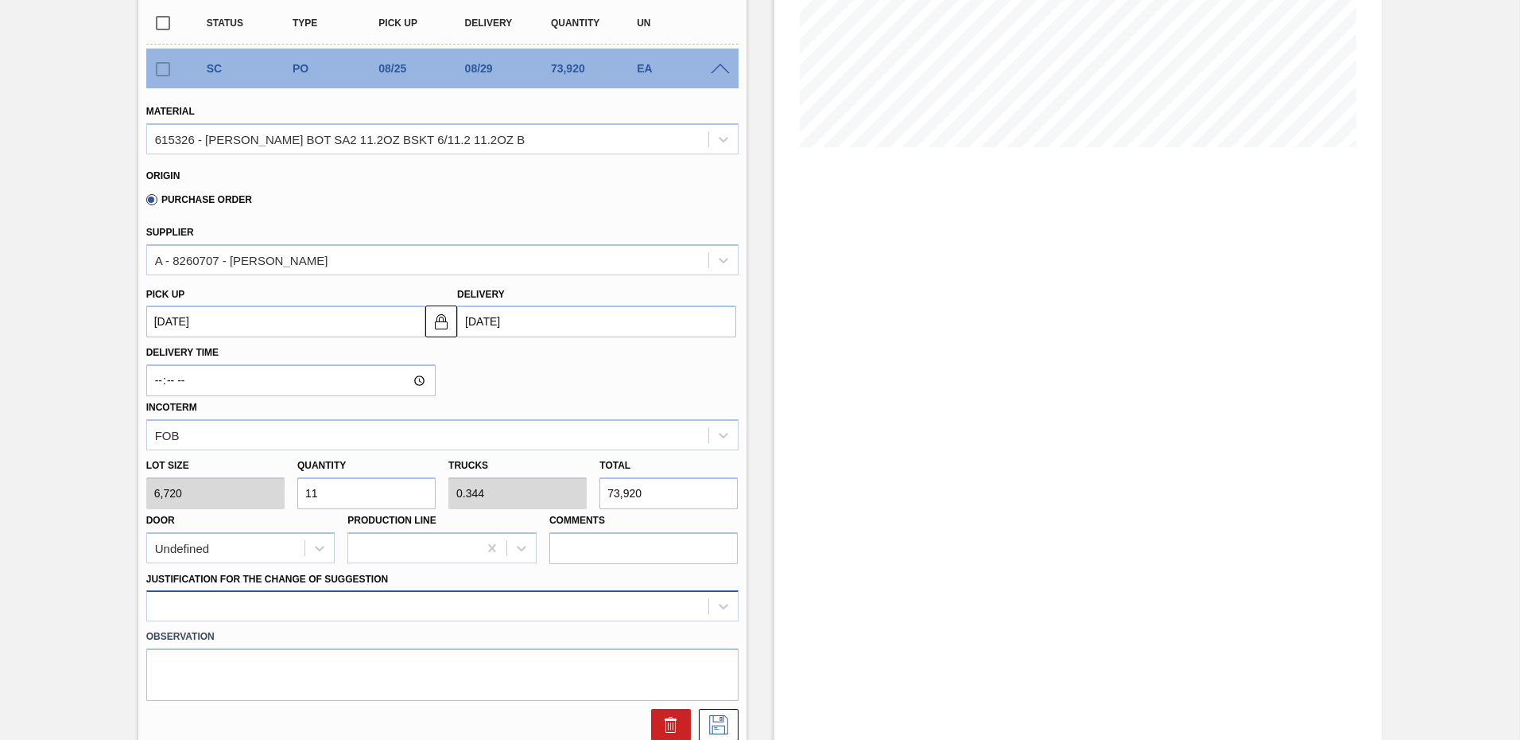
scroll to position [451, 0]
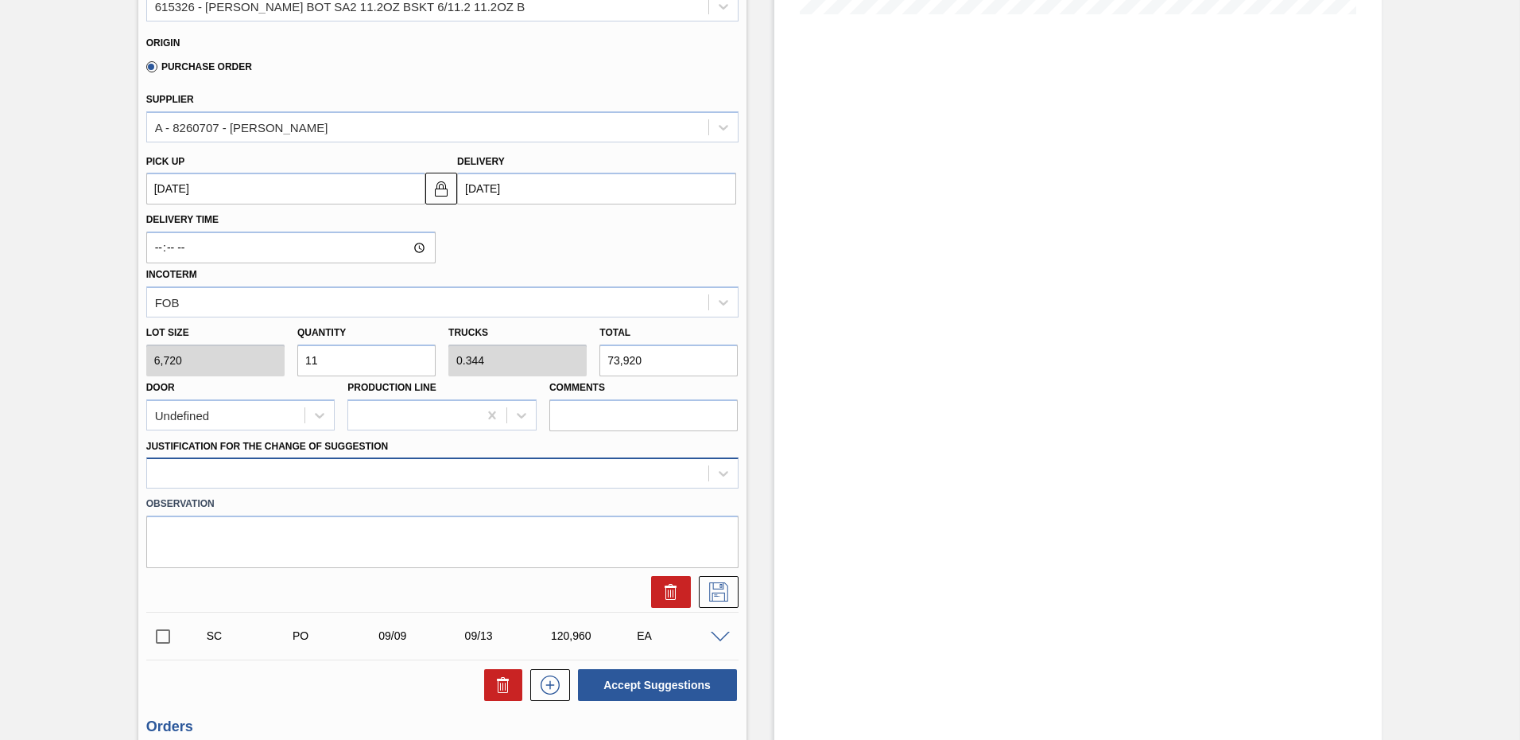
click at [218, 488] on div at bounding box center [442, 472] width 592 height 31
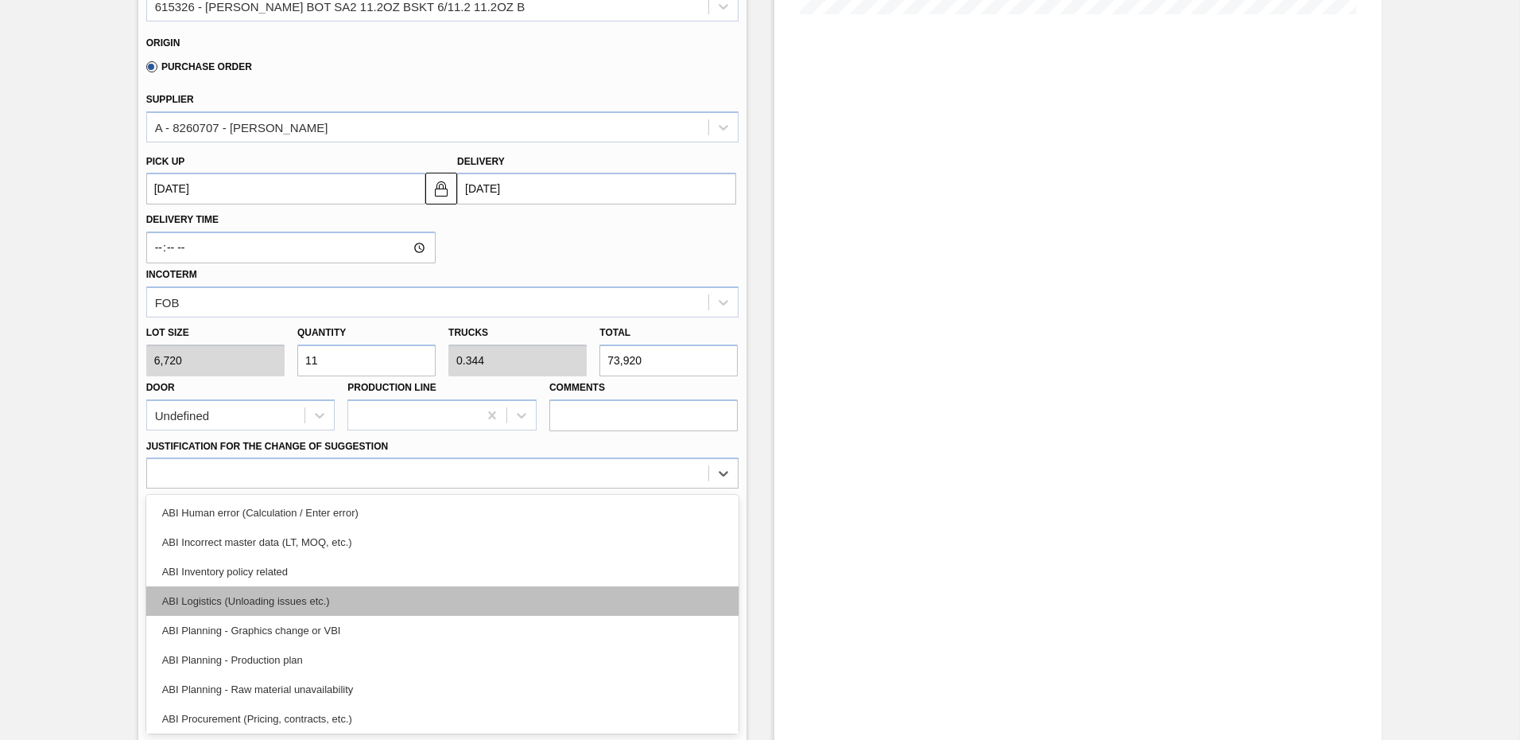
click at [266, 604] on div "ABI Logistics (Unloading issues etc.)" at bounding box center [442, 600] width 592 height 29
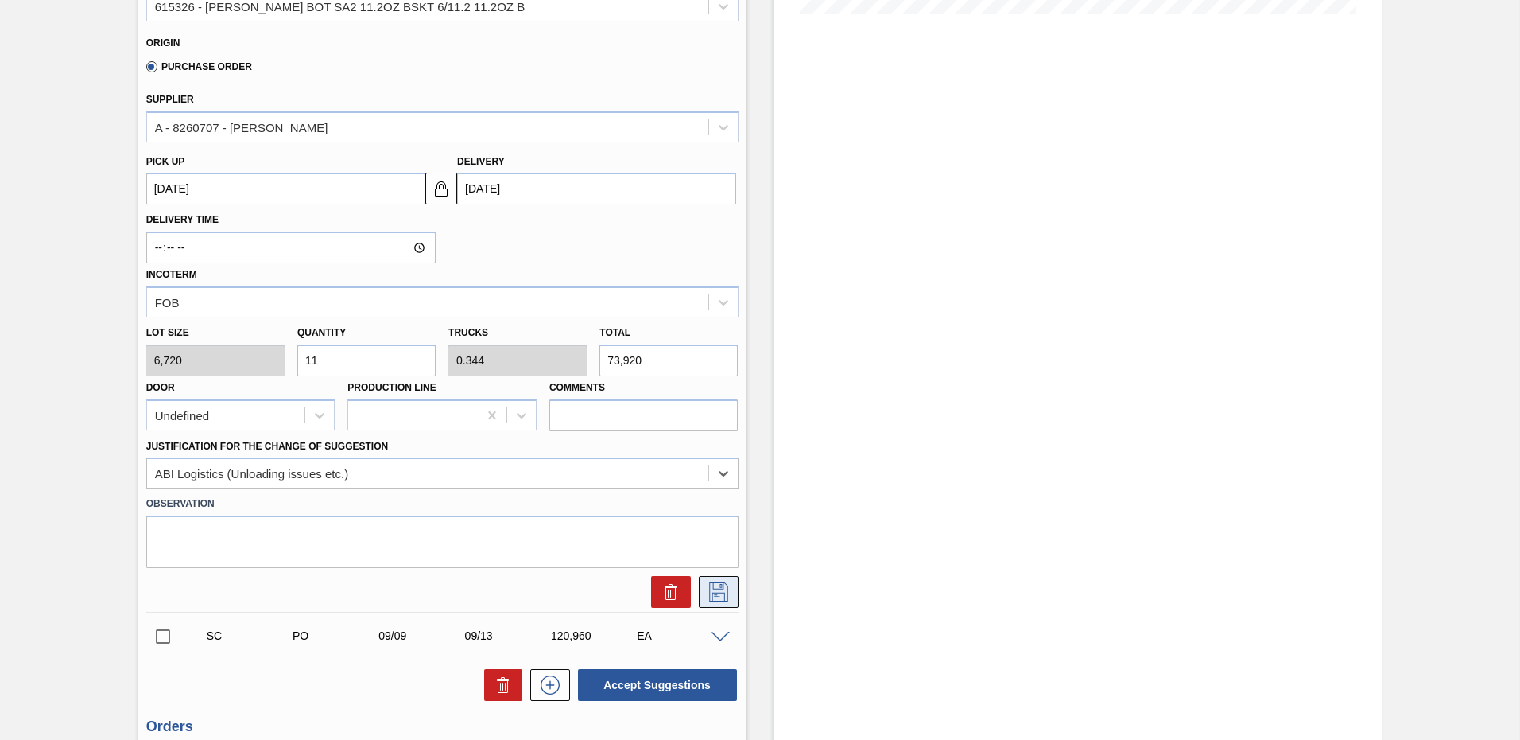
click at [722, 583] on icon at bounding box center [718, 591] width 19 height 19
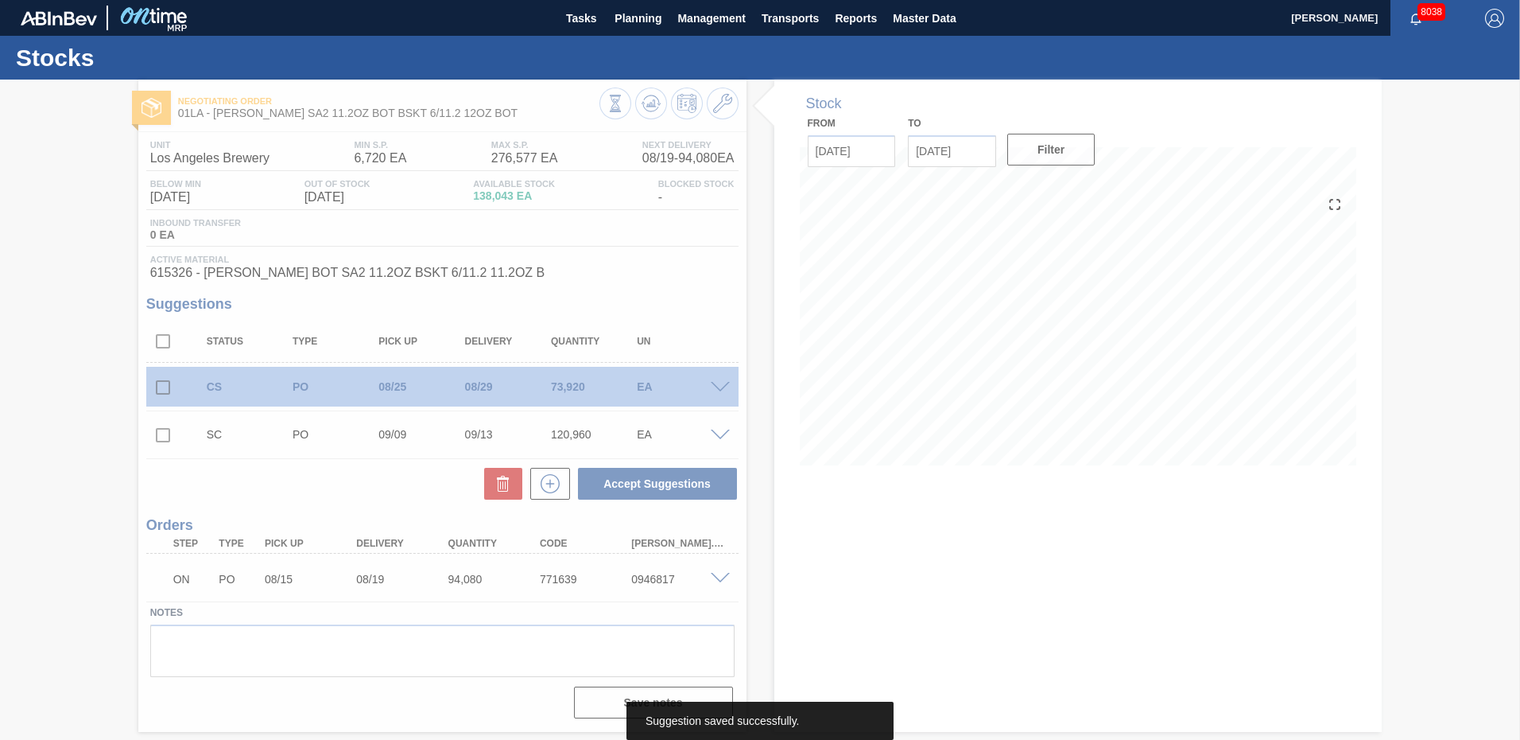
scroll to position [0, 0]
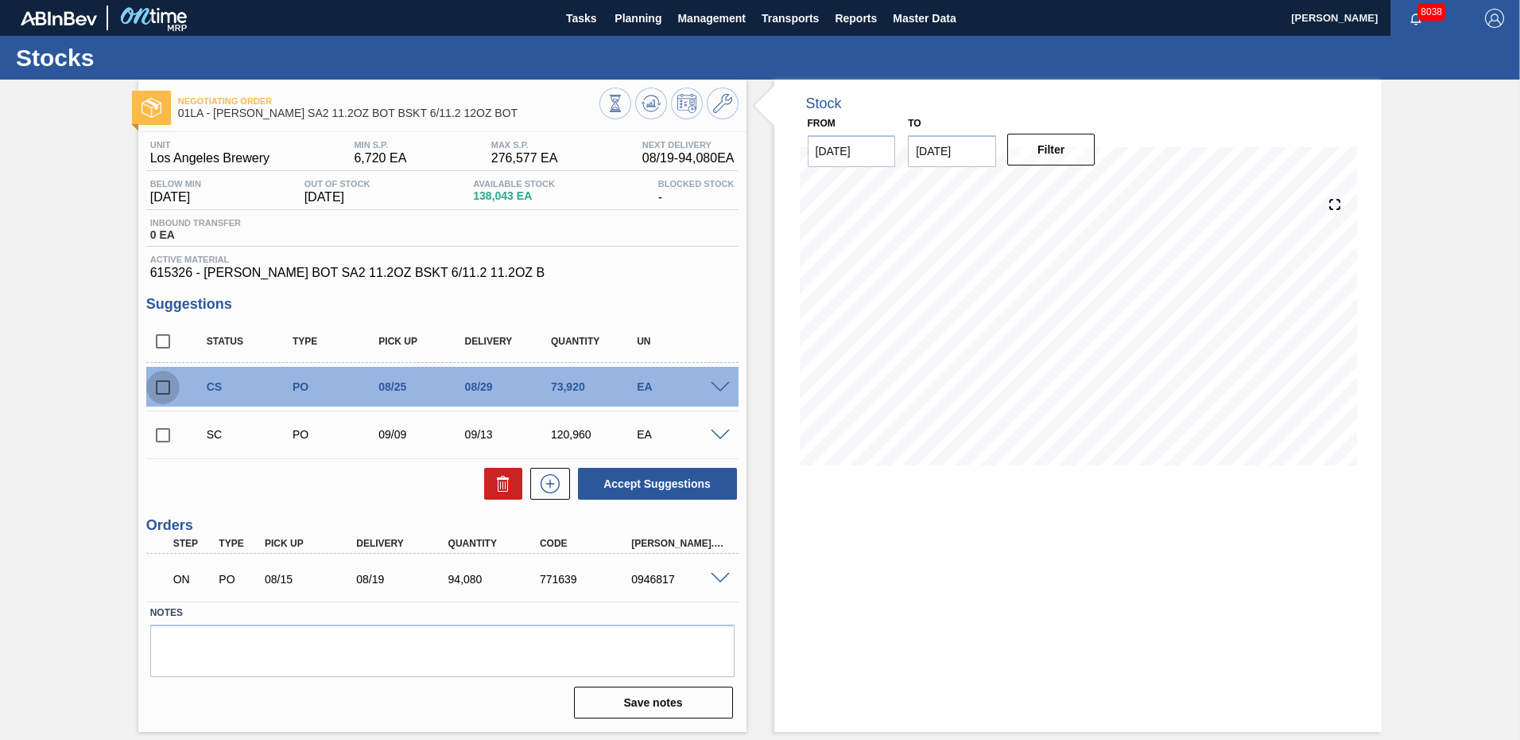
click at [164, 382] on input "checkbox" at bounding box center [162, 387] width 33 height 33
click at [647, 490] on button "Accept Suggestions" at bounding box center [657, 484] width 159 height 32
checkbox input "false"
click at [648, 21] on span "Planning" at bounding box center [638, 18] width 47 height 19
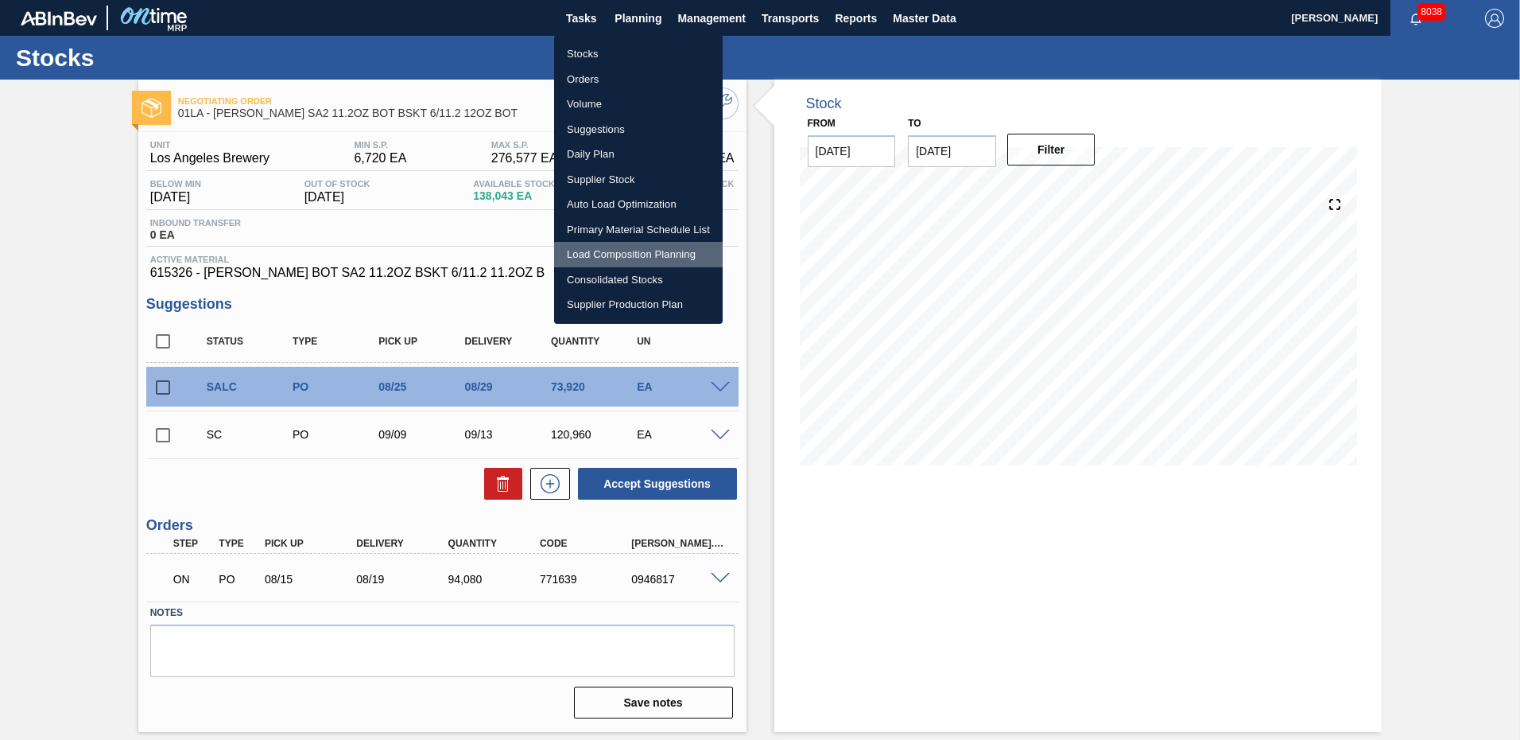
drag, startPoint x: 603, startPoint y: 249, endPoint x: 72, endPoint y: 238, distance: 530.5
click at [603, 250] on li "Load Composition Planning" at bounding box center [638, 254] width 169 height 25
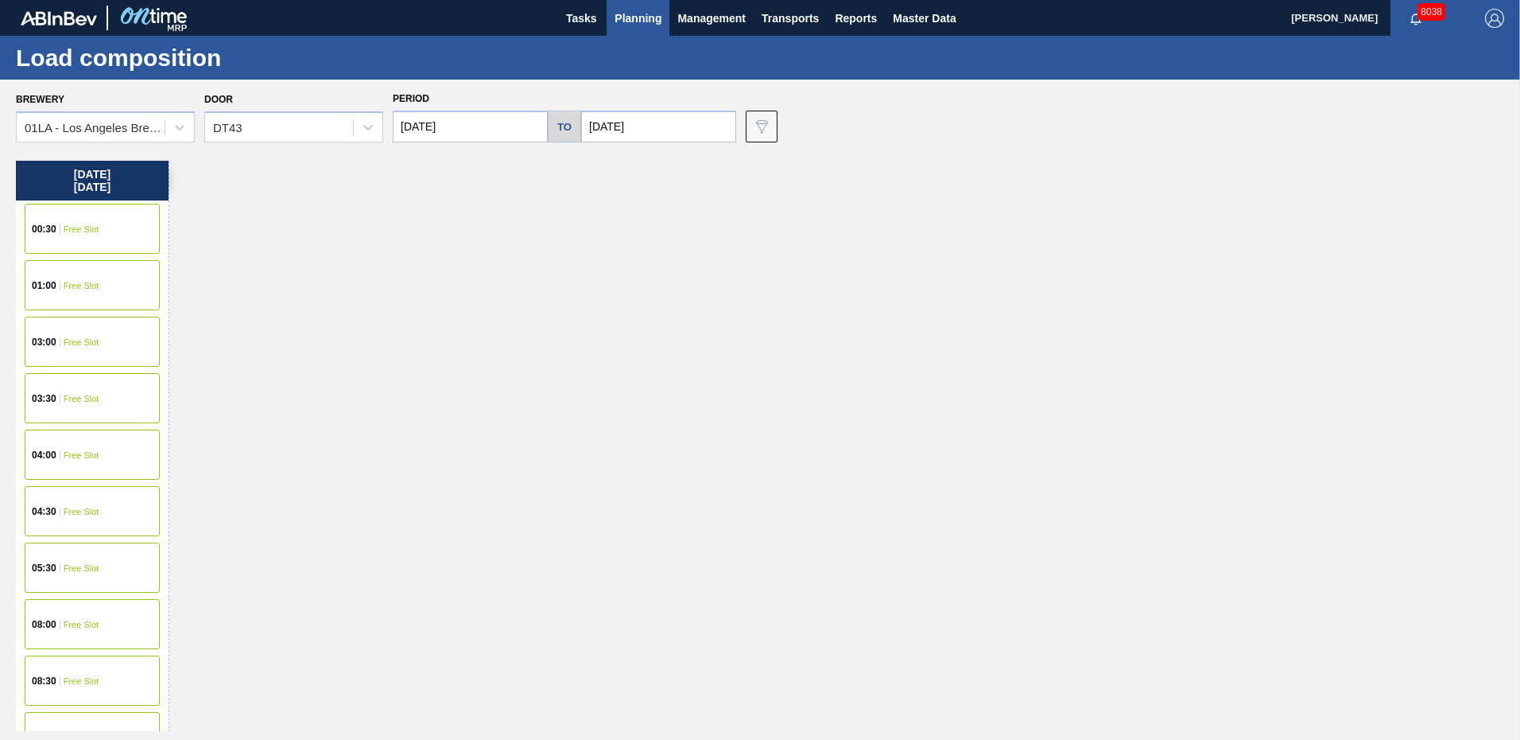
click at [502, 130] on input "[DATE]" at bounding box center [470, 127] width 155 height 32
click at [406, 161] on button "Previous Month" at bounding box center [407, 164] width 11 height 11
click at [542, 319] on div "29" at bounding box center [540, 318] width 21 height 21
type input "[DATE]"
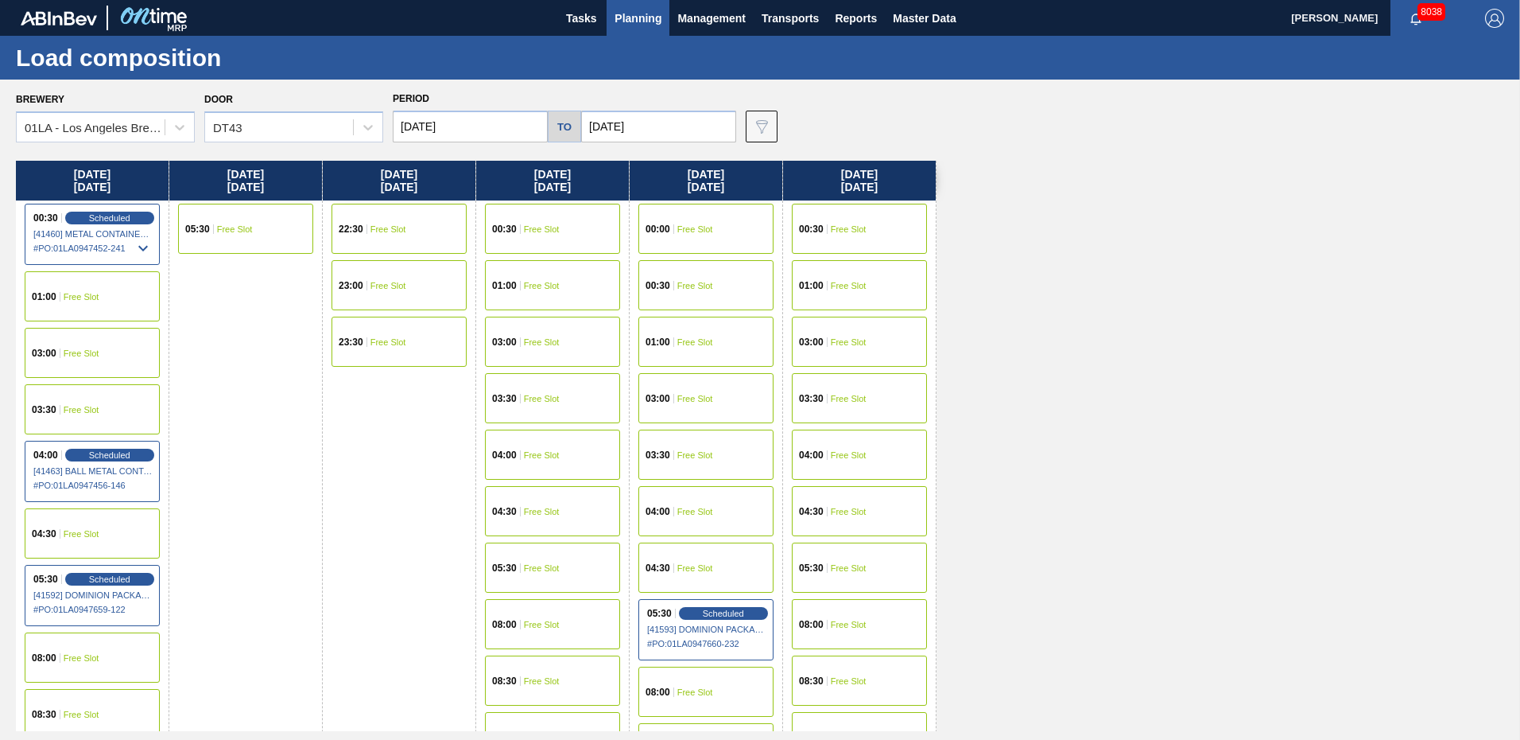
drag, startPoint x: 184, startPoint y: 430, endPoint x: 209, endPoint y: 433, distance: 25.6
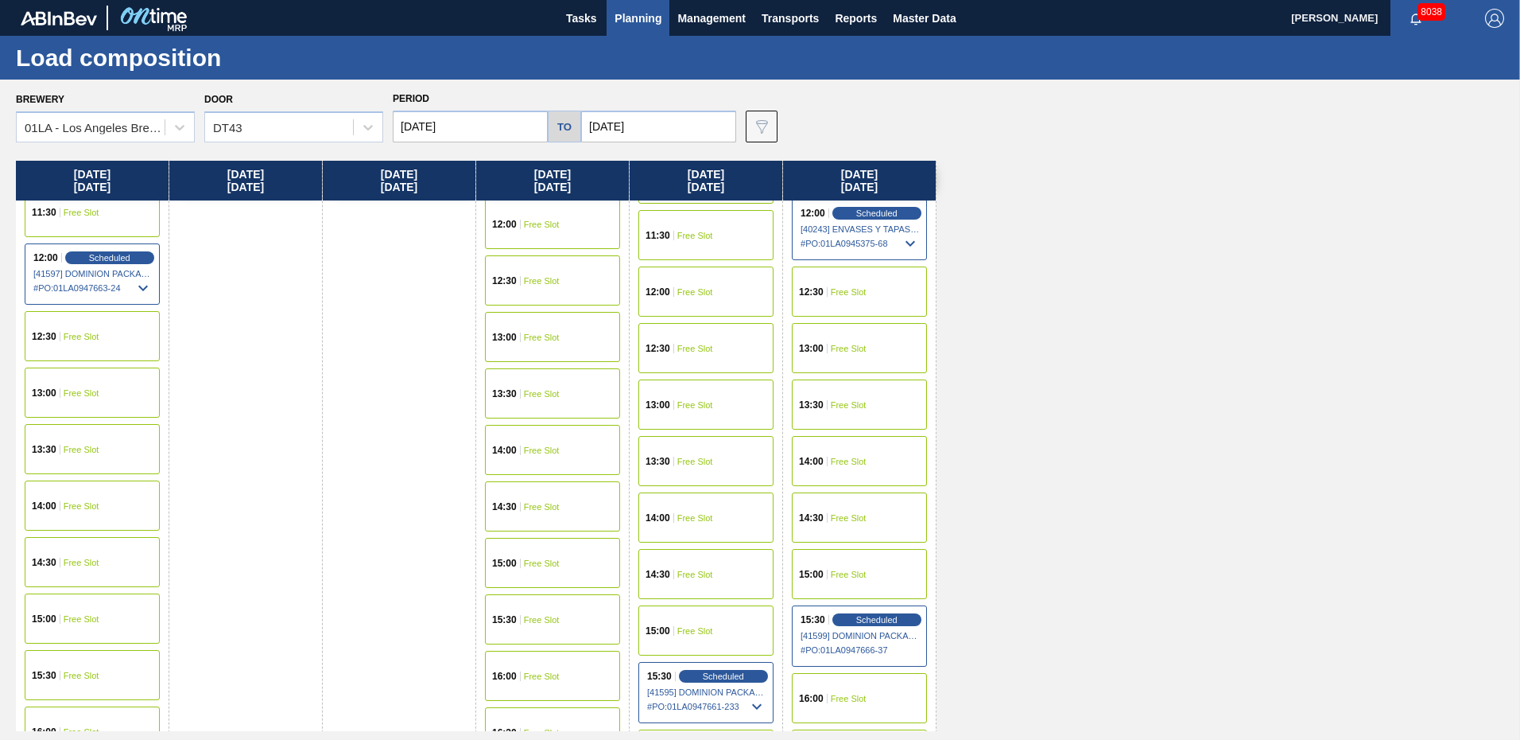
scroll to position [875, 0]
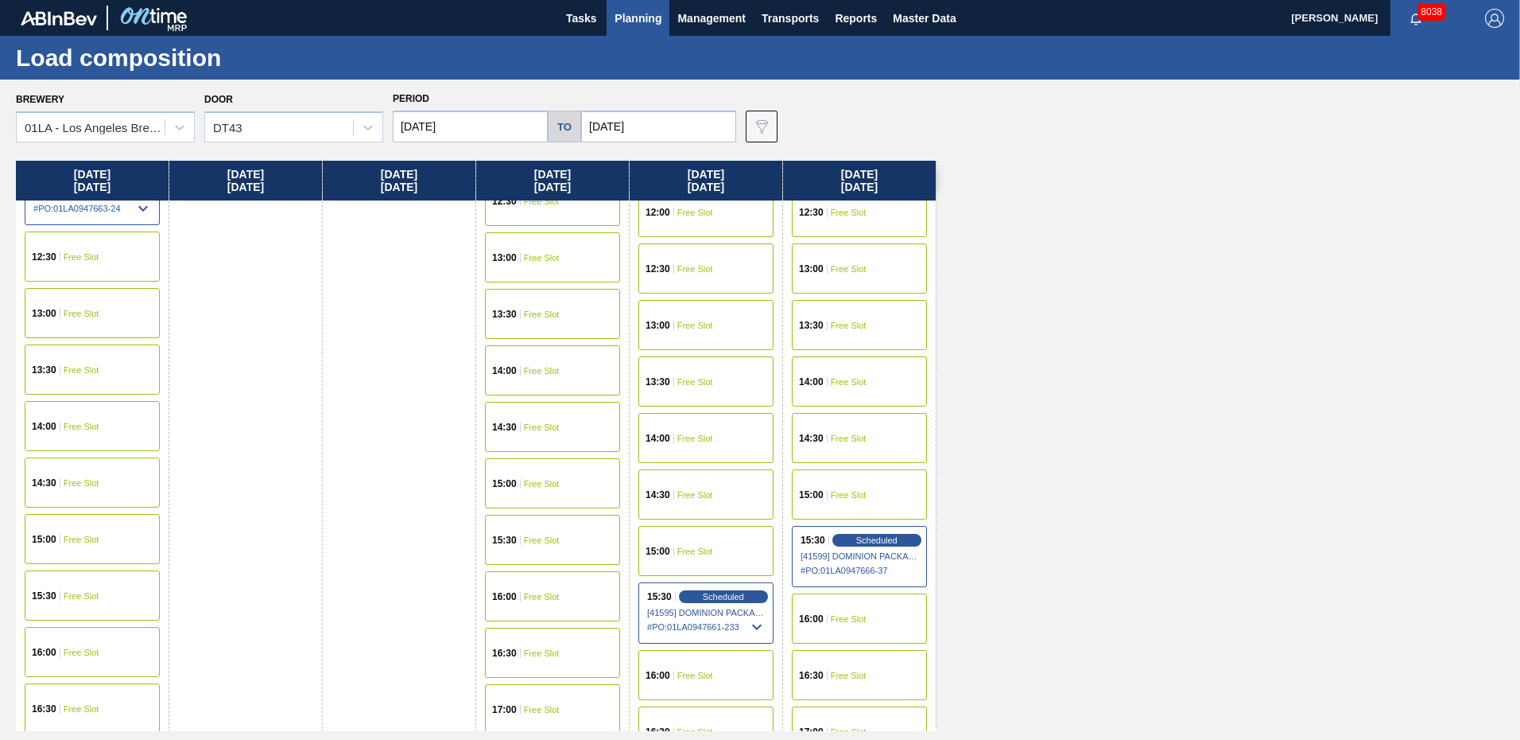
click at [60, 600] on div "15:30 Free Slot" at bounding box center [92, 595] width 135 height 50
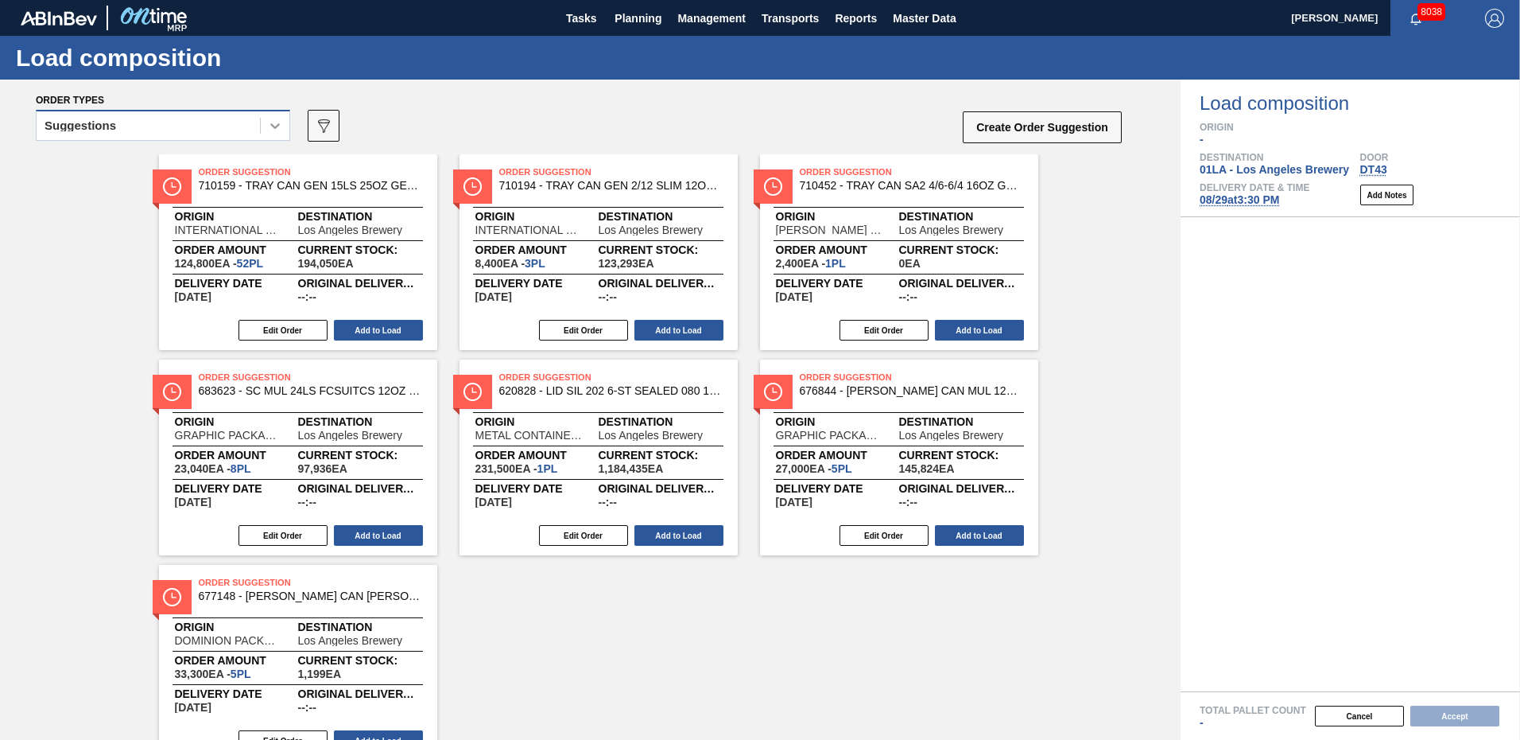
click at [272, 119] on icon at bounding box center [275, 126] width 16 height 16
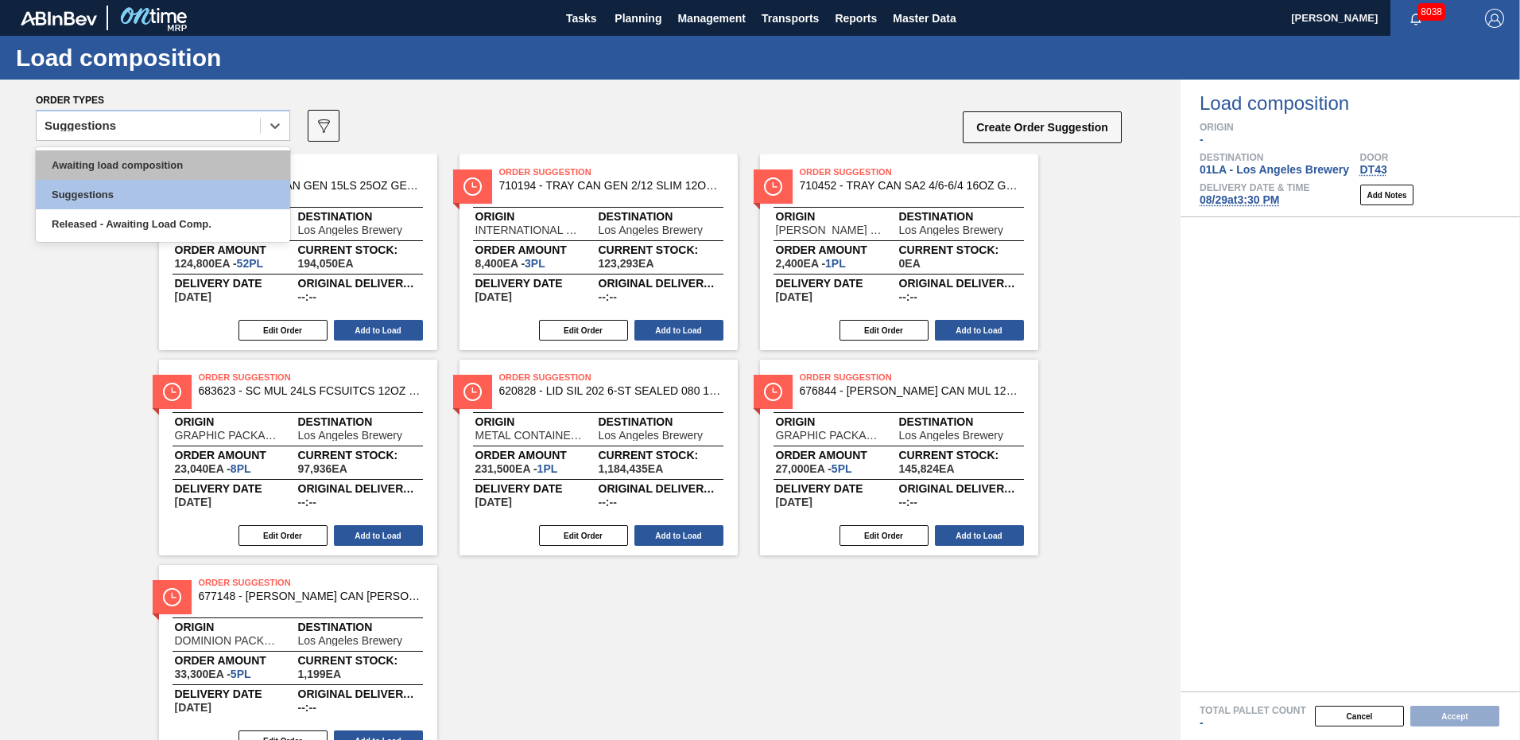
click at [178, 157] on div "Awaiting load composition" at bounding box center [163, 164] width 254 height 29
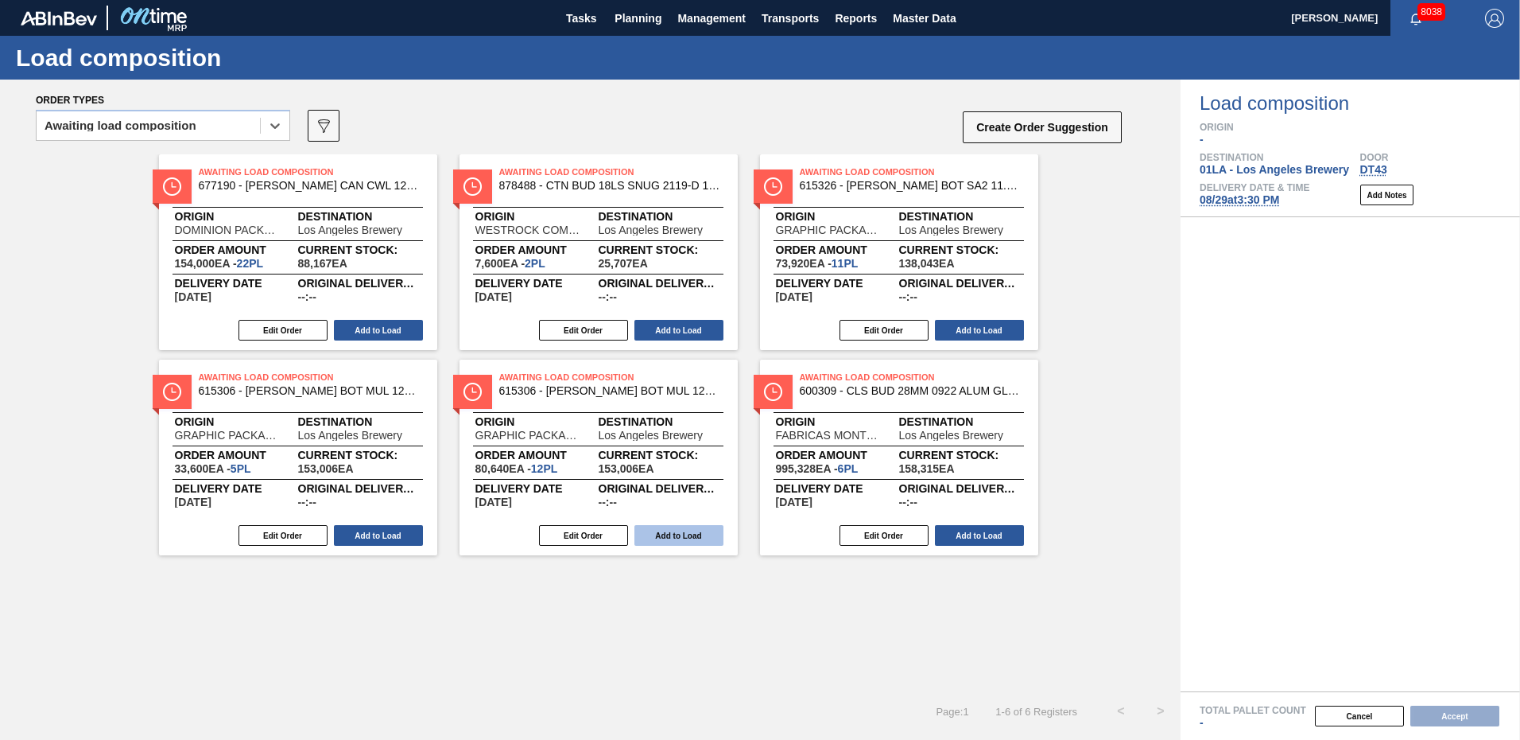
click at [661, 534] on button "Add to Load" at bounding box center [679, 535] width 89 height 21
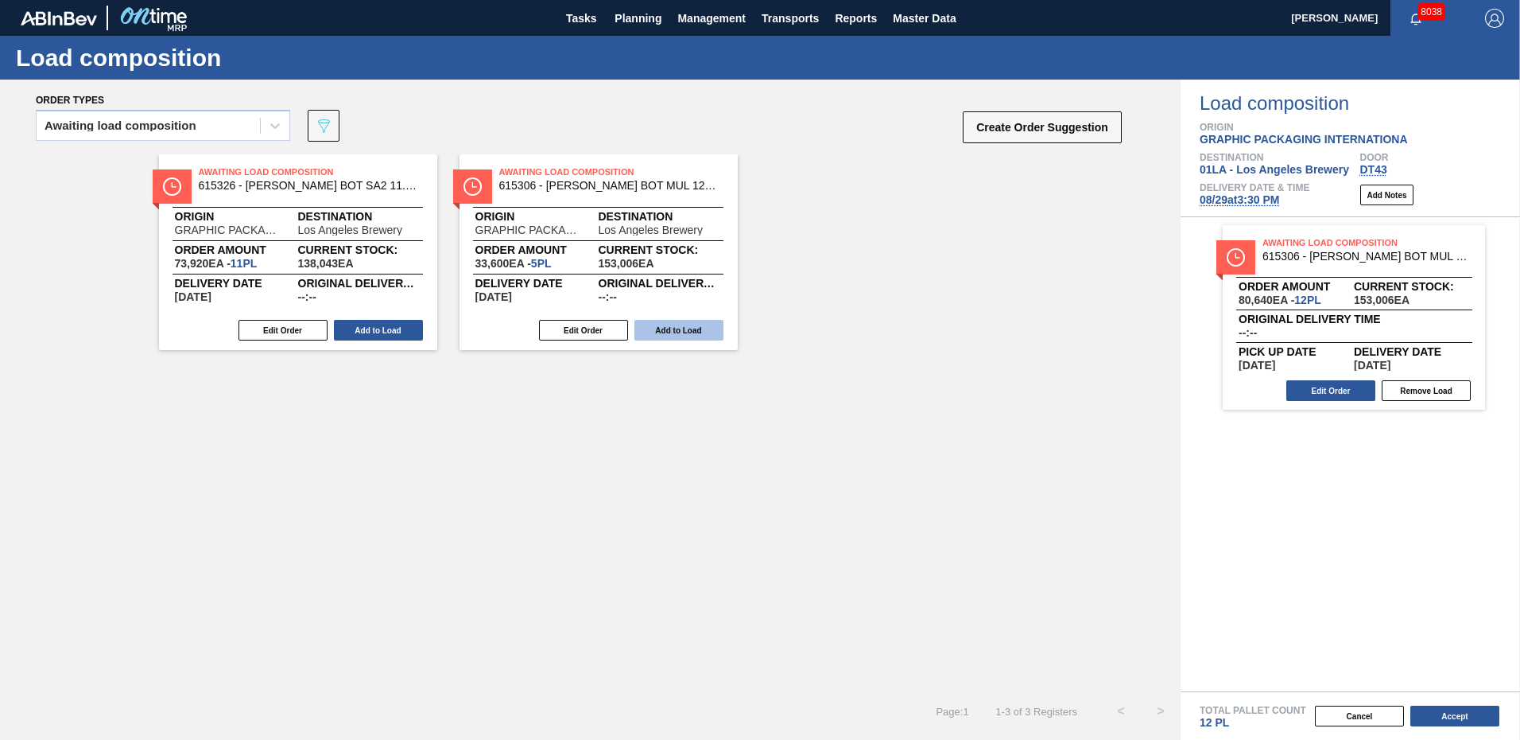
click at [685, 330] on button "Add to Load" at bounding box center [679, 330] width 89 height 21
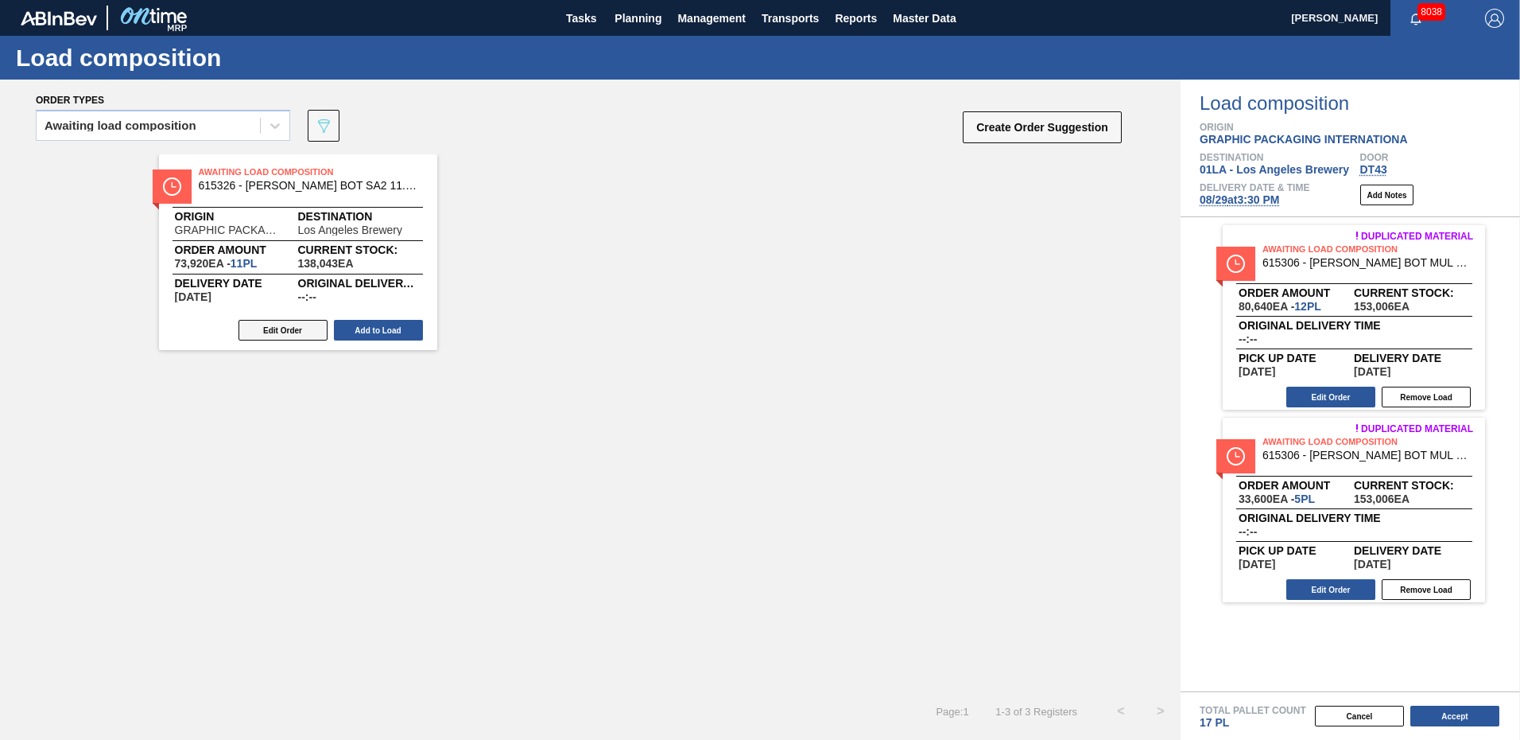
click at [291, 332] on button "Edit Order" at bounding box center [283, 330] width 89 height 21
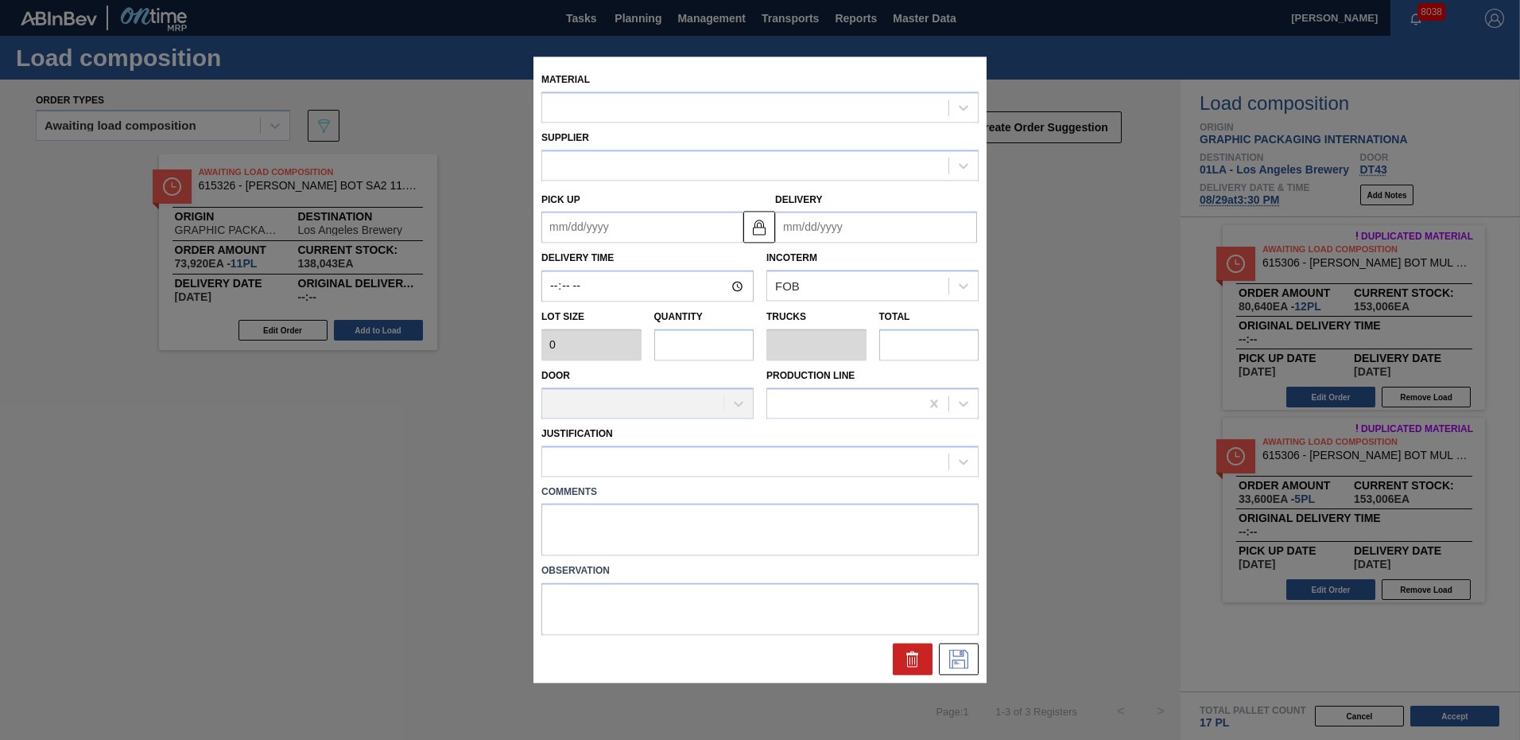
click at [681, 348] on input "text" at bounding box center [704, 344] width 100 height 32
type input "6,720"
type input "11"
type input "0.344"
type input "73,920"
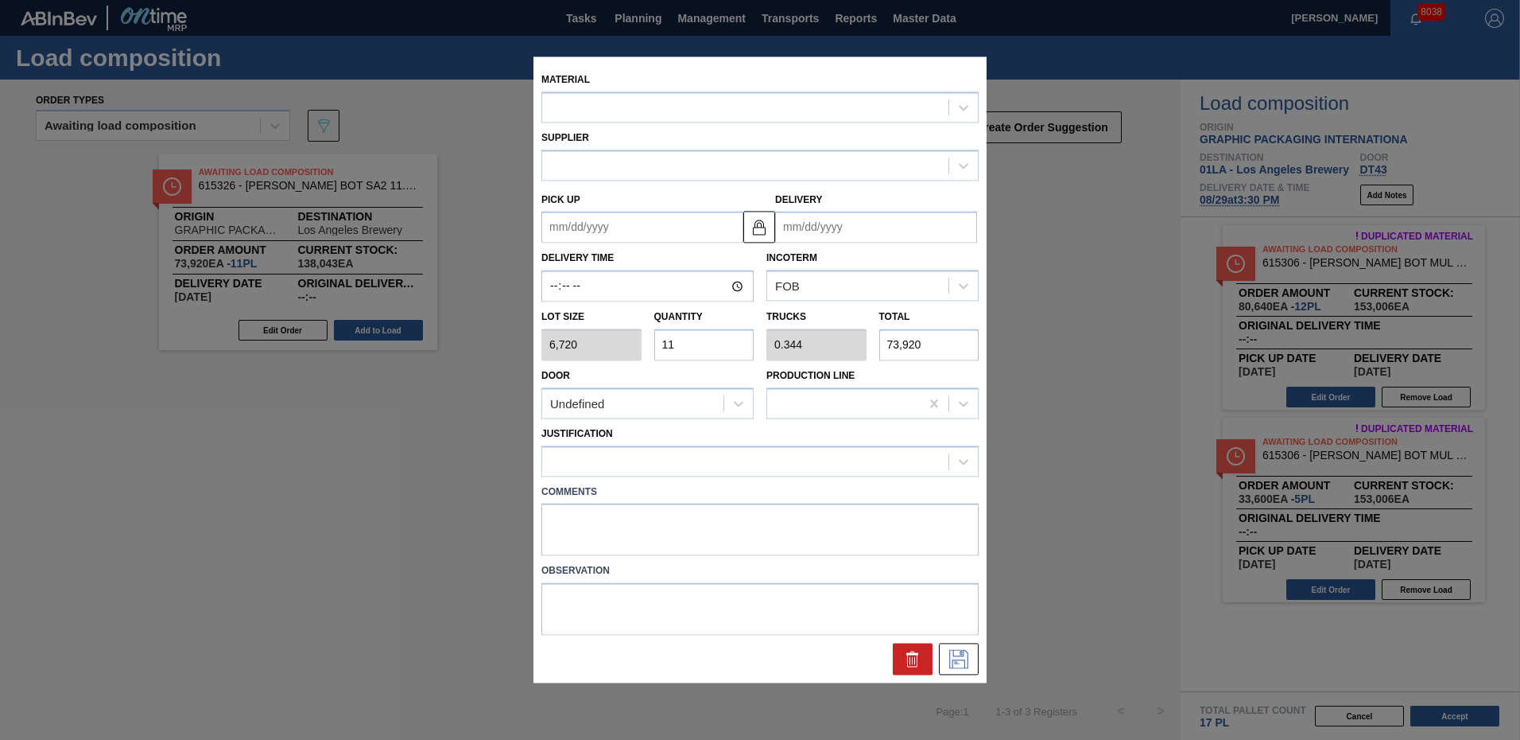
type up "[DATE]"
type input "[DATE]"
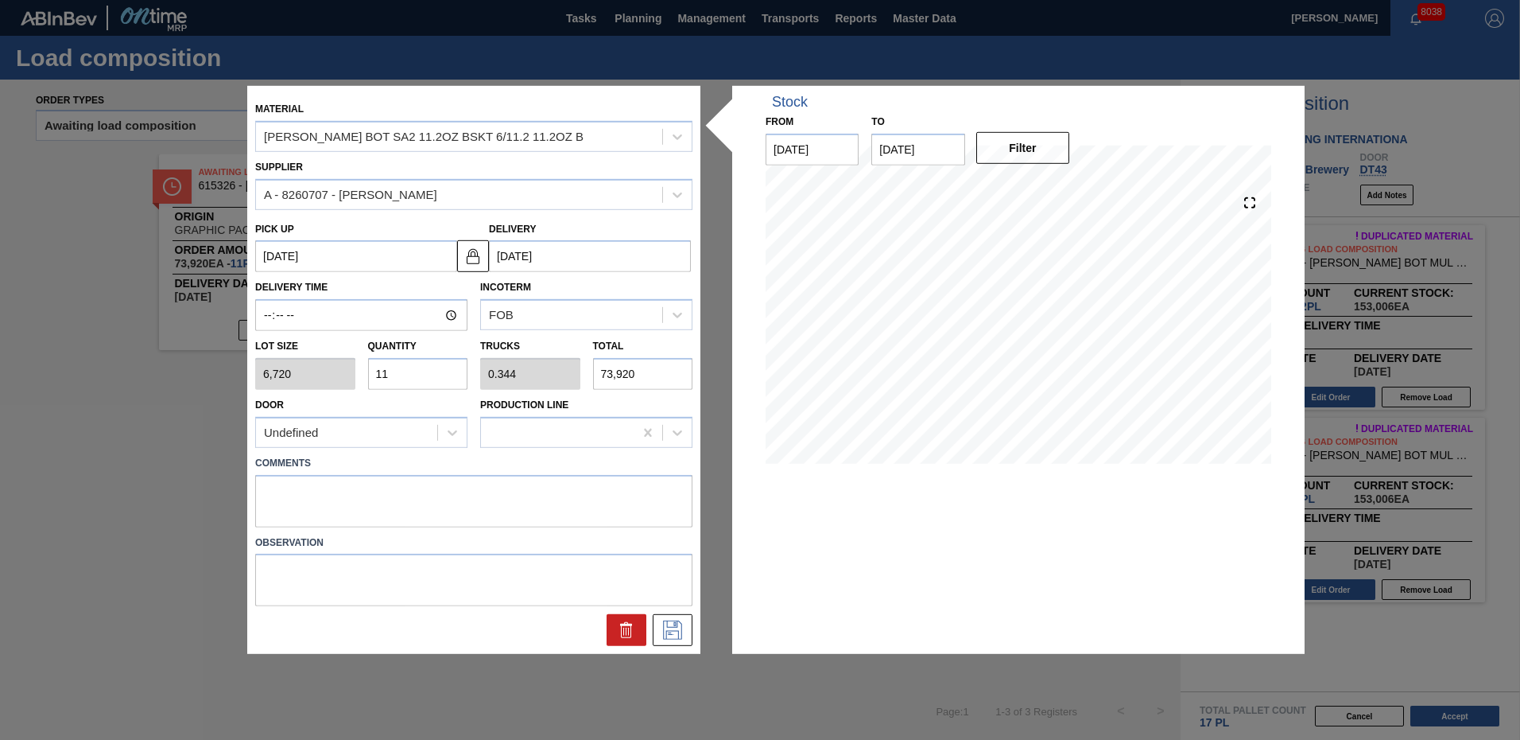
drag, startPoint x: 406, startPoint y: 371, endPoint x: -377, endPoint y: 370, distance: 782.5
click at [0, 0] on html "Tasks Planning Management Transports Reports Master Data [PERSON_NAME] 8038 Mar…" at bounding box center [760, 0] width 1520 height 0
type input "1"
type input "0.031"
type input "6,720"
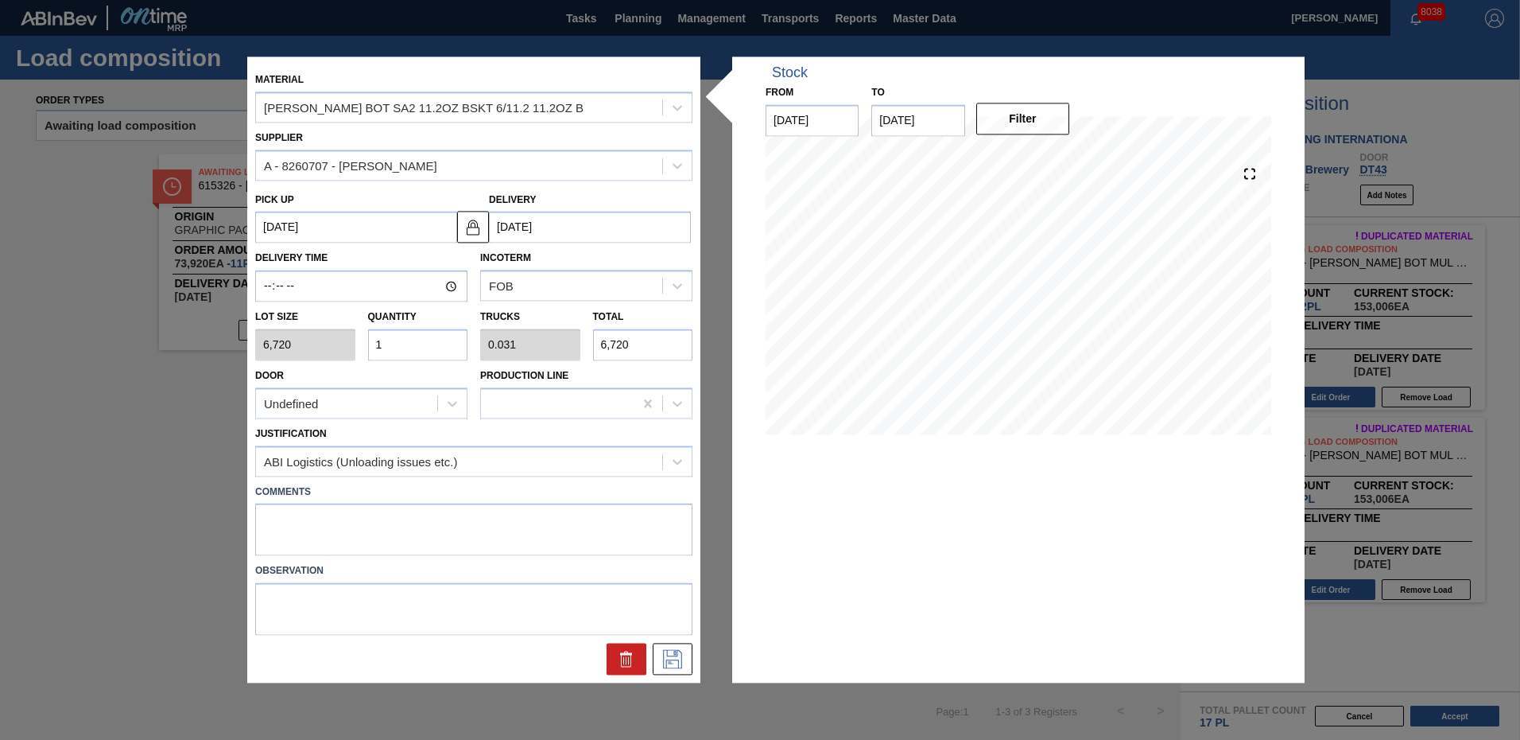
type input "15"
type input "0.469"
type input "100,800"
type input "15"
click at [670, 656] on icon at bounding box center [672, 659] width 19 height 19
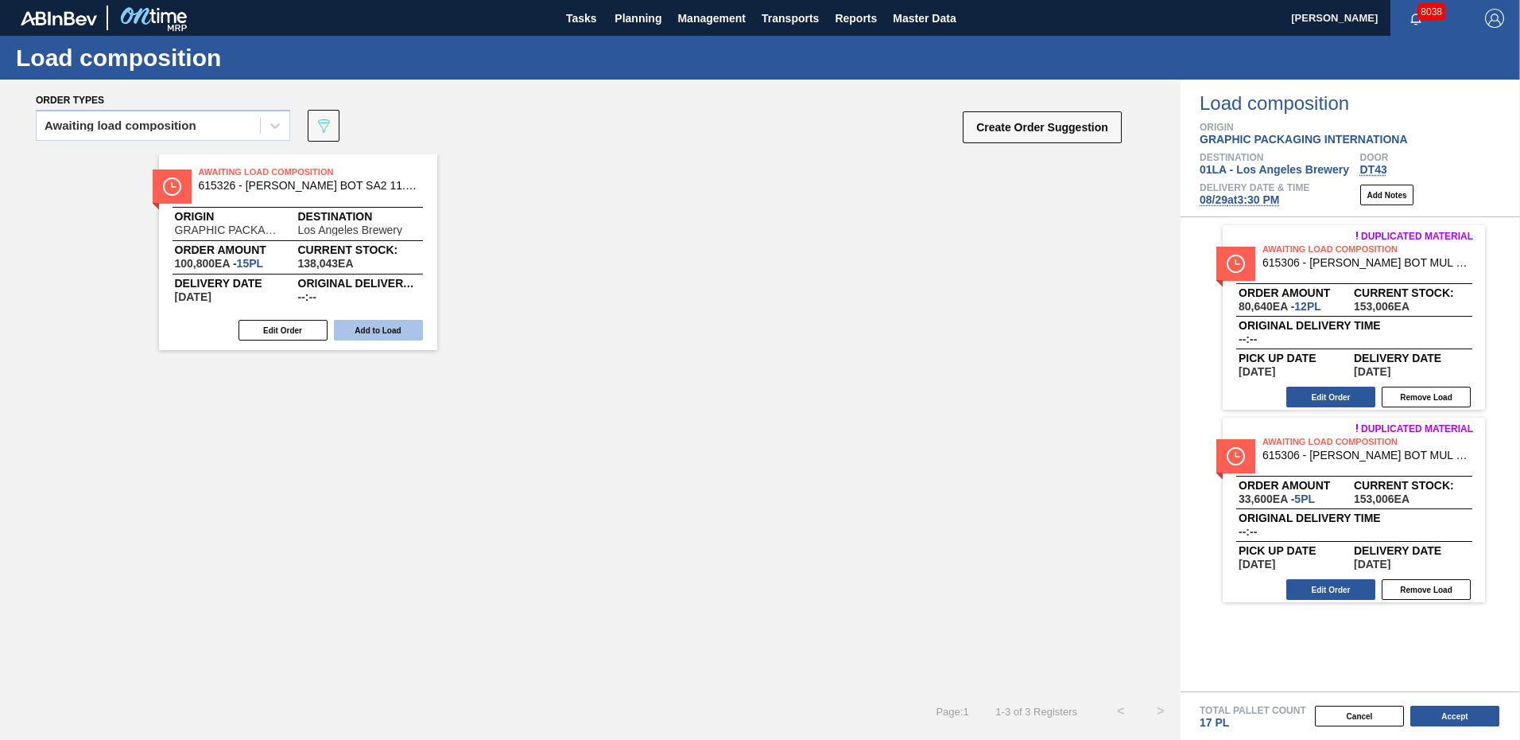
click at [384, 331] on button "Add to Load" at bounding box center [378, 330] width 89 height 21
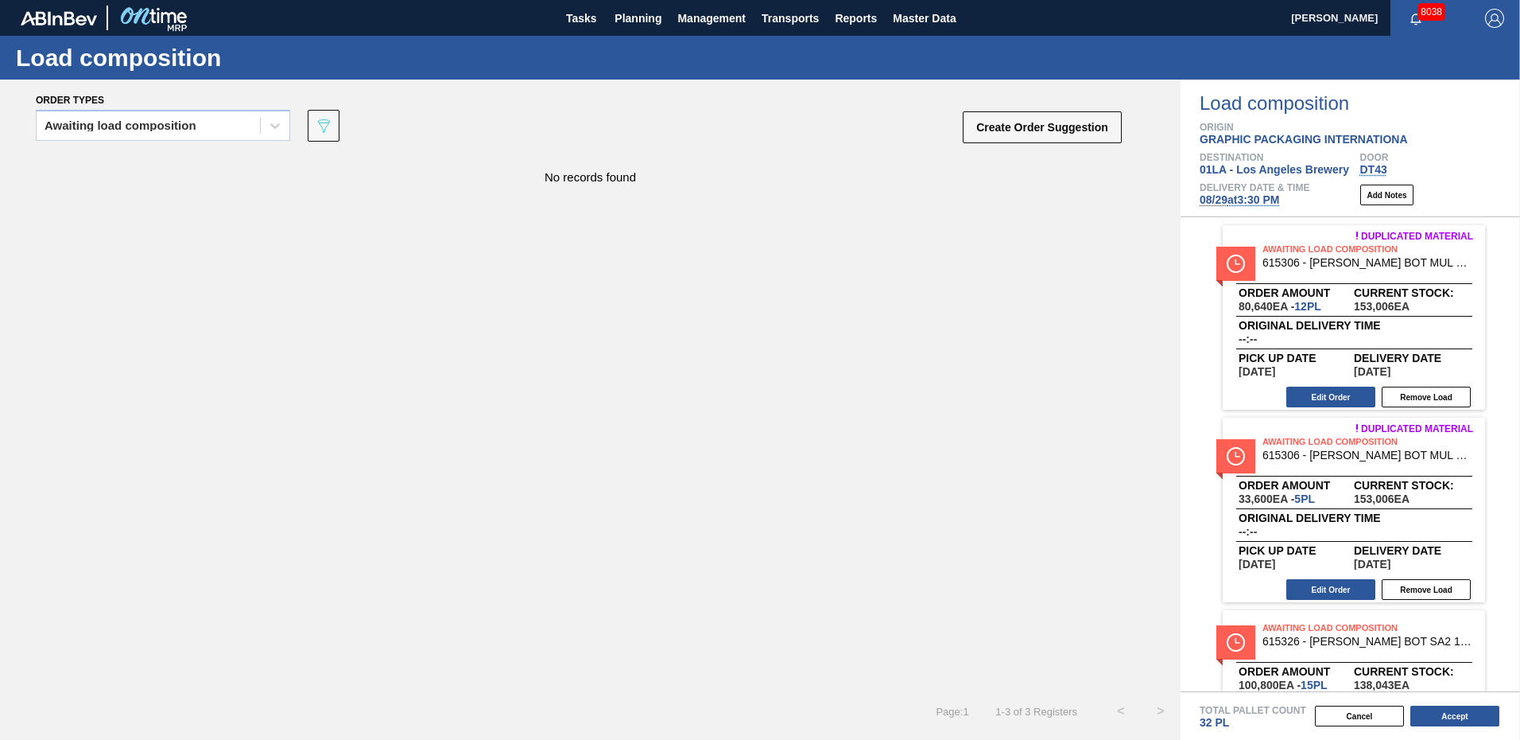
scroll to position [111, 0]
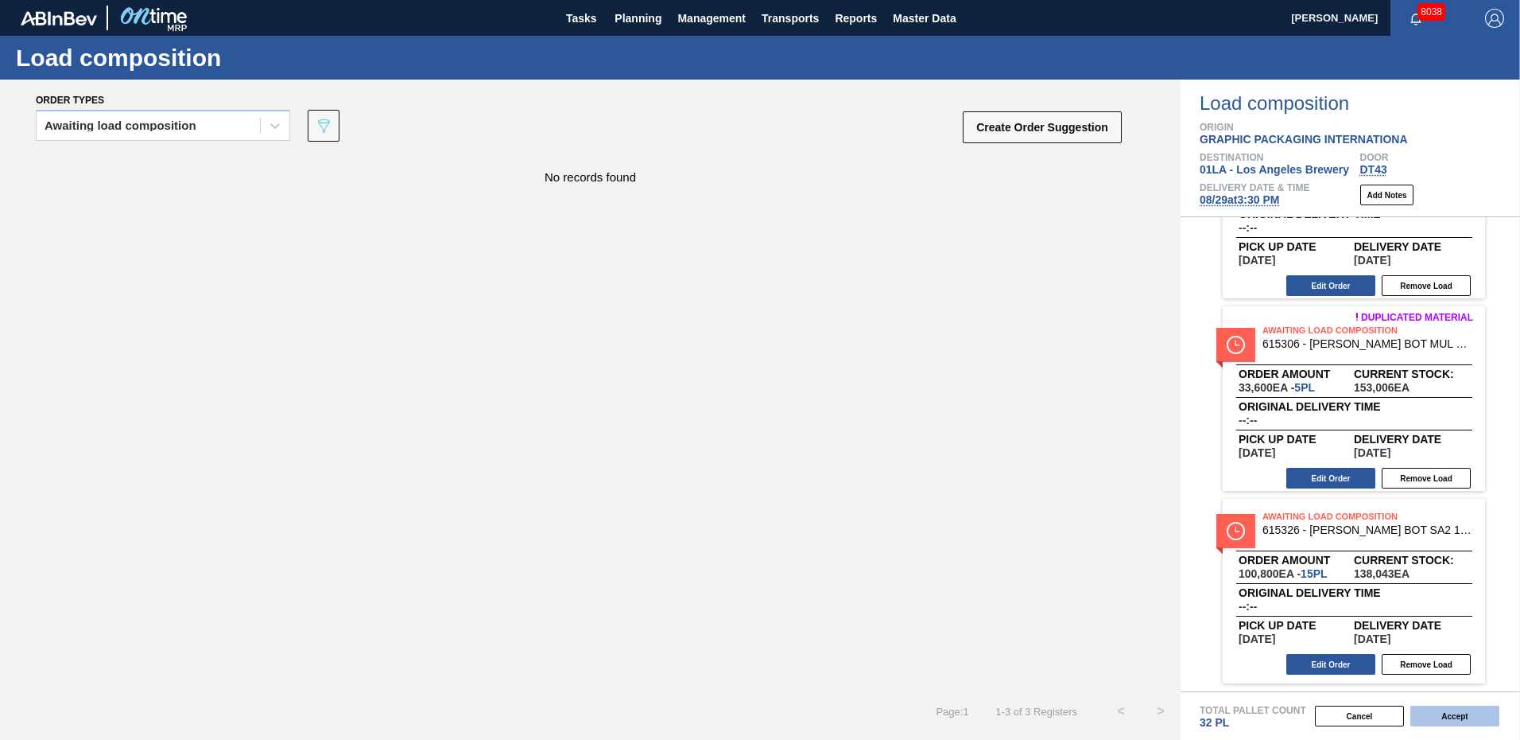
click at [1443, 721] on button "Accept" at bounding box center [1455, 715] width 89 height 21
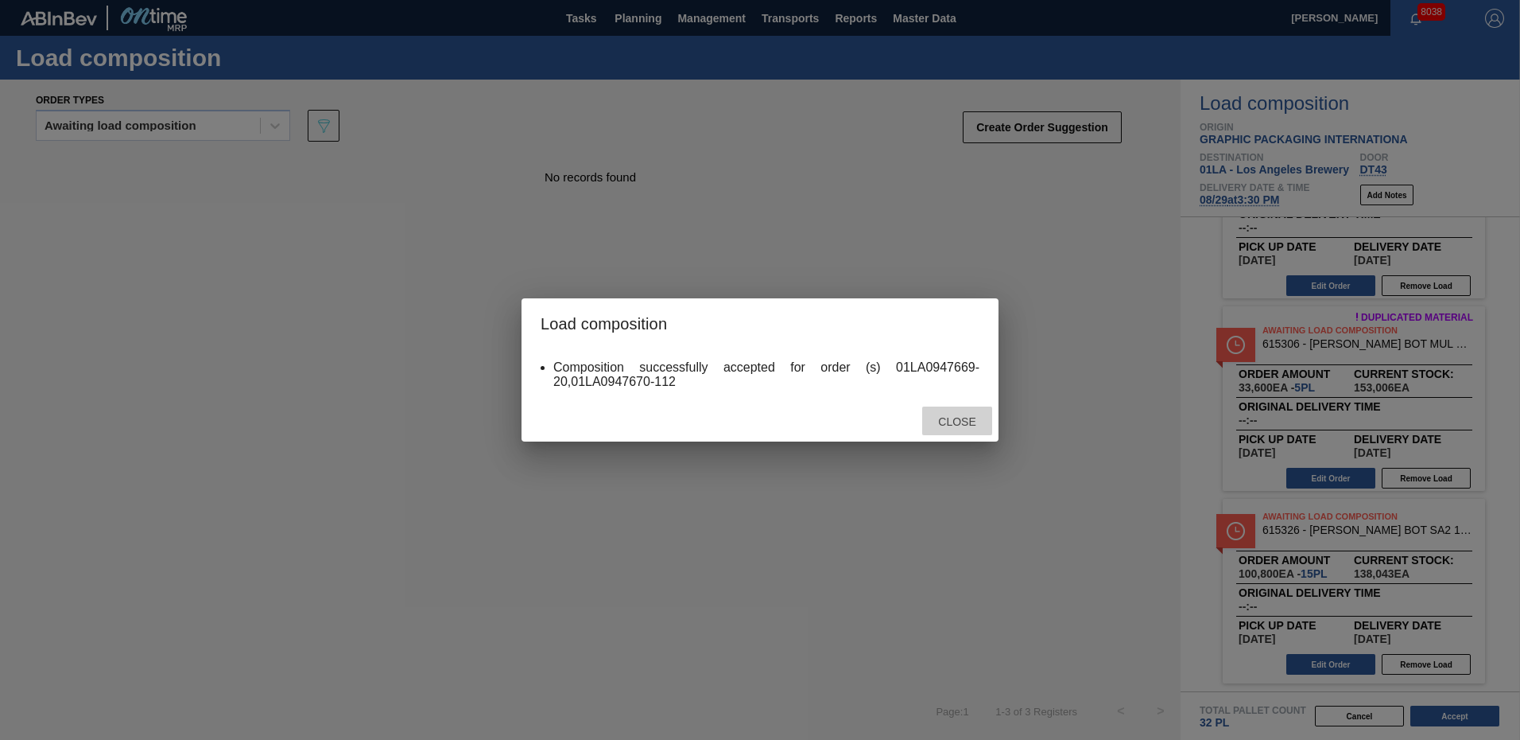
click at [953, 415] on span "Close" at bounding box center [957, 421] width 63 height 13
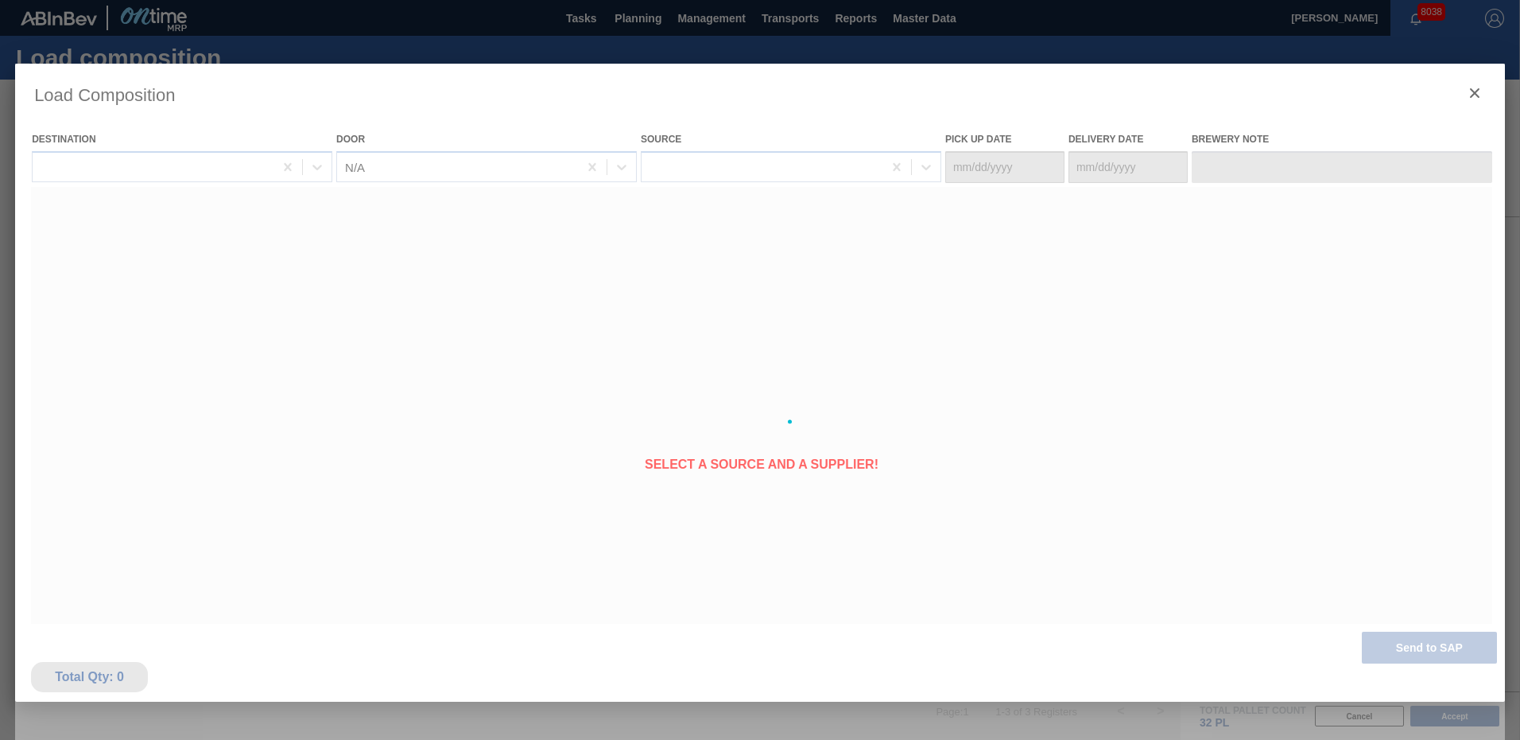
type Date "[DATE]"
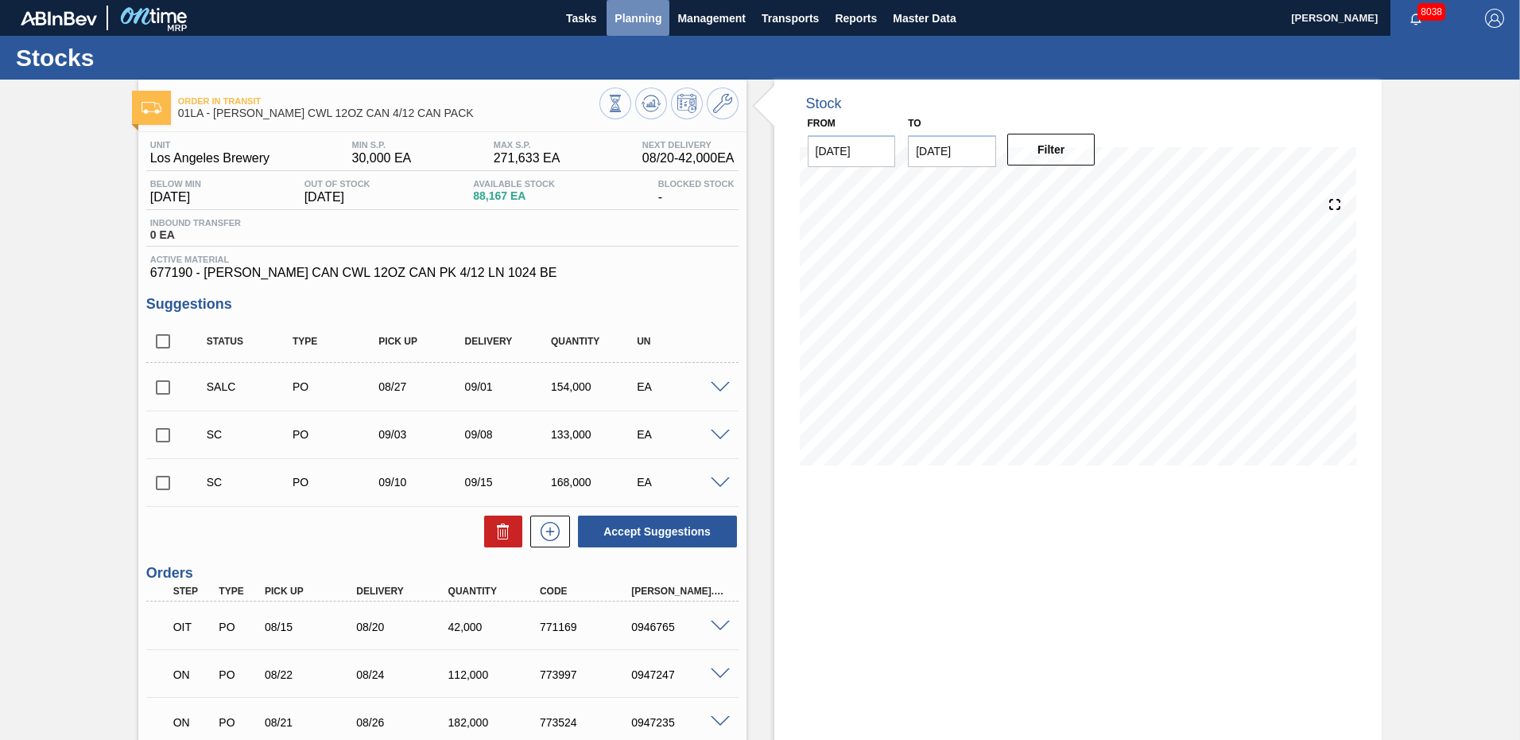
click at [646, 14] on span "Planning" at bounding box center [638, 18] width 47 height 19
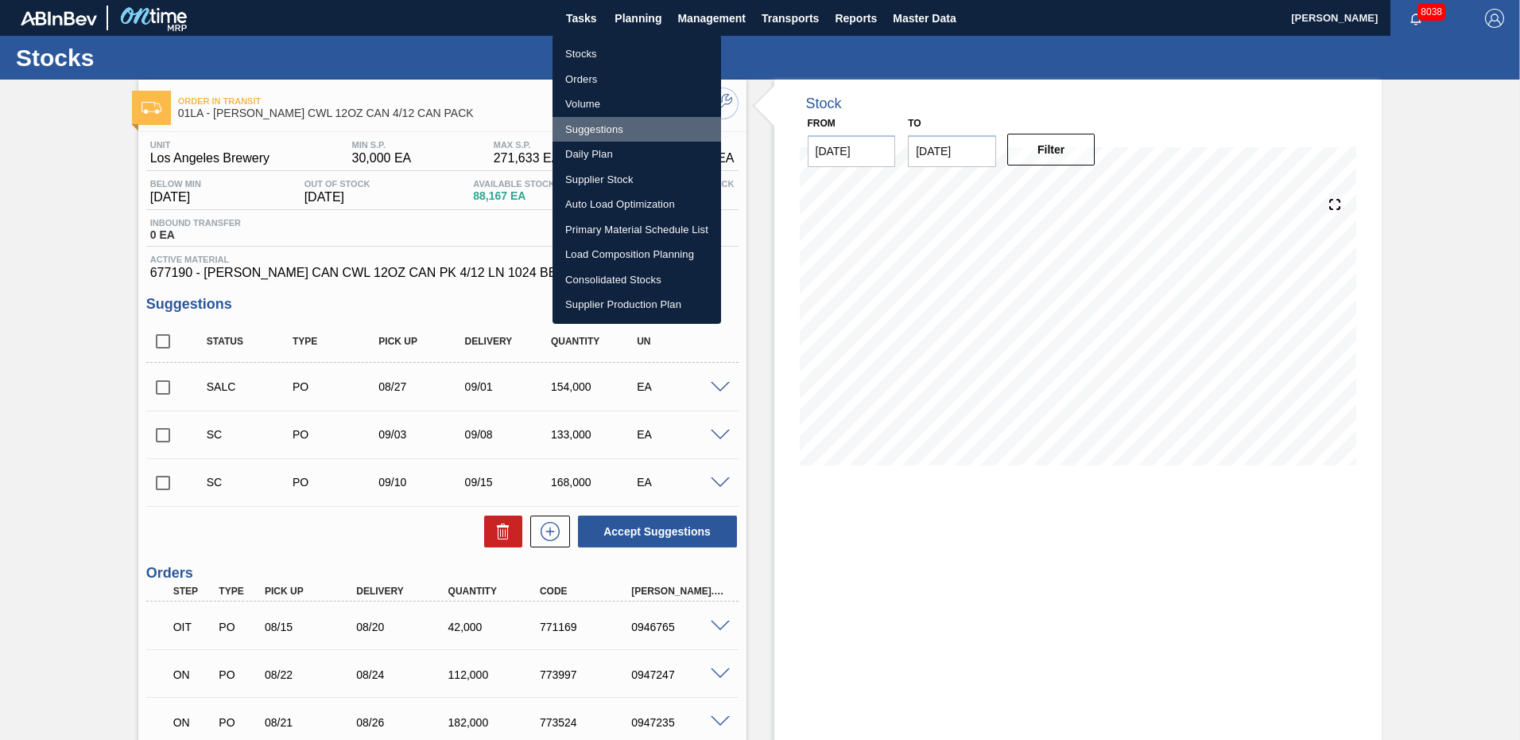
click at [592, 126] on li "Suggestions" at bounding box center [637, 129] width 169 height 25
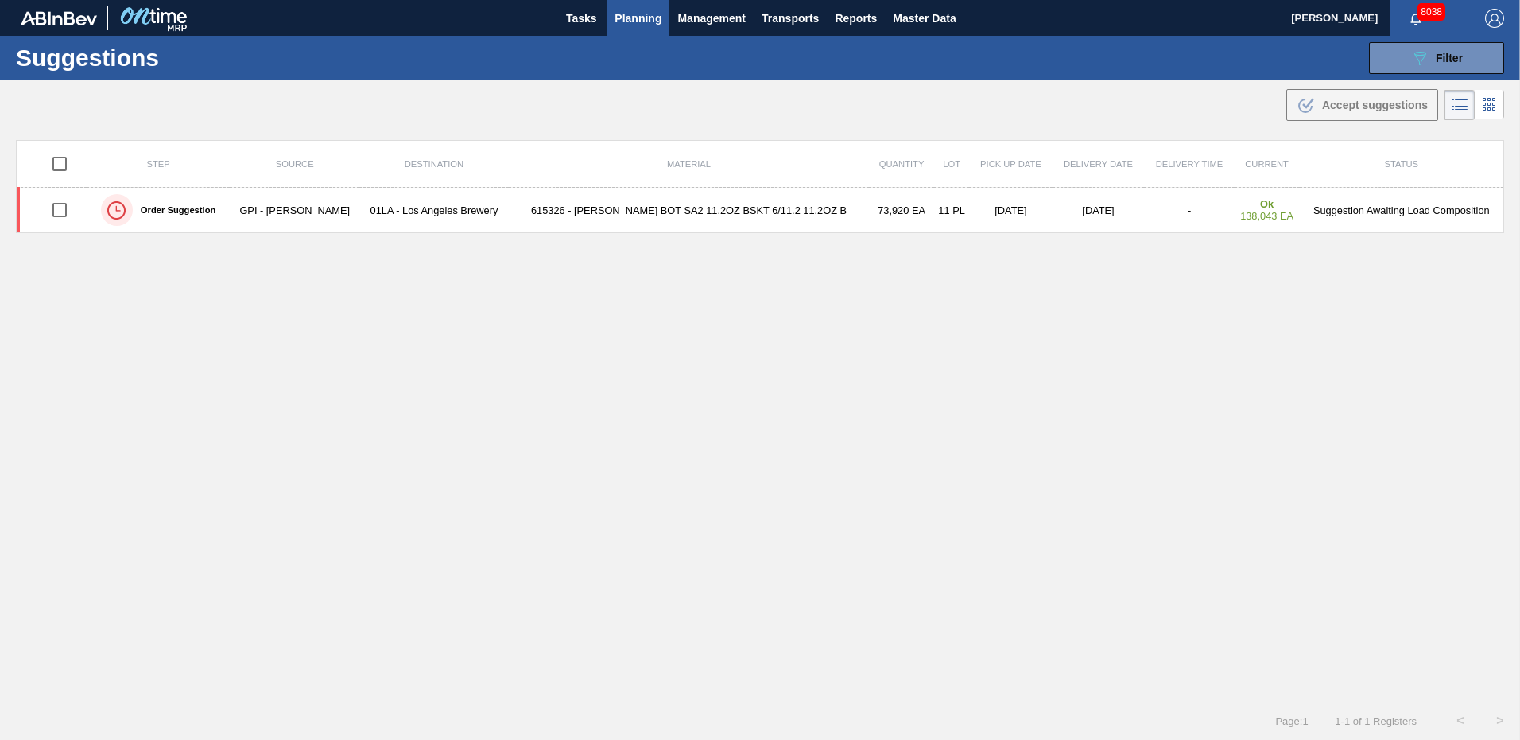
type from "[DATE]"
type to "[DATE]"
click at [1455, 60] on span "Filter" at bounding box center [1449, 58] width 27 height 13
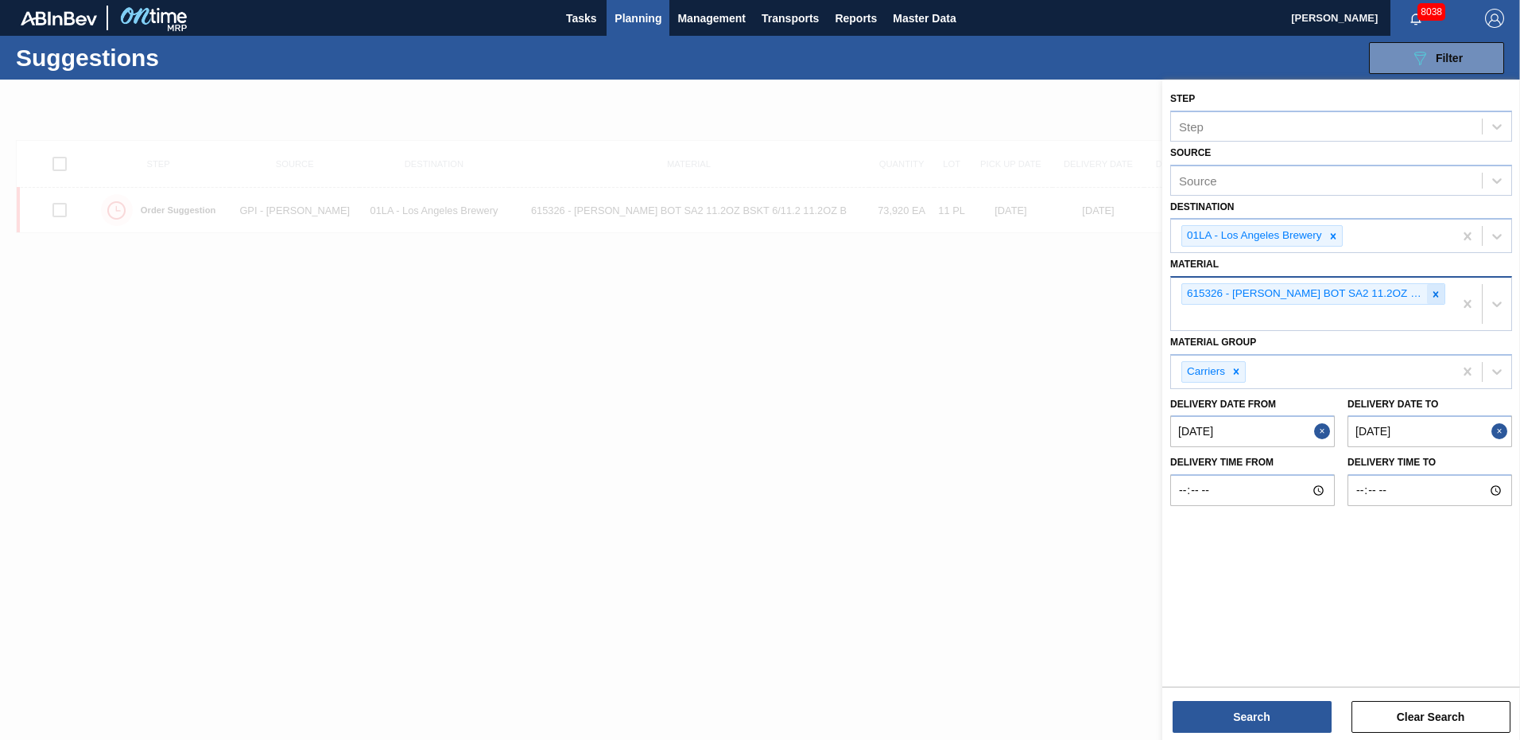
click at [1433, 296] on icon at bounding box center [1436, 294] width 11 height 11
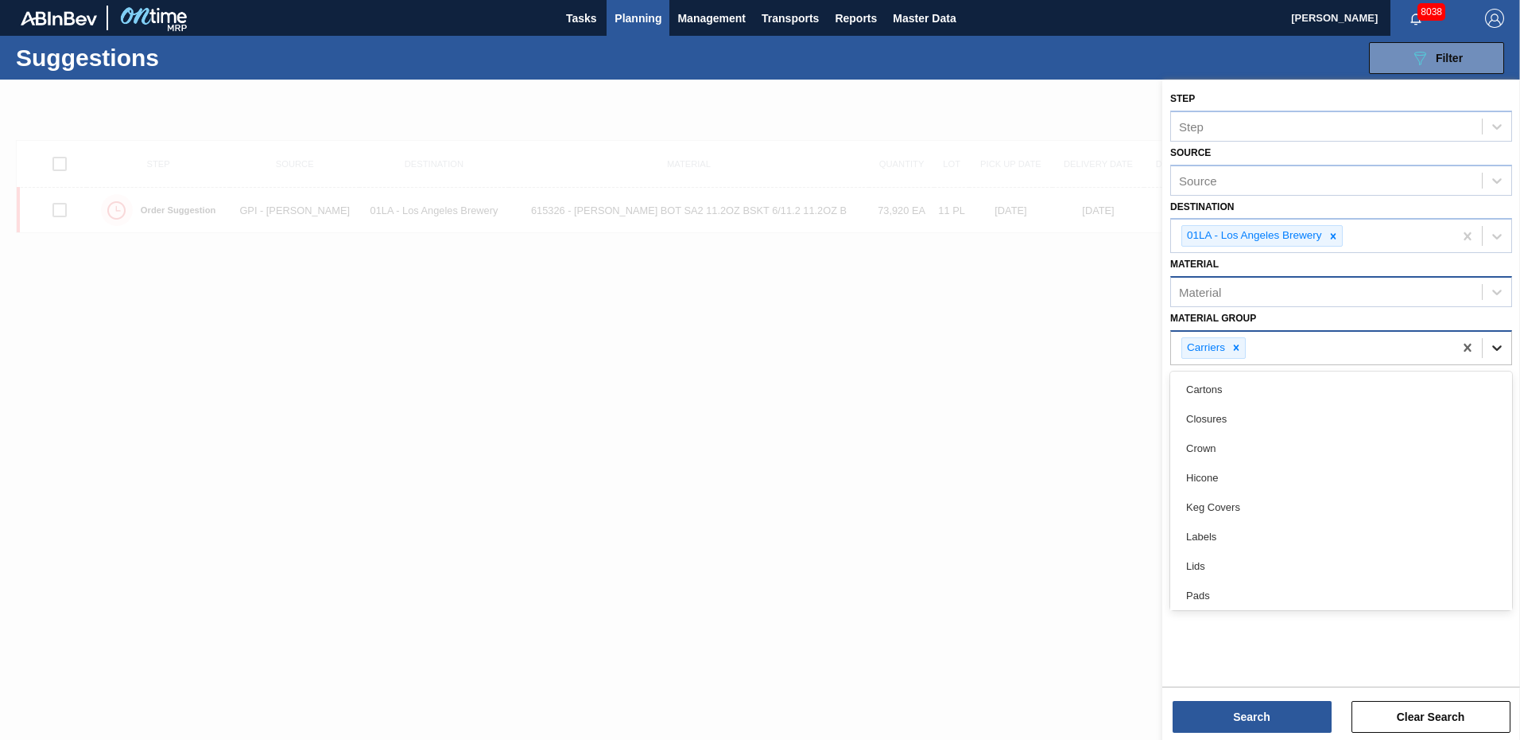
click at [1494, 349] on icon at bounding box center [1497, 348] width 16 height 16
click at [1233, 344] on icon at bounding box center [1236, 347] width 11 height 11
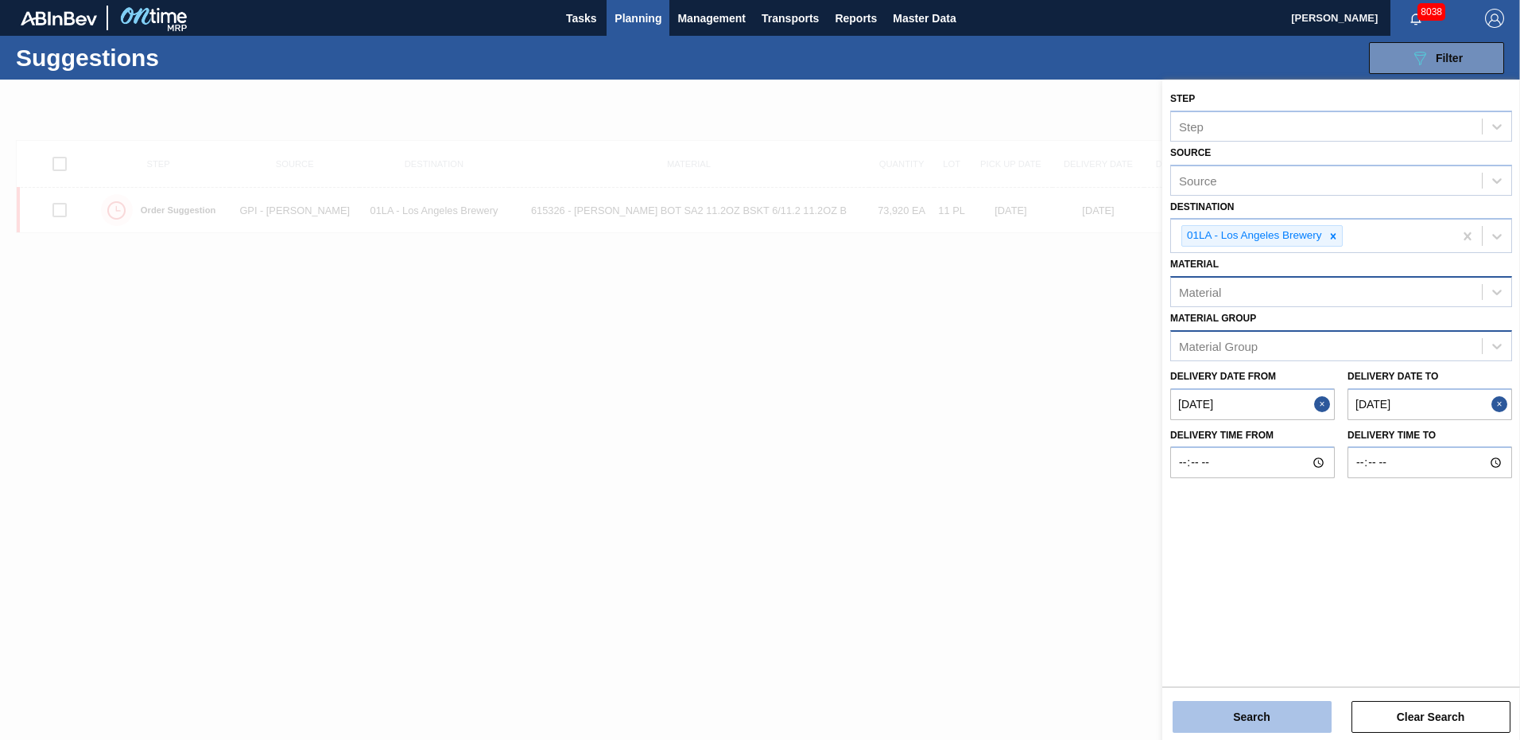
click at [1278, 714] on button "Search" at bounding box center [1252, 717] width 159 height 32
